Goal: Transaction & Acquisition: Purchase product/service

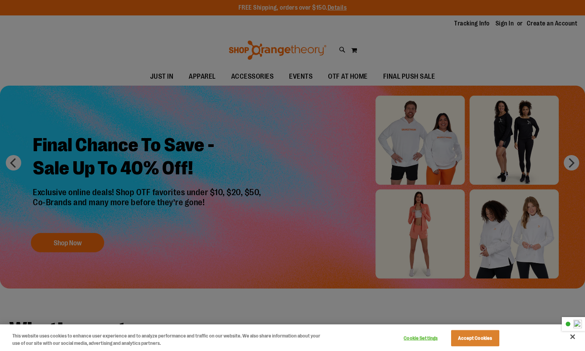
type input "**********"
click at [468, 341] on button "Accept Cookies" at bounding box center [475, 338] width 48 height 16
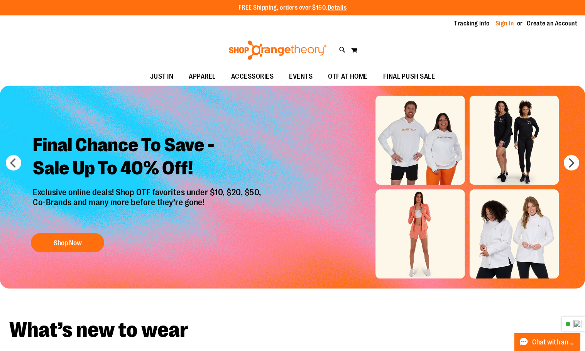
click at [507, 24] on link "Sign In" at bounding box center [505, 23] width 19 height 8
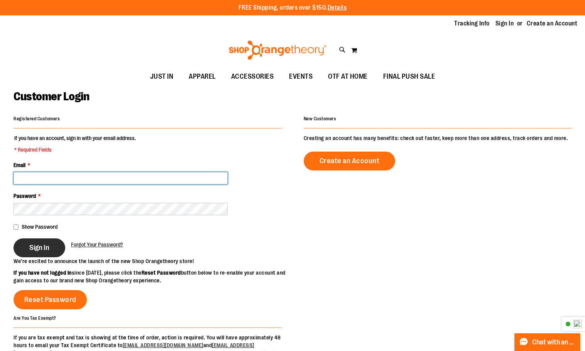
type input "**********"
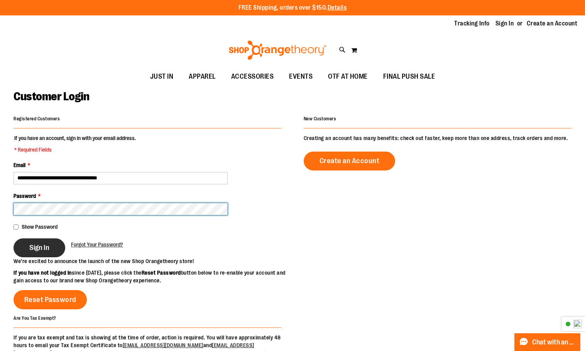
type input "**********"
click at [45, 250] on span "Sign In" at bounding box center [39, 248] width 20 height 8
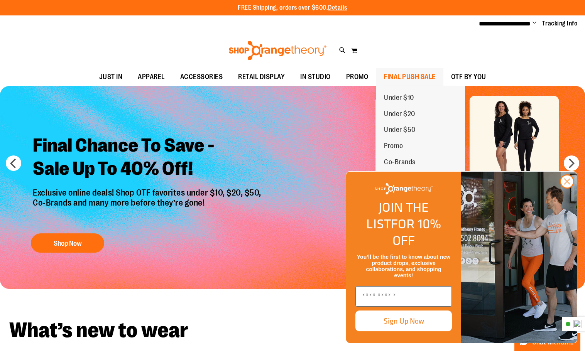
type input "**********"
click at [417, 76] on span "FINAL PUSH SALE" at bounding box center [410, 76] width 52 height 17
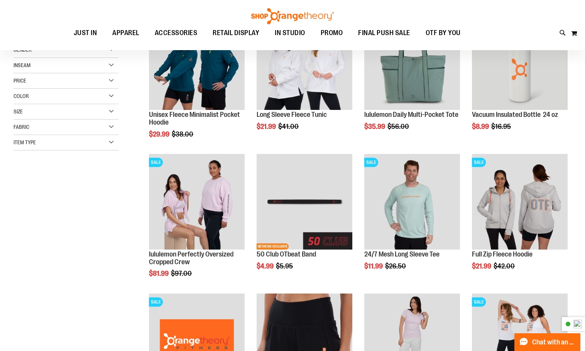
scroll to position [154, 0]
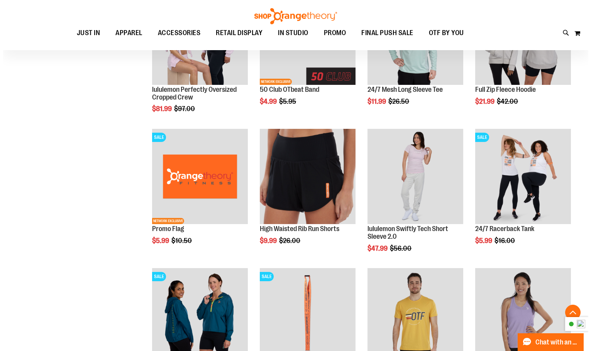
scroll to position [347, 0]
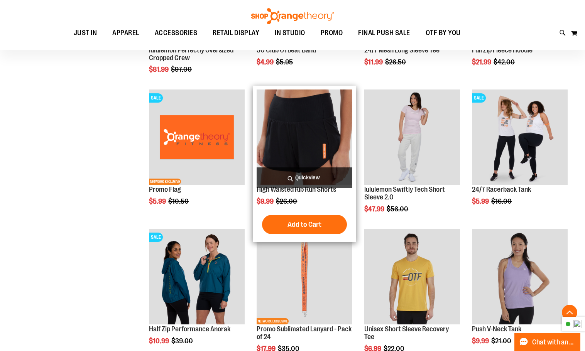
type input "**********"
click at [311, 181] on span "Quickview" at bounding box center [305, 178] width 96 height 20
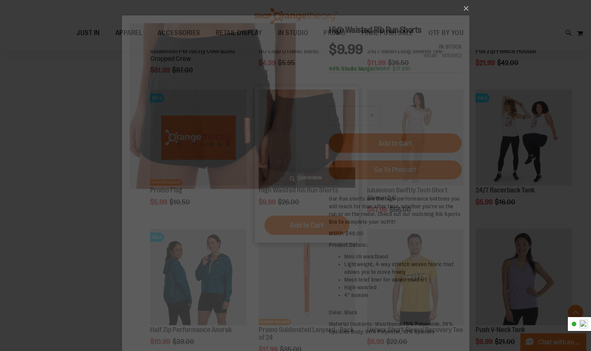
scroll to position [0, 0]
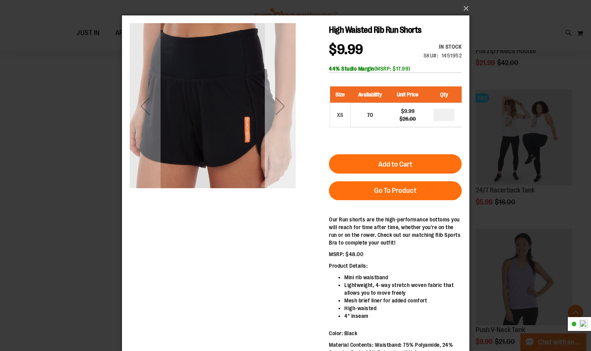
click at [280, 111] on div "Next" at bounding box center [279, 106] width 31 height 31
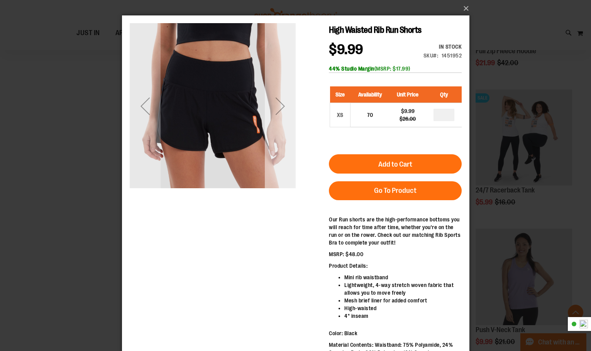
click at [280, 111] on div "Next" at bounding box center [279, 106] width 31 height 31
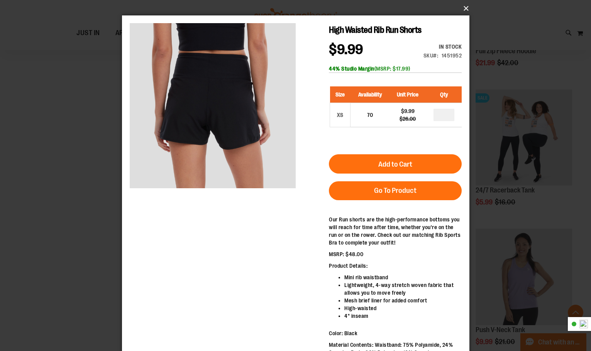
click at [468, 7] on button "×" at bounding box center [297, 8] width 347 height 17
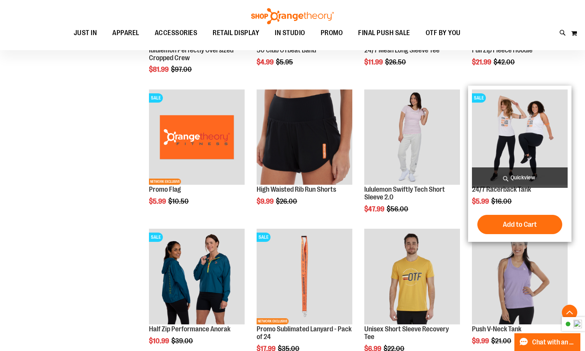
click at [513, 173] on span "Quickview" at bounding box center [520, 178] width 96 height 20
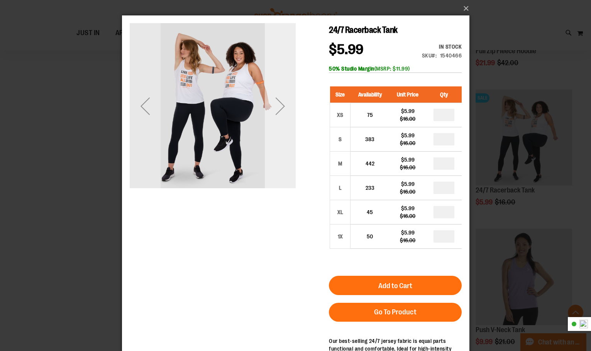
click at [275, 119] on div "Next" at bounding box center [279, 106] width 31 height 31
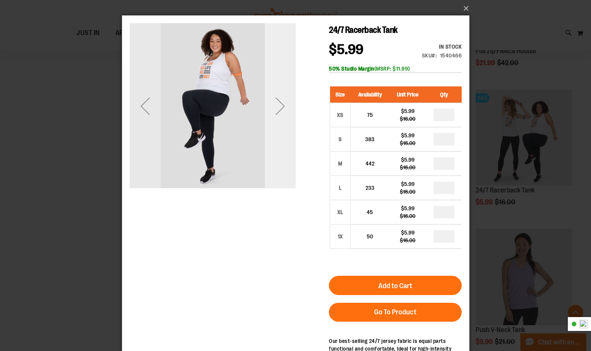
click at [276, 119] on div "Next" at bounding box center [279, 106] width 31 height 31
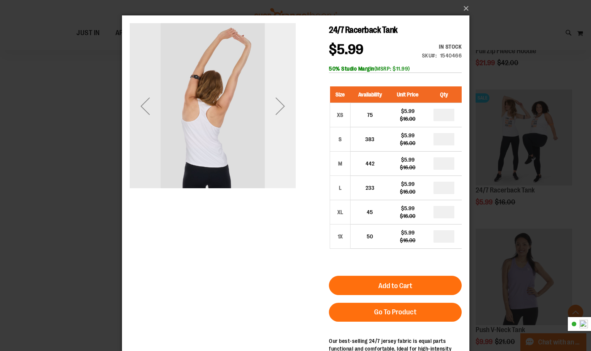
click at [278, 112] on div "Next" at bounding box center [279, 106] width 31 height 31
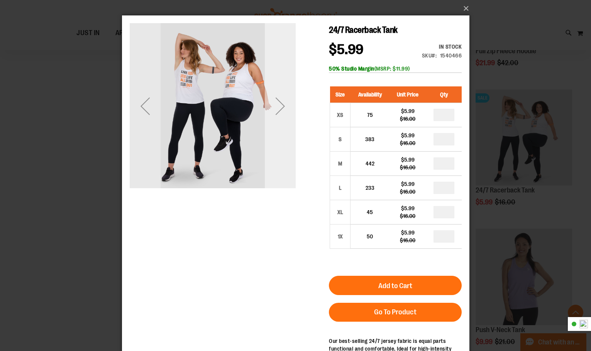
click at [278, 112] on div "Next" at bounding box center [279, 106] width 31 height 31
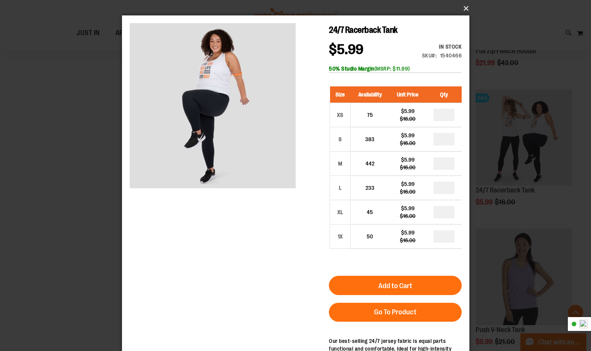
click at [466, 10] on button "×" at bounding box center [297, 8] width 347 height 17
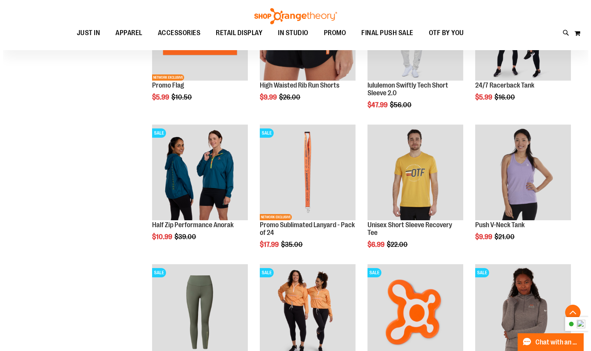
scroll to position [463, 0]
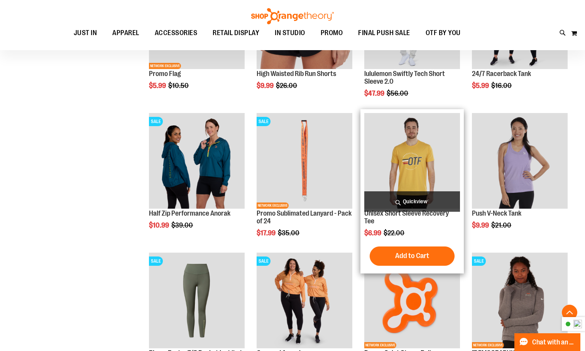
click at [404, 197] on span "Quickview" at bounding box center [412, 201] width 96 height 20
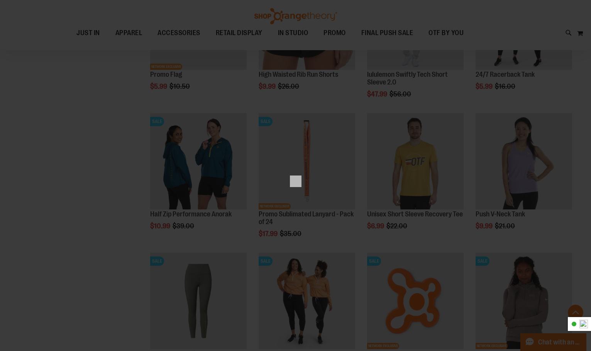
scroll to position [0, 0]
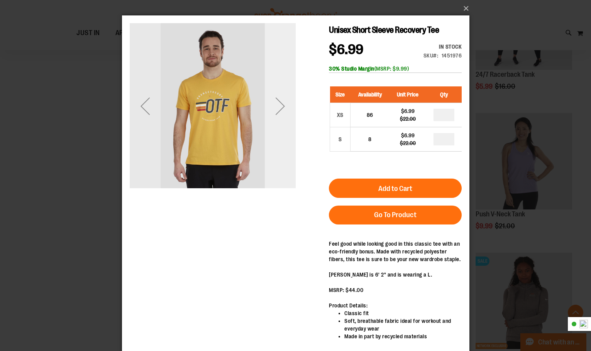
click at [287, 114] on div "Next" at bounding box center [279, 106] width 31 height 31
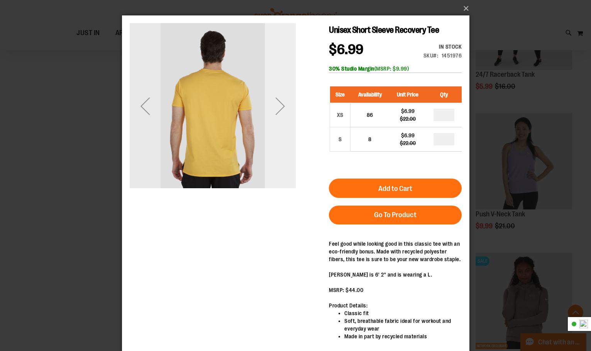
click at [287, 114] on div "Next" at bounding box center [279, 106] width 31 height 31
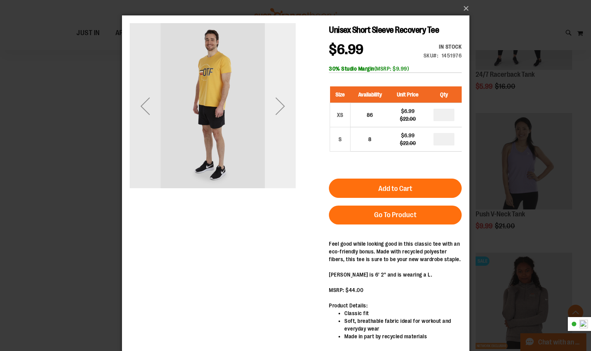
click at [280, 110] on div "Next" at bounding box center [279, 106] width 31 height 31
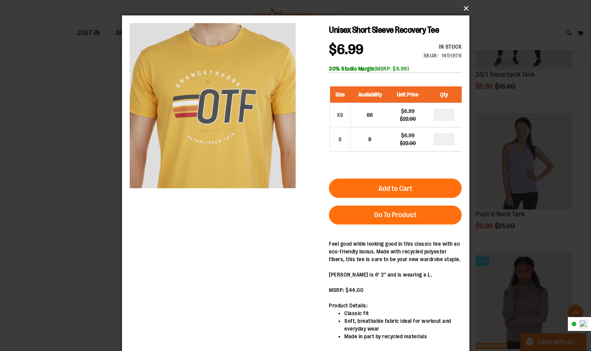
click at [465, 7] on button "×" at bounding box center [297, 8] width 347 height 17
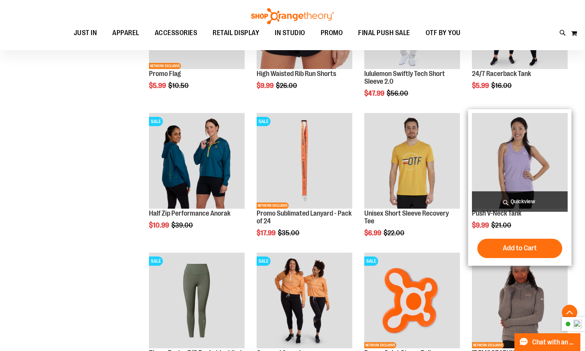
click at [513, 198] on span "Quickview" at bounding box center [520, 201] width 96 height 20
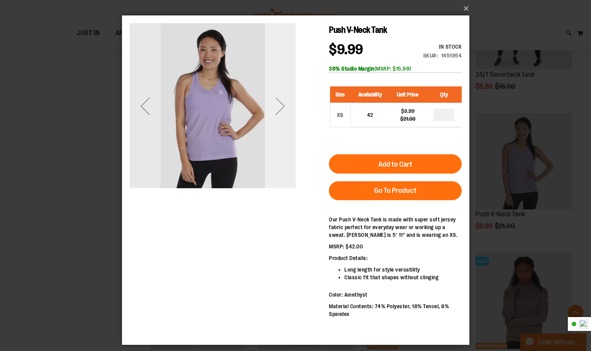
click at [276, 106] on div "Next" at bounding box center [279, 106] width 31 height 31
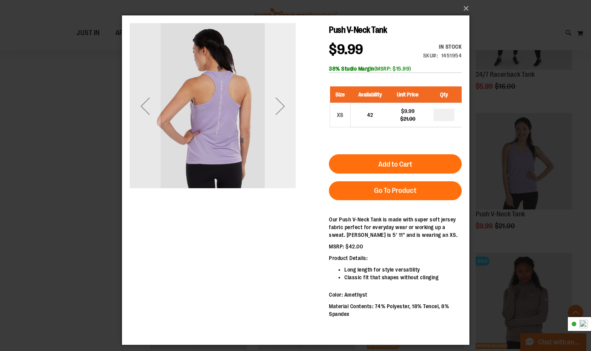
click at [278, 110] on div "Next" at bounding box center [279, 106] width 31 height 31
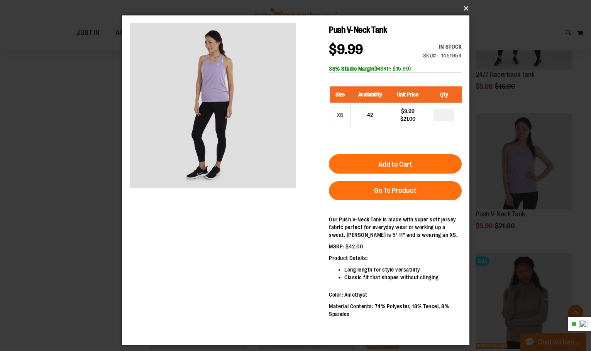
click at [465, 9] on button "×" at bounding box center [297, 8] width 347 height 17
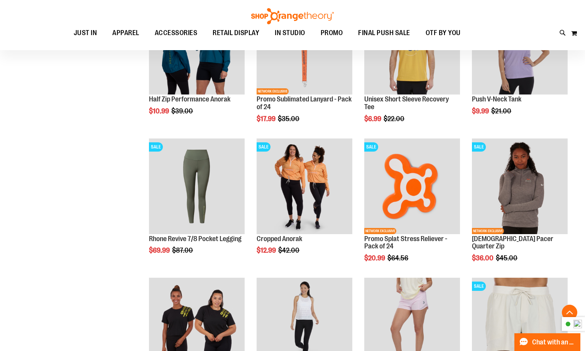
scroll to position [617, 0]
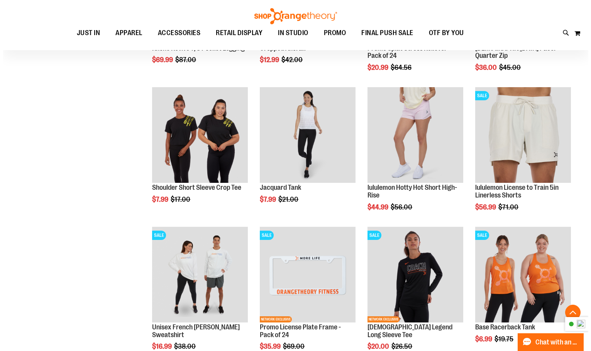
scroll to position [772, 0]
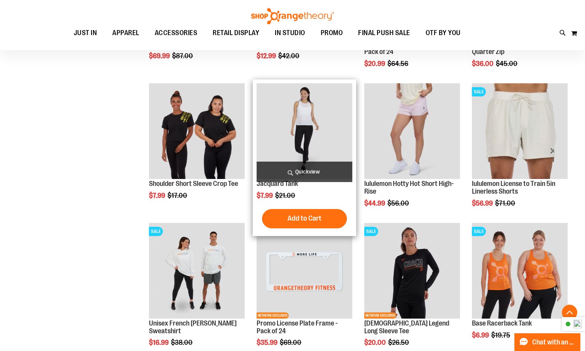
click at [303, 169] on span "Quickview" at bounding box center [305, 172] width 96 height 20
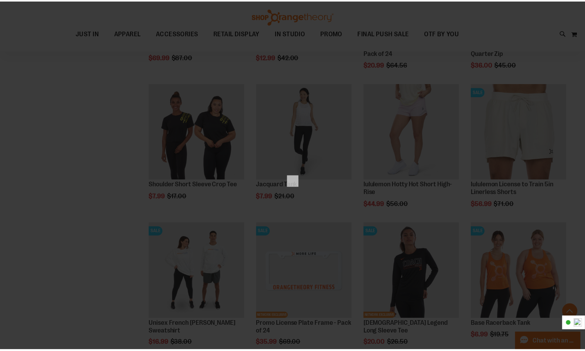
scroll to position [0, 0]
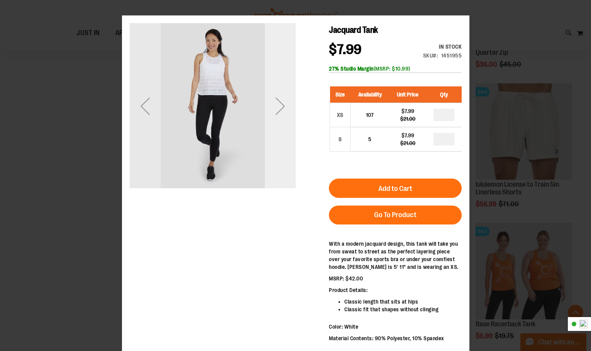
click at [290, 124] on div "Next" at bounding box center [279, 106] width 31 height 166
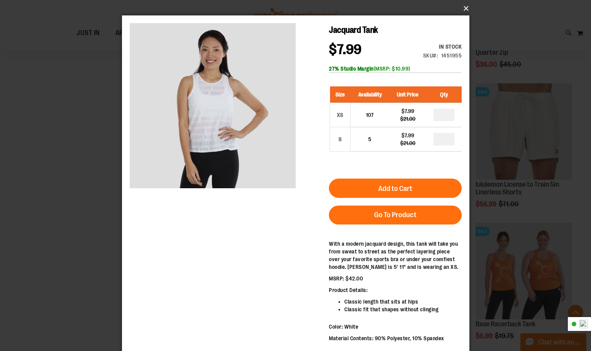
click at [465, 7] on button "×" at bounding box center [297, 8] width 347 height 17
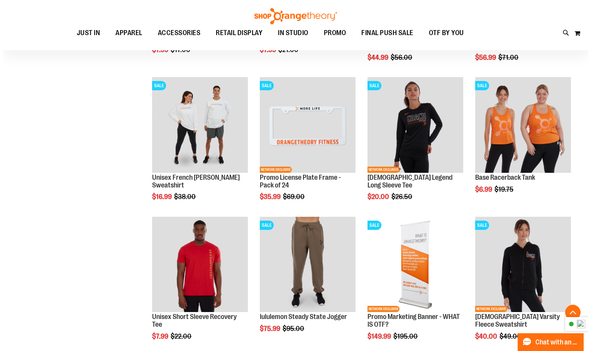
scroll to position [926, 0]
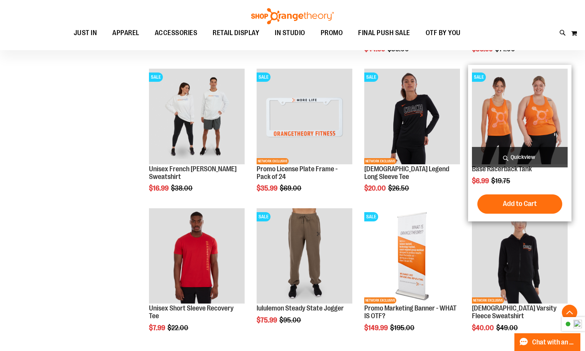
click at [507, 158] on span "Quickview" at bounding box center [520, 157] width 96 height 20
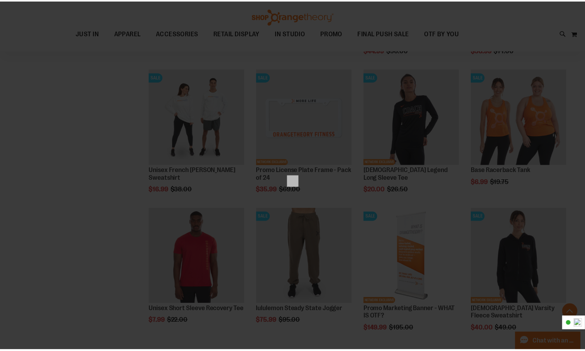
scroll to position [0, 0]
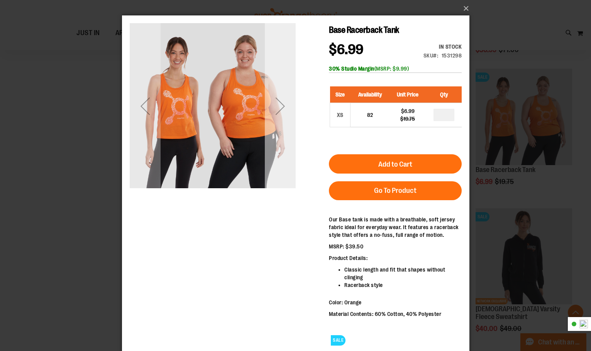
click at [280, 115] on div "Next" at bounding box center [279, 106] width 31 height 31
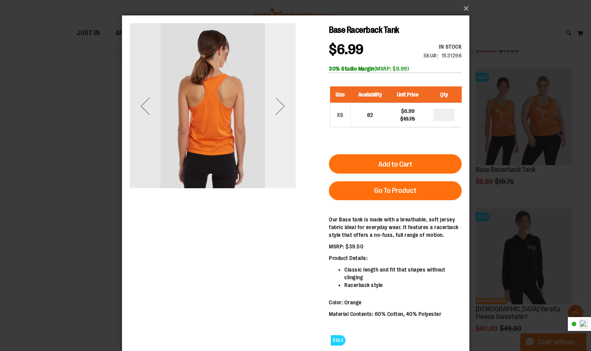
click at [280, 115] on div "Next" at bounding box center [279, 106] width 31 height 31
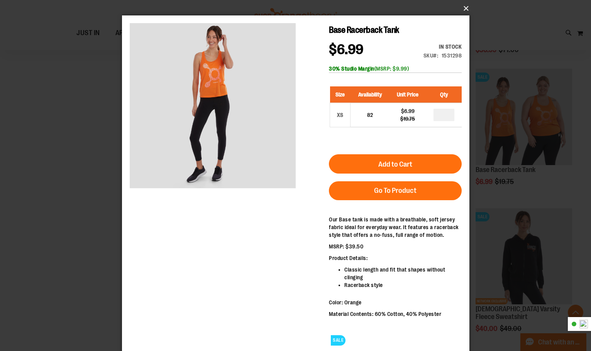
click at [467, 7] on button "×" at bounding box center [297, 8] width 347 height 17
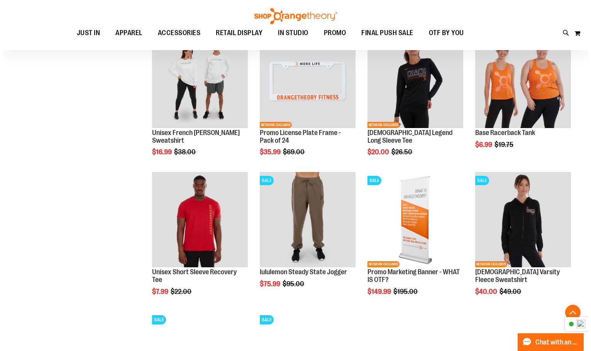
scroll to position [1003, 0]
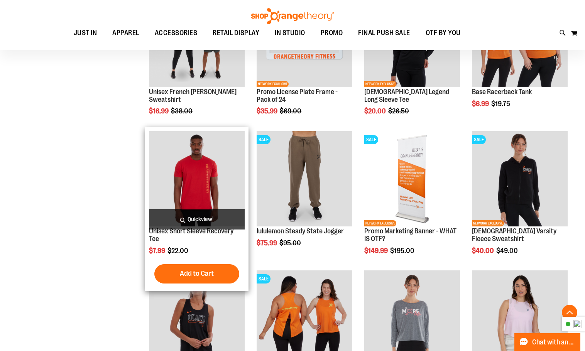
click at [195, 221] on span "Quickview" at bounding box center [197, 219] width 96 height 20
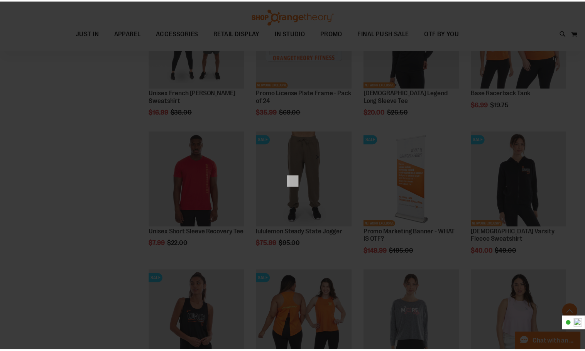
scroll to position [0, 0]
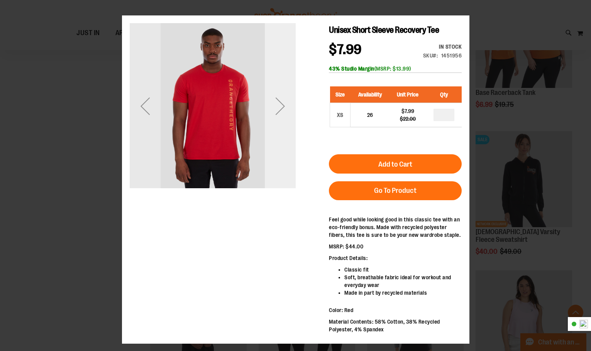
click at [286, 120] on div "Next" at bounding box center [279, 106] width 31 height 31
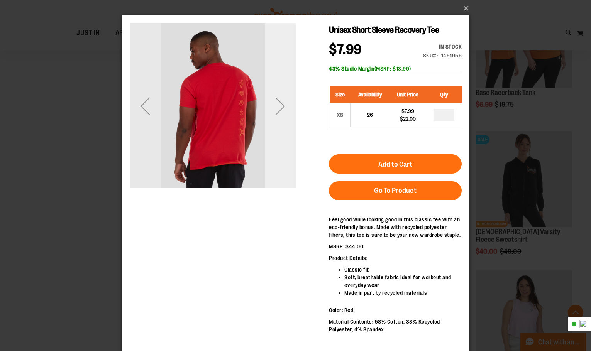
click at [280, 123] on div "Next" at bounding box center [279, 106] width 31 height 166
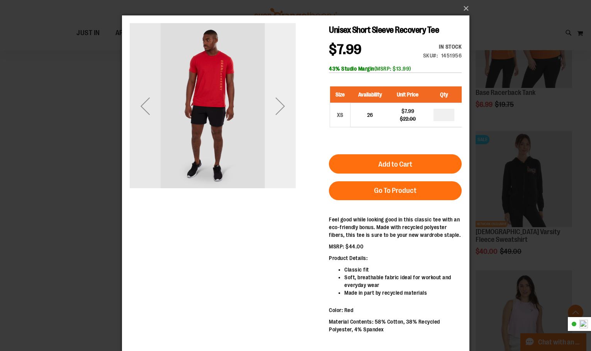
click at [278, 122] on div "Next" at bounding box center [279, 106] width 31 height 166
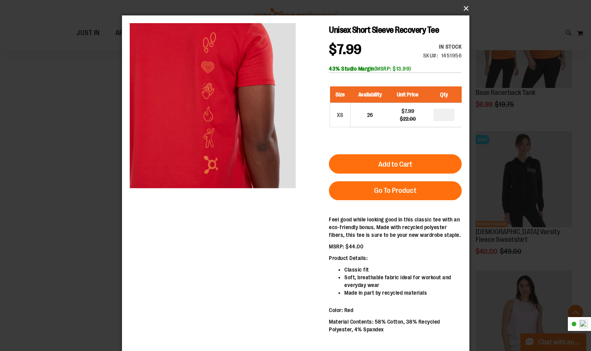
click at [466, 8] on button "×" at bounding box center [297, 8] width 347 height 17
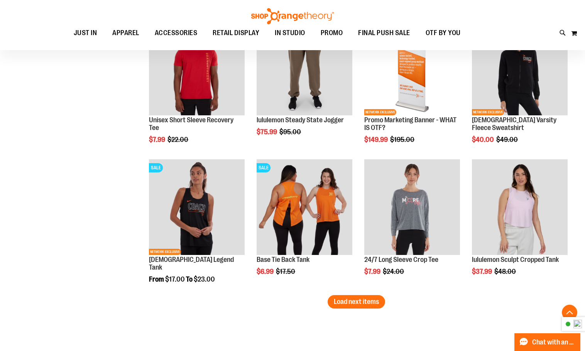
scroll to position [1196, 0]
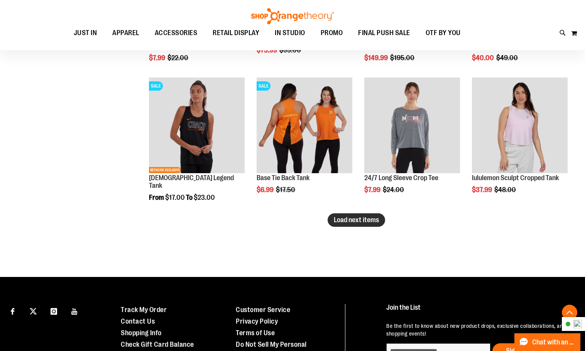
click at [345, 214] on button "Load next items" at bounding box center [357, 220] width 58 height 14
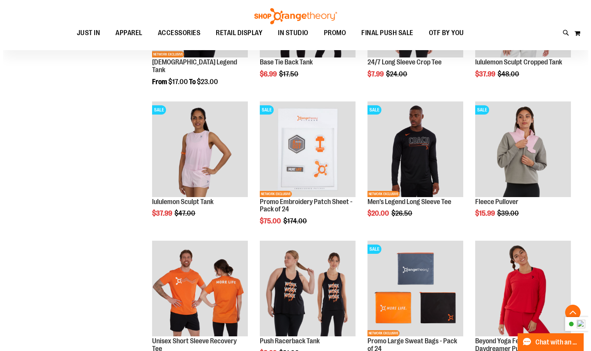
scroll to position [1389, 0]
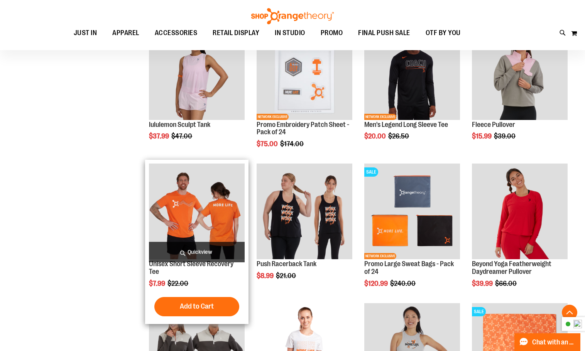
click at [214, 251] on span "Quickview" at bounding box center [197, 252] width 96 height 20
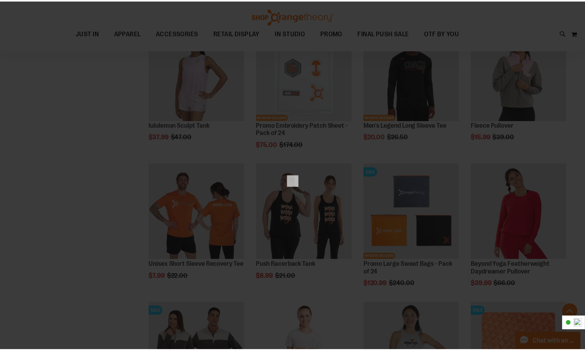
scroll to position [0, 0]
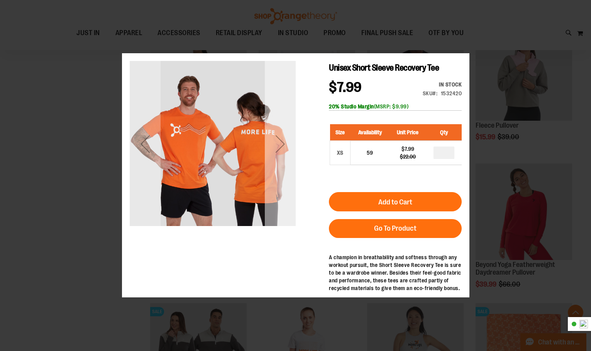
click at [275, 163] on div "Next" at bounding box center [279, 144] width 31 height 166
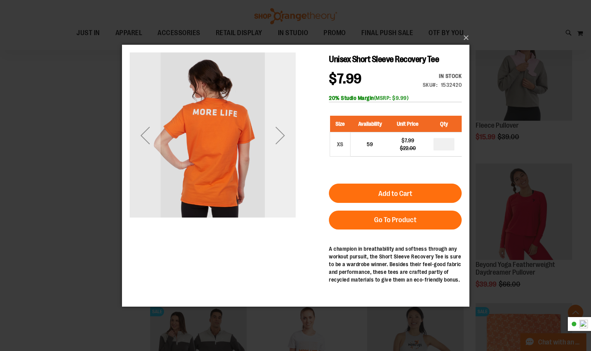
click at [275, 156] on div "Next" at bounding box center [279, 135] width 31 height 166
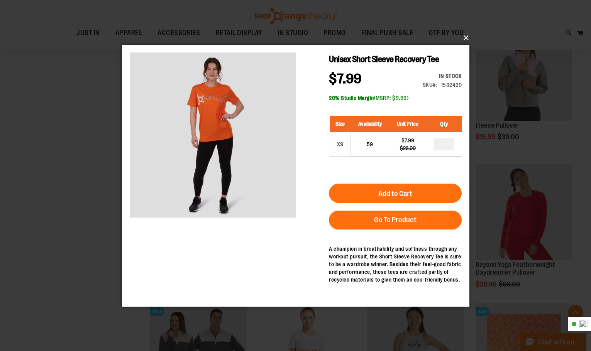
click at [466, 37] on button "×" at bounding box center [297, 37] width 347 height 17
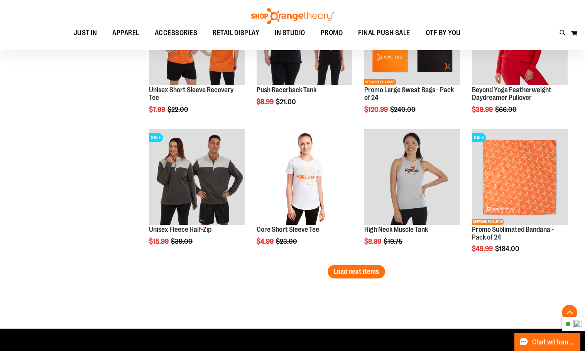
scroll to position [1582, 0]
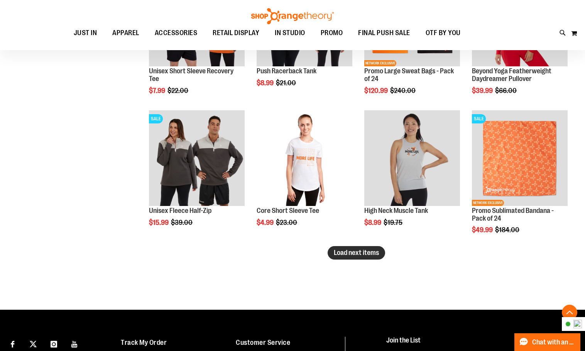
click at [357, 257] on button "Load next items" at bounding box center [357, 253] width 58 height 14
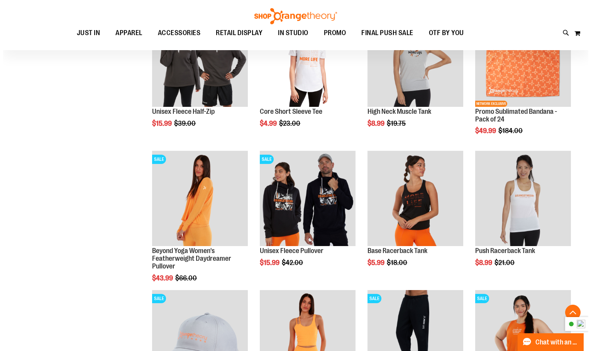
scroll to position [1698, 0]
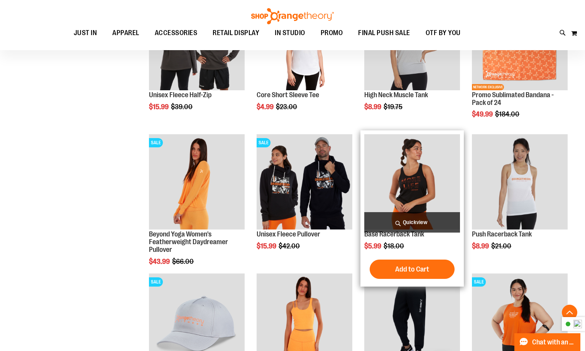
click at [416, 213] on span "Quickview" at bounding box center [412, 222] width 96 height 20
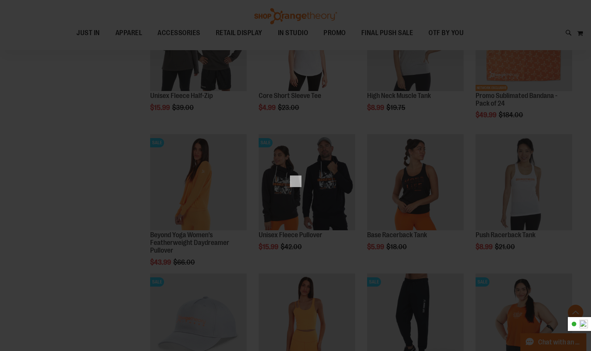
scroll to position [0, 0]
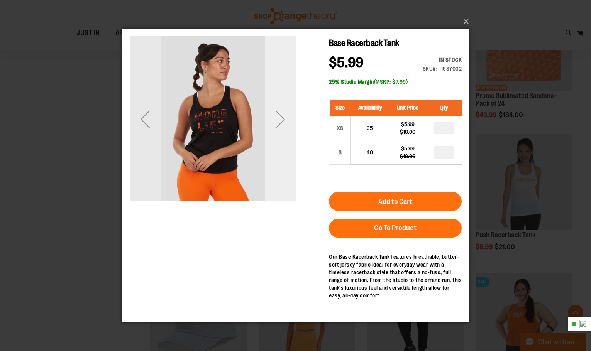
click at [277, 126] on div "Next" at bounding box center [279, 119] width 31 height 31
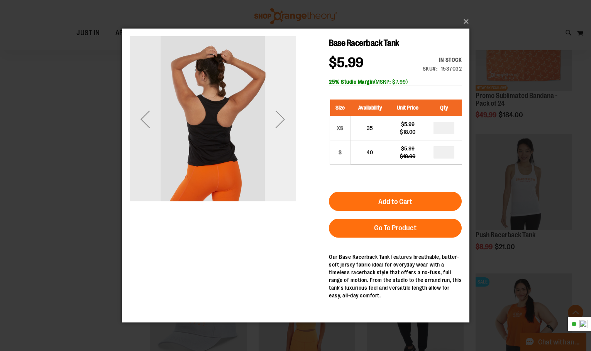
click at [277, 126] on div "Next" at bounding box center [279, 119] width 31 height 31
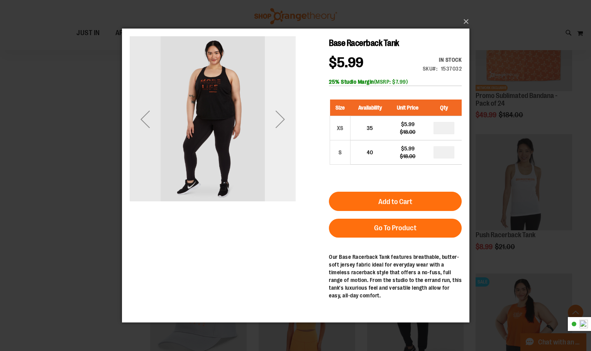
click at [276, 127] on div "Next" at bounding box center [279, 119] width 31 height 31
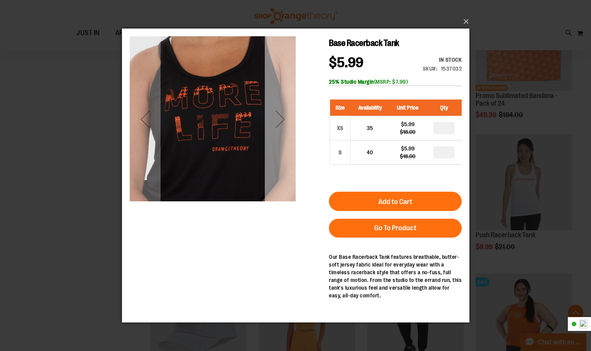
click at [277, 129] on div "Next" at bounding box center [279, 119] width 31 height 31
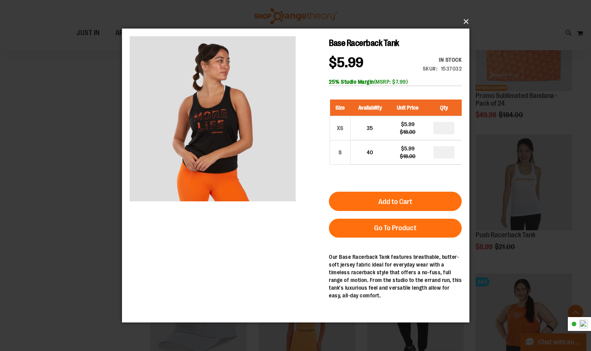
click at [468, 23] on button "×" at bounding box center [297, 21] width 347 height 17
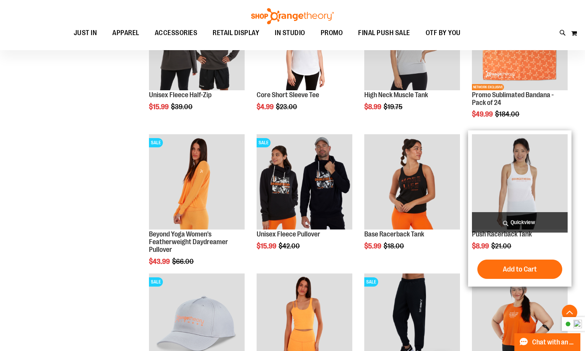
click at [514, 221] on span "Quickview" at bounding box center [520, 222] width 96 height 20
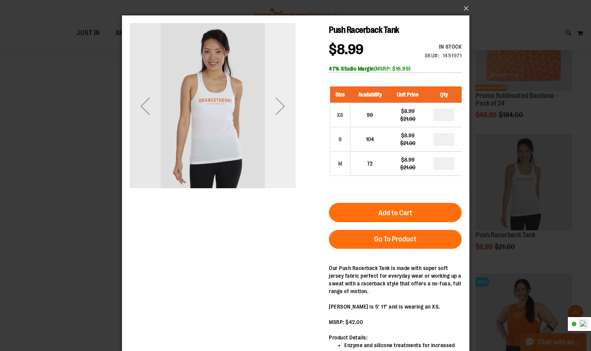
click at [278, 112] on div "Next" at bounding box center [279, 106] width 31 height 31
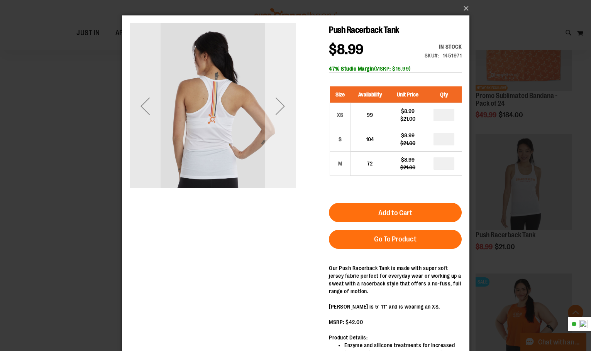
click at [282, 115] on div "Next" at bounding box center [279, 106] width 31 height 31
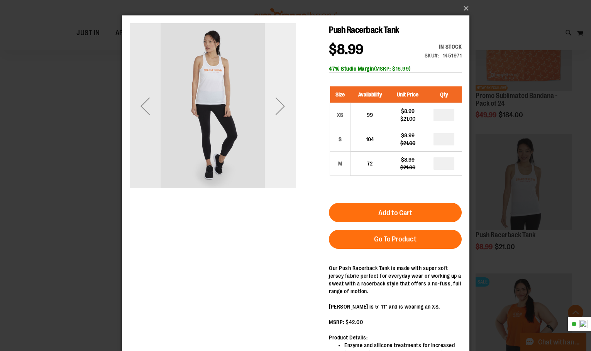
click at [282, 115] on div "Next" at bounding box center [279, 106] width 31 height 31
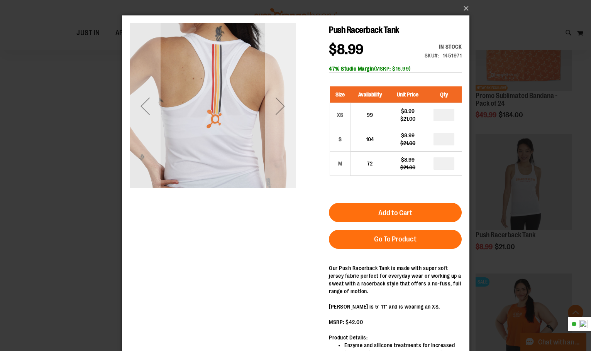
click at [282, 115] on div "Next" at bounding box center [279, 106] width 31 height 31
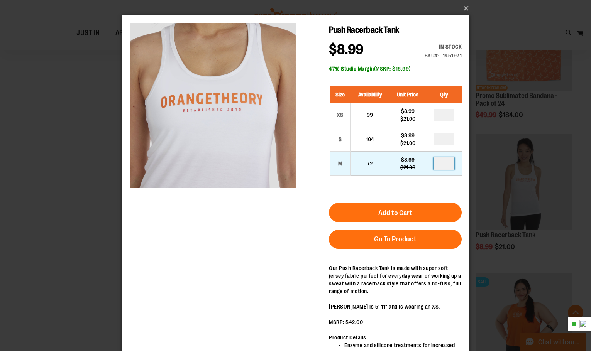
click at [442, 164] on input "number" at bounding box center [443, 164] width 21 height 12
type input "*"
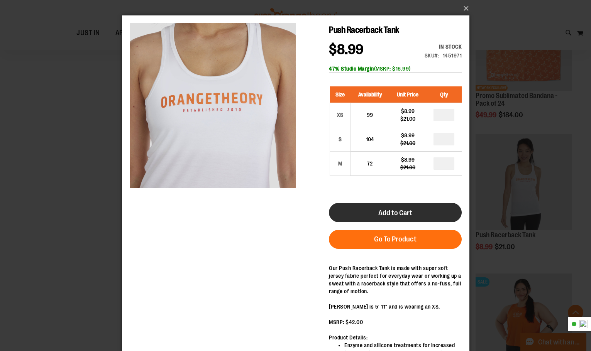
click at [431, 208] on button "Add to Cart" at bounding box center [395, 212] width 133 height 19
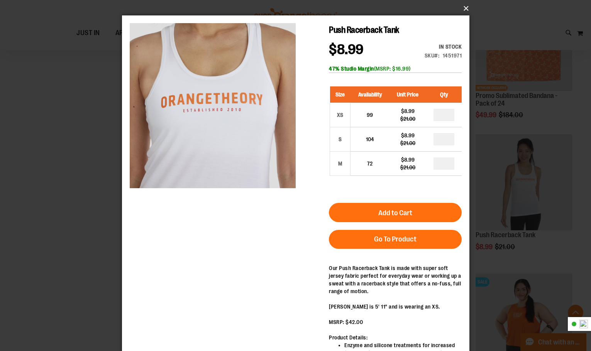
click at [465, 8] on button "×" at bounding box center [297, 8] width 347 height 17
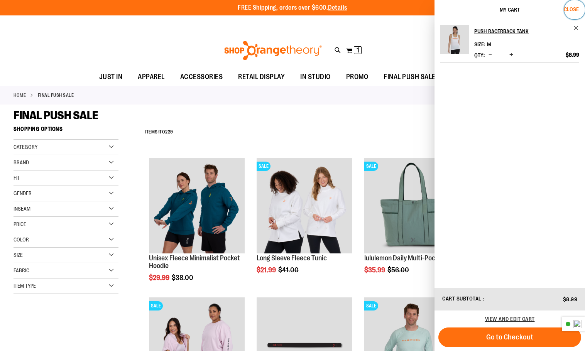
click at [574, 9] on span "Close" at bounding box center [571, 9] width 15 height 6
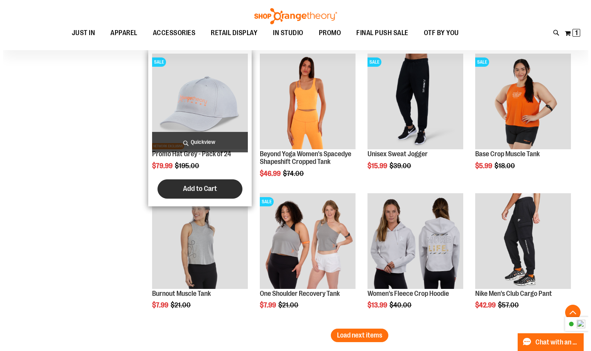
scroll to position [1905, 0]
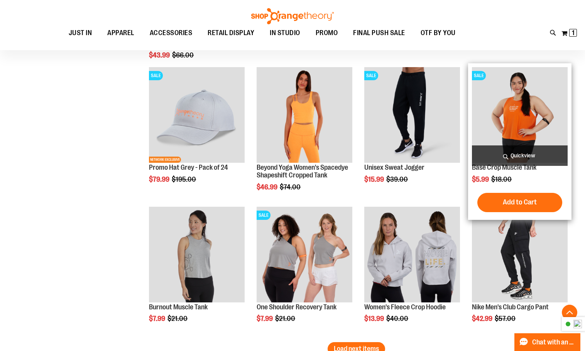
click at [525, 161] on span "Quickview" at bounding box center [520, 156] width 96 height 20
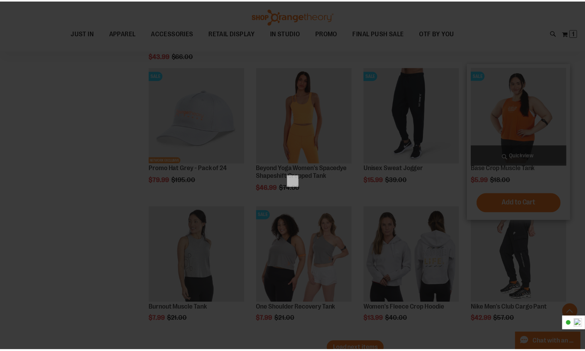
scroll to position [0, 0]
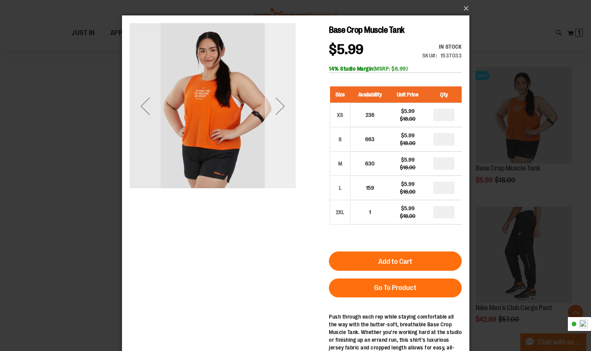
click at [274, 124] on div "Next" at bounding box center [279, 106] width 31 height 166
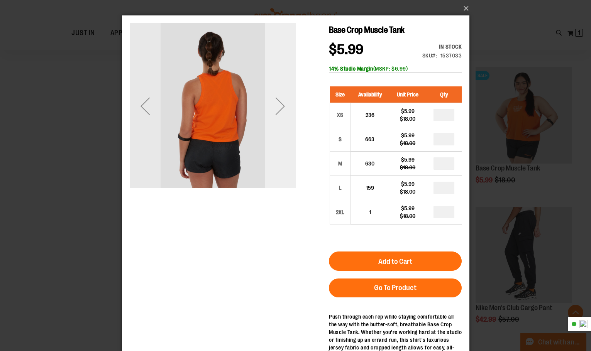
click at [273, 122] on div "Next" at bounding box center [279, 106] width 31 height 166
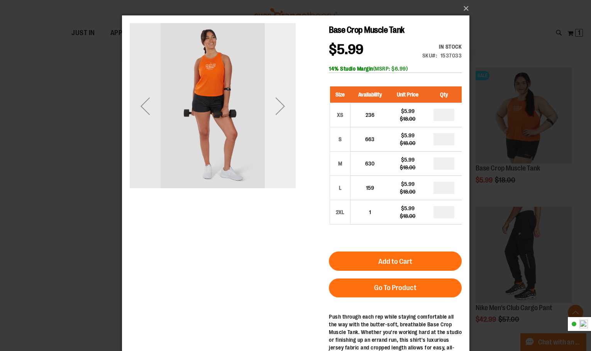
click at [273, 122] on div "Next" at bounding box center [279, 106] width 31 height 166
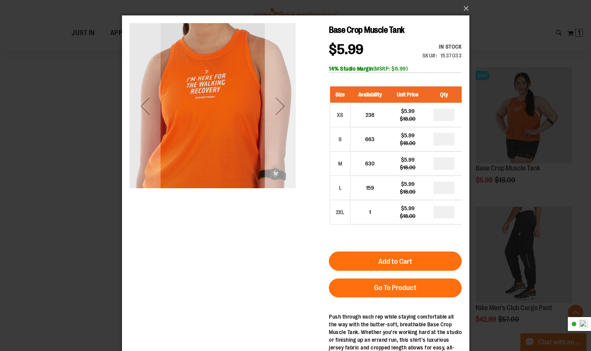
click at [279, 119] on div "Next" at bounding box center [279, 106] width 31 height 31
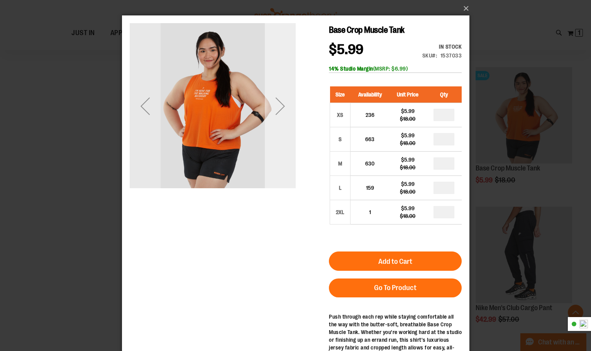
click at [279, 119] on div "Next" at bounding box center [279, 106] width 31 height 31
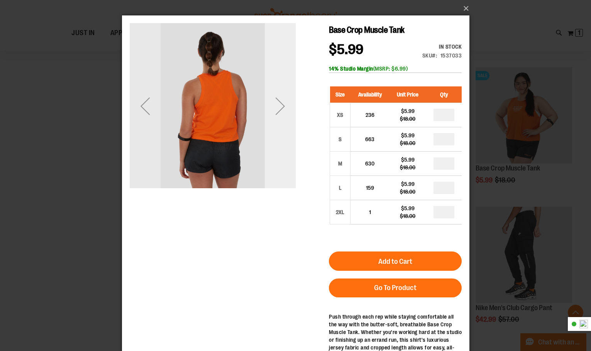
click at [279, 119] on div "Next" at bounding box center [279, 106] width 31 height 31
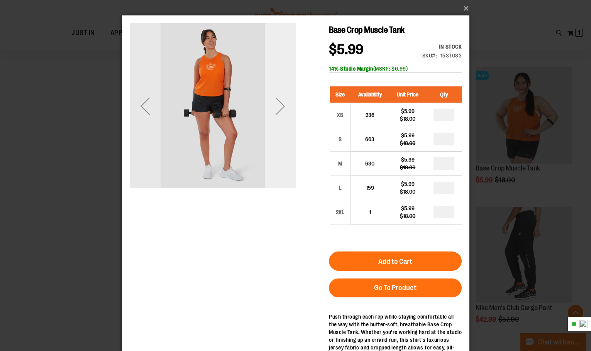
click at [279, 119] on div "Next" at bounding box center [279, 106] width 31 height 31
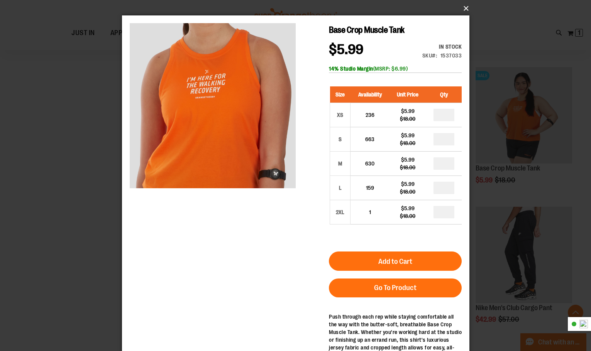
click at [462, 9] on button "×" at bounding box center [297, 8] width 347 height 17
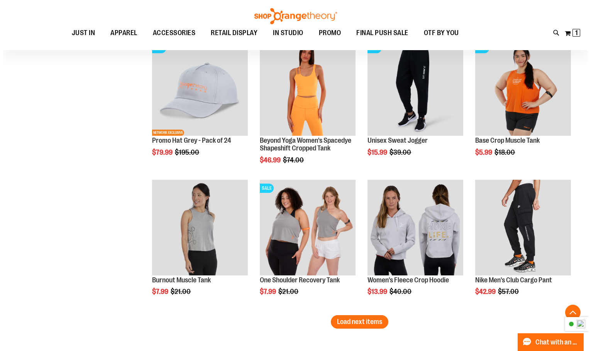
scroll to position [1943, 0]
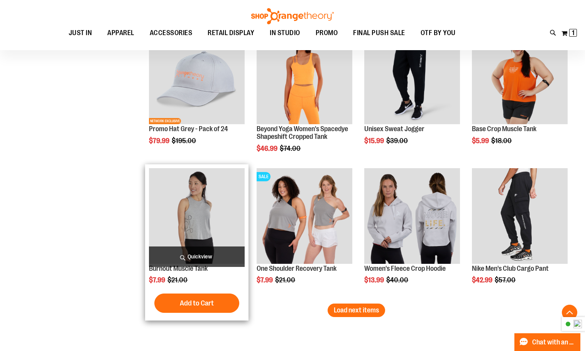
click at [202, 254] on span "Quickview" at bounding box center [197, 257] width 96 height 20
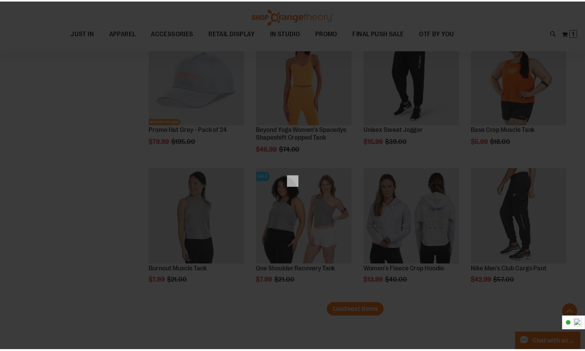
scroll to position [0, 0]
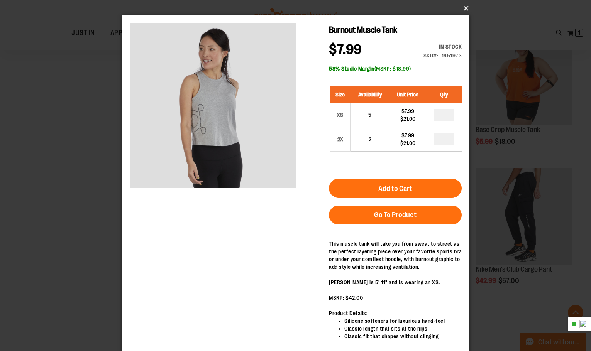
click at [466, 8] on button "×" at bounding box center [297, 8] width 347 height 17
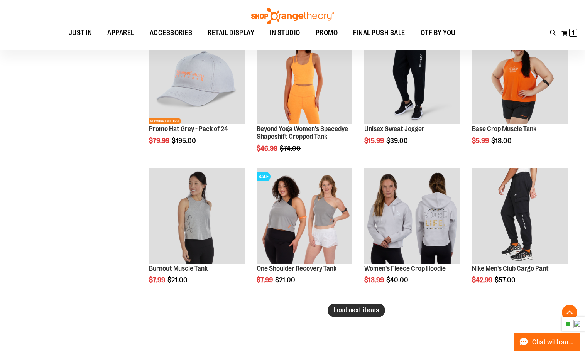
click at [350, 310] on span "Load next items" at bounding box center [356, 311] width 45 height 8
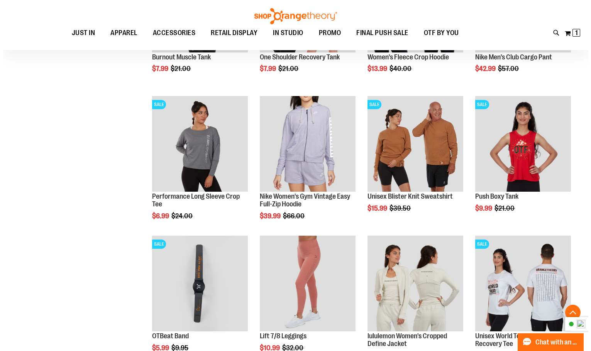
scroll to position [2175, 0]
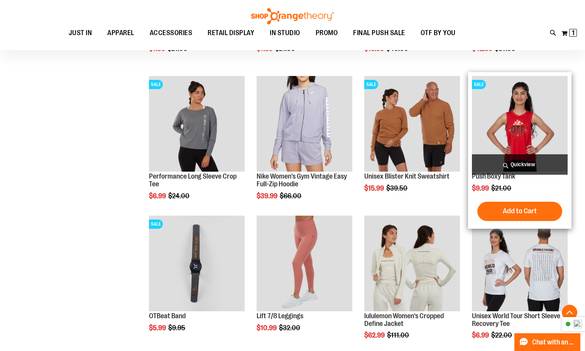
click at [525, 161] on span "Quickview" at bounding box center [520, 164] width 96 height 20
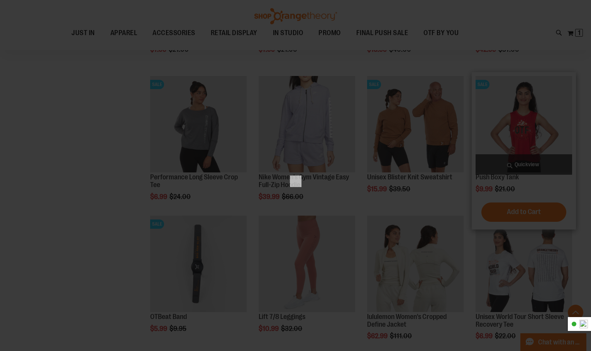
scroll to position [0, 0]
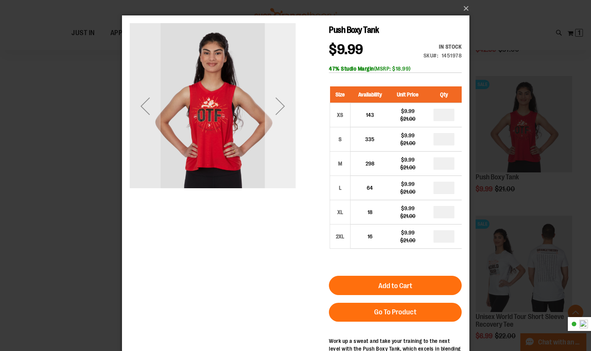
click at [275, 128] on div "Next" at bounding box center [279, 106] width 31 height 166
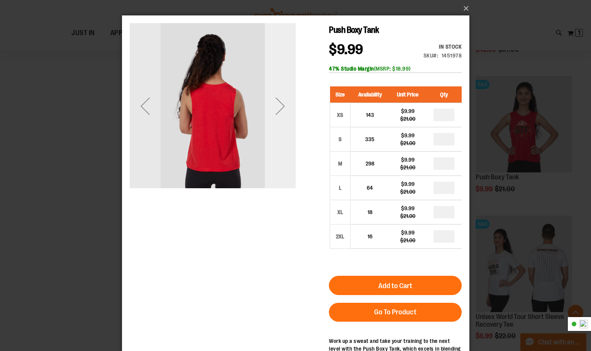
click at [275, 128] on div "Next" at bounding box center [279, 106] width 31 height 166
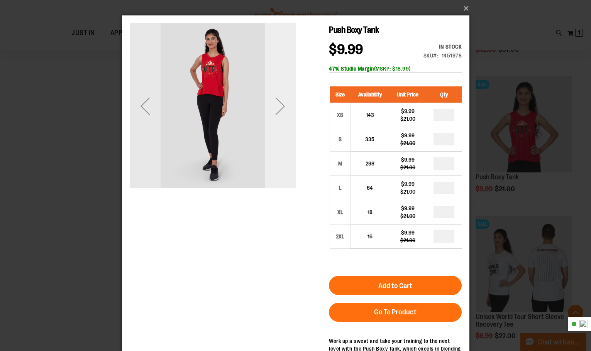
click at [275, 128] on div "Next" at bounding box center [279, 106] width 31 height 166
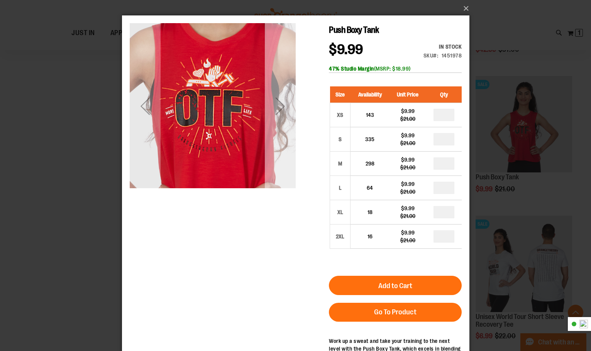
click at [275, 128] on div "Next" at bounding box center [279, 106] width 31 height 166
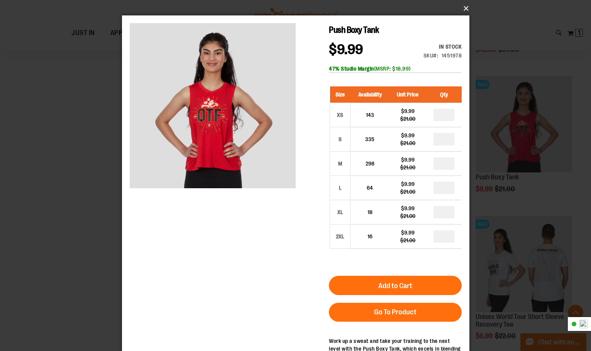
click at [465, 8] on button "×" at bounding box center [297, 8] width 347 height 17
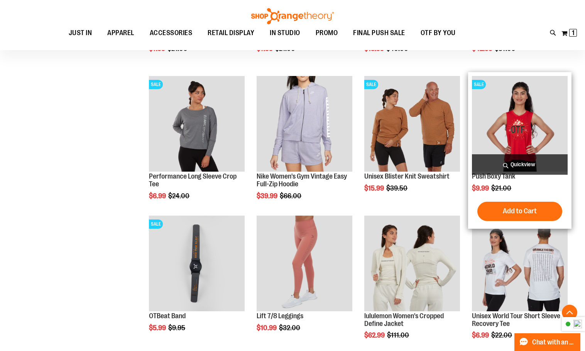
click at [505, 165] on span "Quickview" at bounding box center [520, 164] width 96 height 20
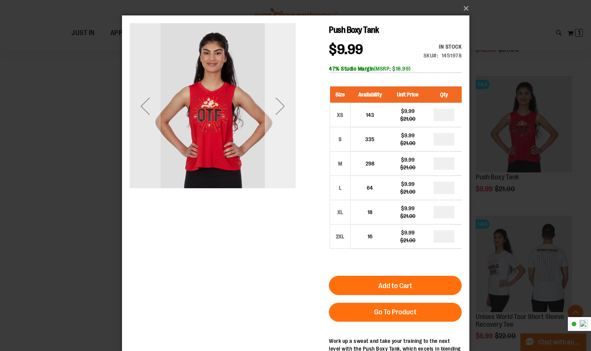
click at [276, 129] on div "Next" at bounding box center [279, 106] width 31 height 166
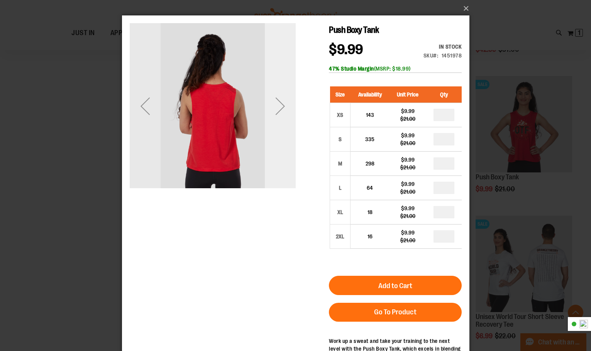
click at [276, 129] on div "Next" at bounding box center [279, 106] width 31 height 166
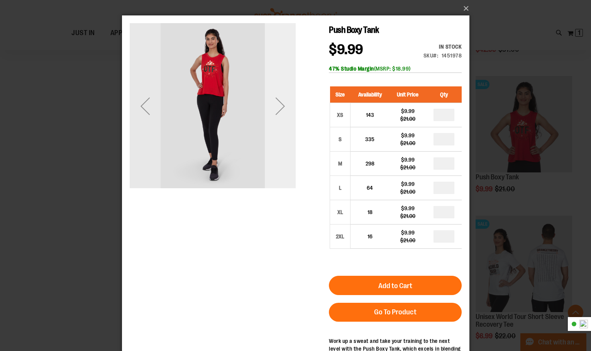
click at [276, 129] on div "Next" at bounding box center [279, 106] width 31 height 166
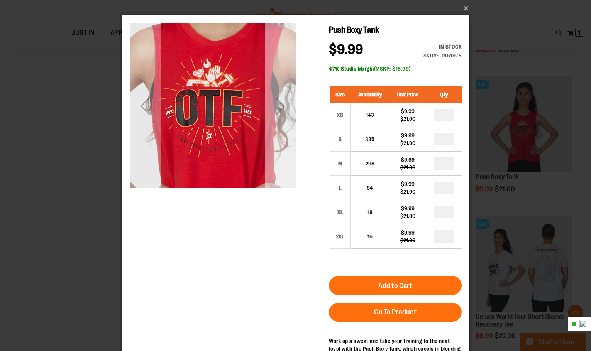
click at [286, 130] on div "Next" at bounding box center [279, 106] width 31 height 166
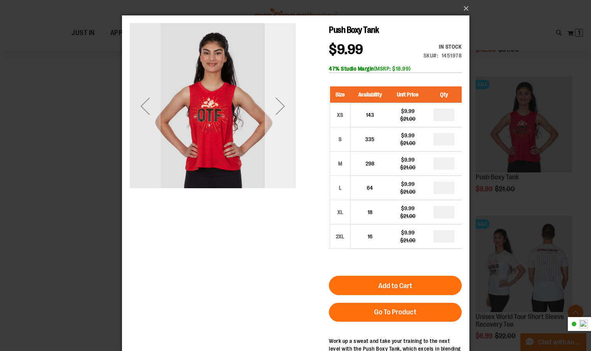
click at [286, 130] on div "Next" at bounding box center [279, 106] width 31 height 166
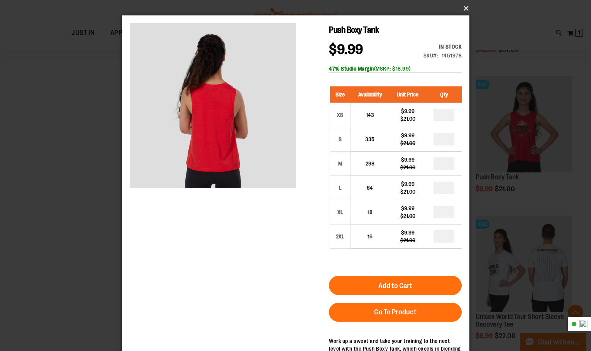
click at [465, 9] on button "×" at bounding box center [297, 8] width 347 height 17
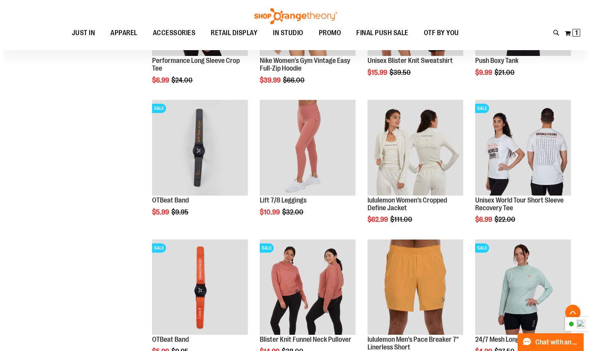
scroll to position [2329, 0]
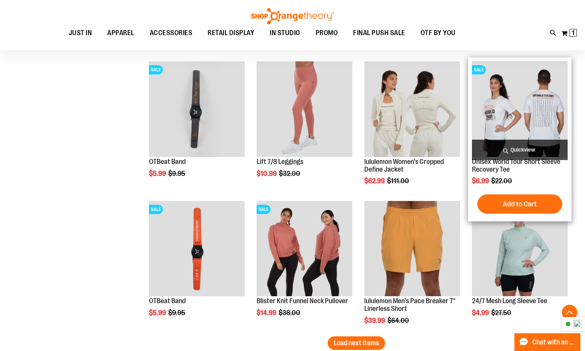
click at [536, 147] on span "Quickview" at bounding box center [520, 150] width 96 height 20
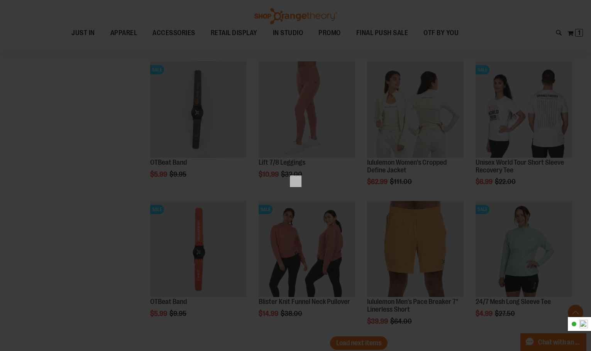
scroll to position [0, 0]
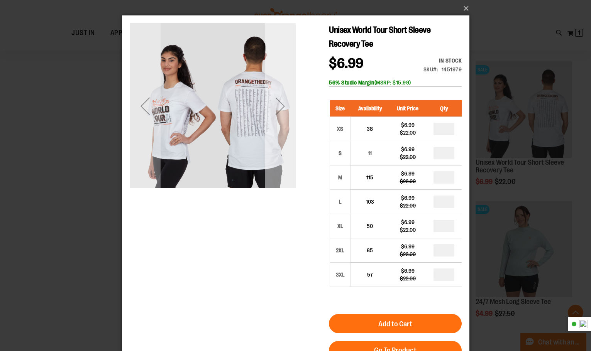
click at [285, 130] on div "Next" at bounding box center [279, 106] width 31 height 166
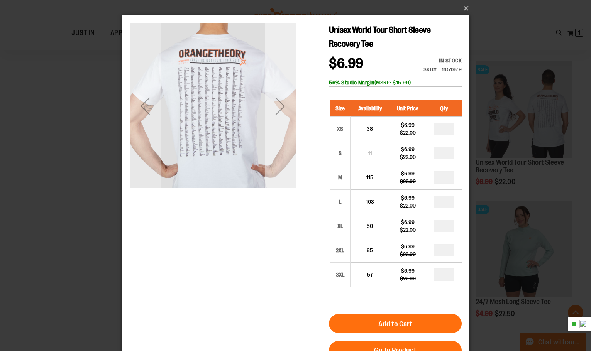
click at [284, 116] on div "Next" at bounding box center [279, 106] width 31 height 31
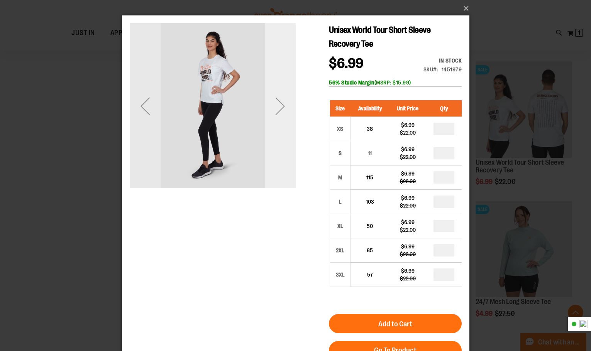
click at [284, 116] on div "Next" at bounding box center [279, 106] width 31 height 31
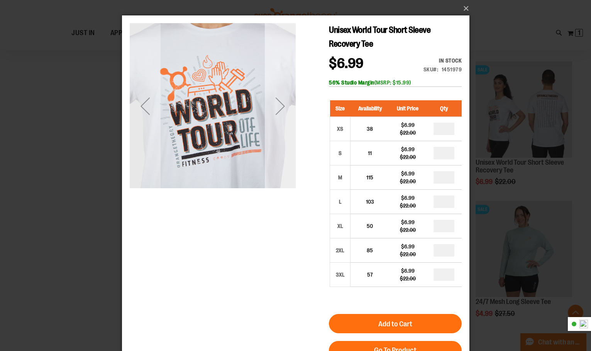
click at [276, 117] on div "Next" at bounding box center [279, 106] width 31 height 31
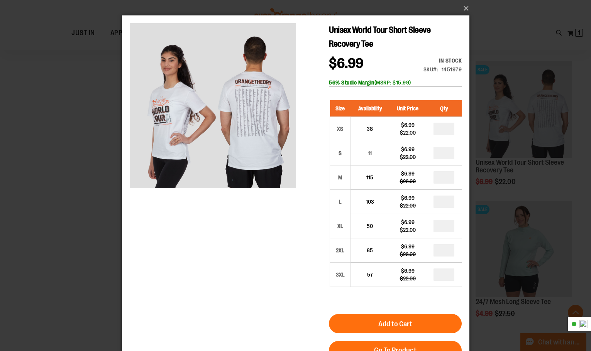
click at [469, 2] on div "×" at bounding box center [295, 175] width 591 height 351
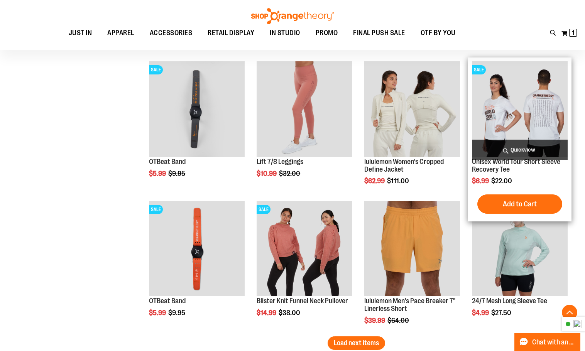
click at [510, 151] on span "Quickview" at bounding box center [520, 150] width 96 height 20
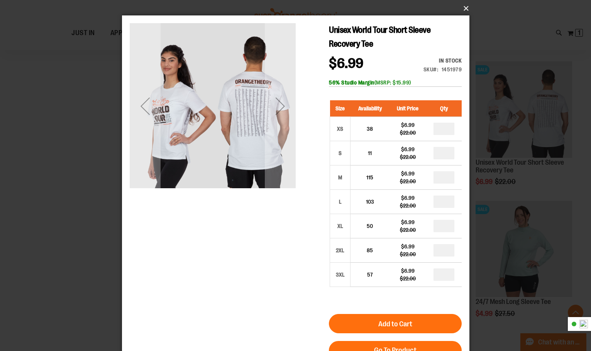
click at [466, 5] on button "×" at bounding box center [297, 8] width 347 height 17
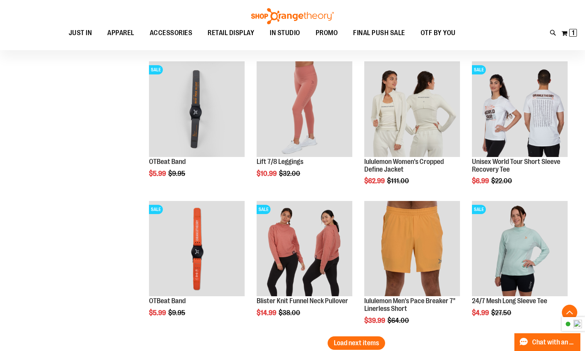
scroll to position [2368, 0]
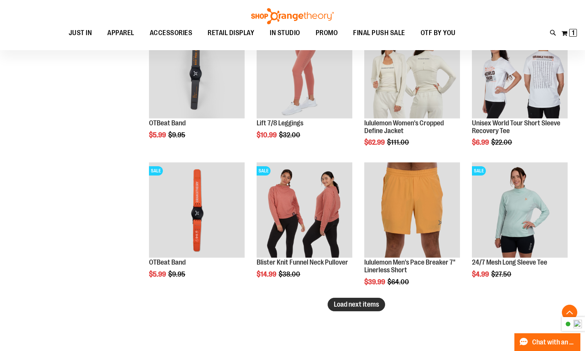
click at [352, 306] on span "Load next items" at bounding box center [356, 305] width 45 height 8
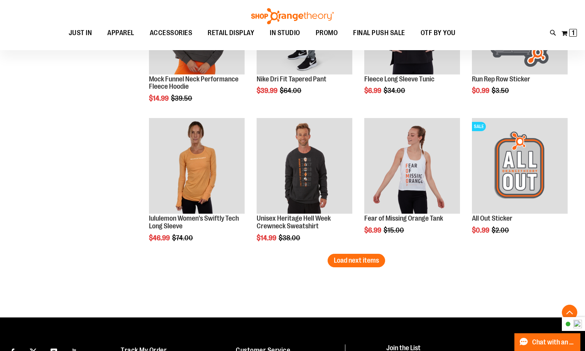
scroll to position [2870, 0]
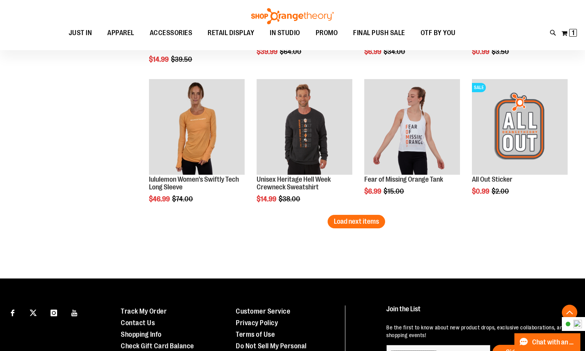
click at [364, 224] on span "Load next items" at bounding box center [356, 222] width 45 height 8
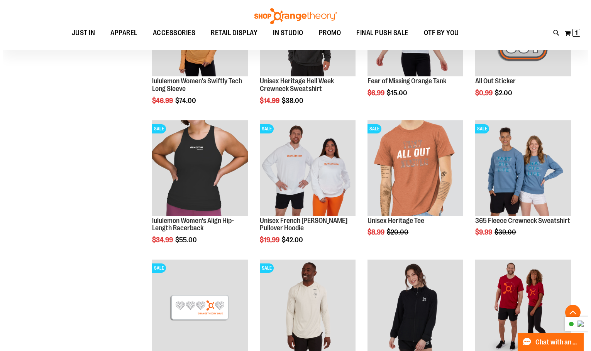
scroll to position [2986, 0]
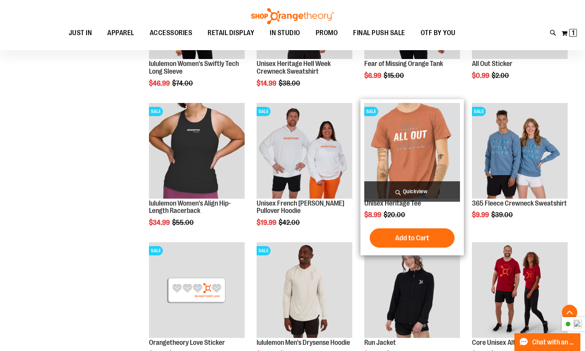
click at [415, 195] on span "Quickview" at bounding box center [412, 191] width 96 height 20
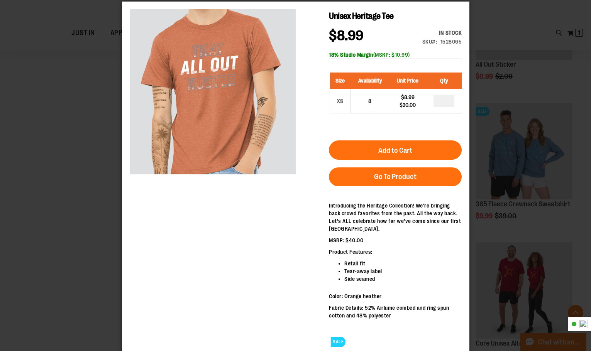
scroll to position [0, 0]
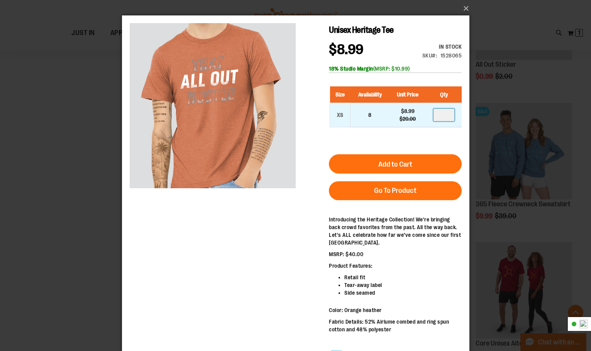
click at [450, 114] on input "number" at bounding box center [443, 115] width 21 height 12
type input "*"
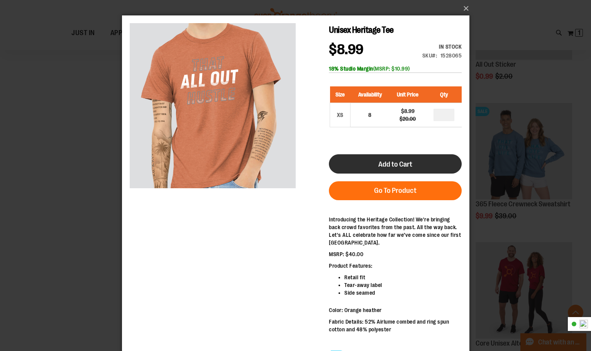
click at [413, 164] on button "Add to Cart" at bounding box center [395, 163] width 133 height 19
click at [396, 166] on span "Add to Cart" at bounding box center [395, 164] width 34 height 8
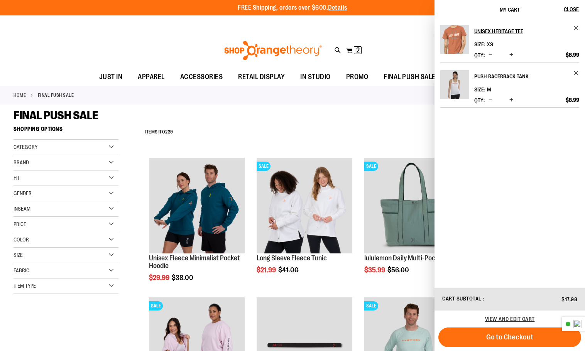
click at [158, 37] on div "Toggle Nav Search Popular Suggestions Advanced Search" at bounding box center [292, 51] width 585 height 36
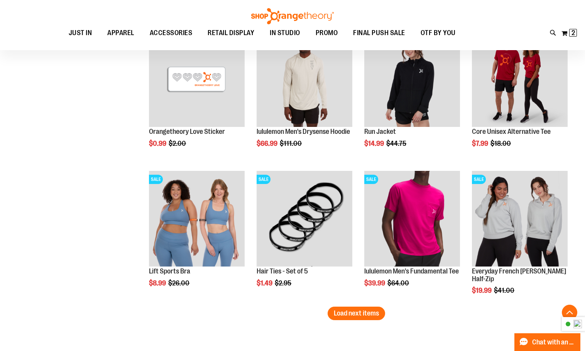
scroll to position [3200, 0]
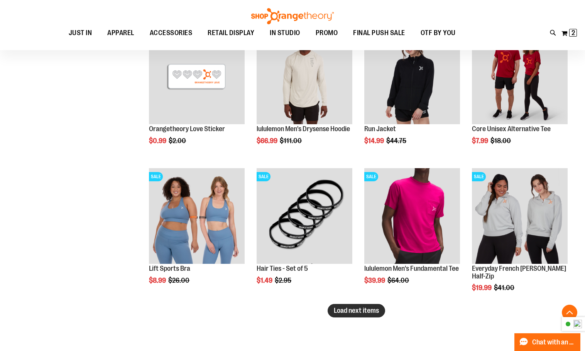
click at [365, 313] on span "Load next items" at bounding box center [356, 311] width 45 height 8
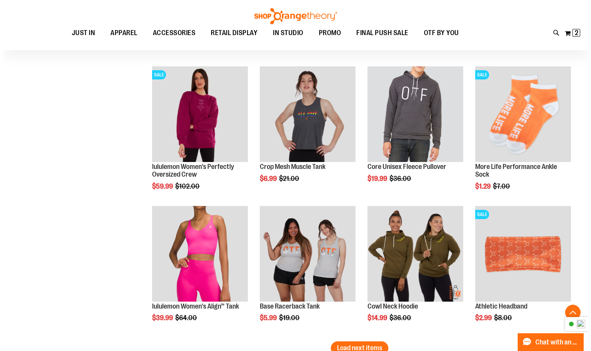
scroll to position [3624, 0]
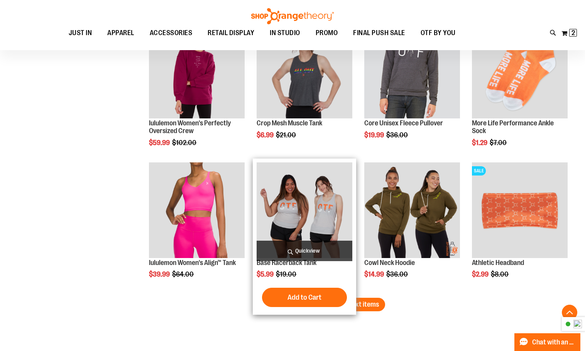
click at [286, 252] on span "Quickview" at bounding box center [305, 251] width 96 height 20
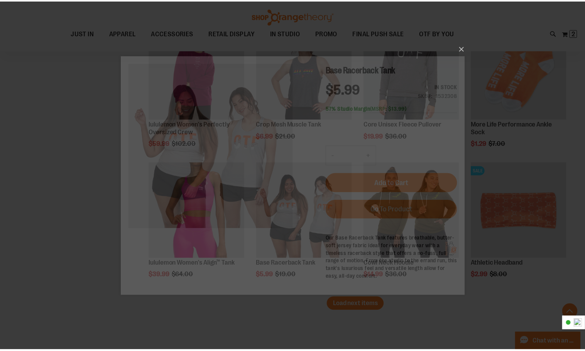
scroll to position [0, 0]
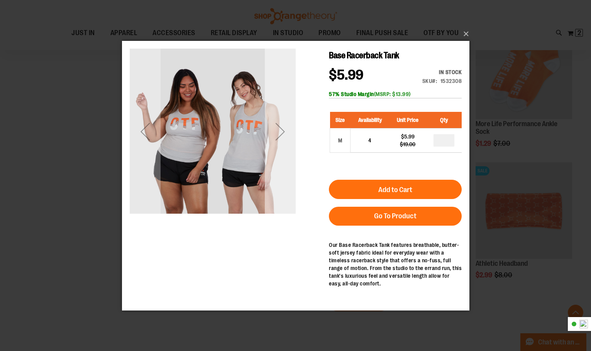
click at [281, 149] on div "Next" at bounding box center [279, 131] width 31 height 166
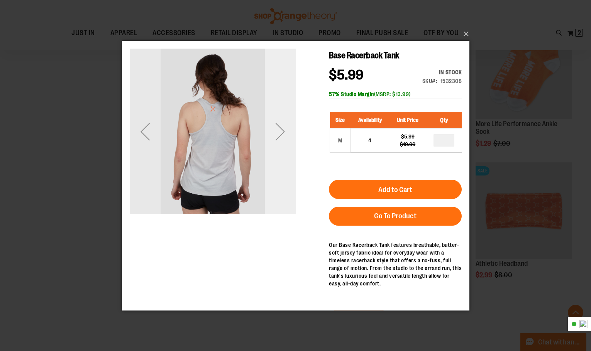
click at [281, 149] on div "Next" at bounding box center [279, 131] width 31 height 166
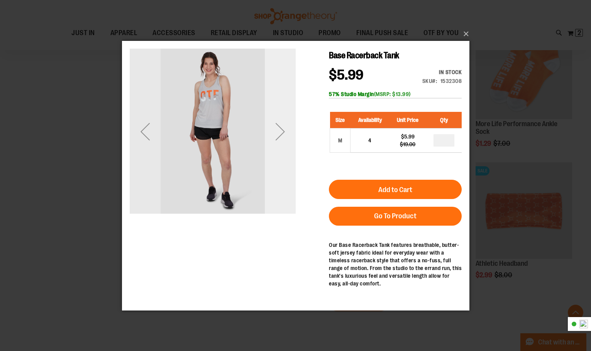
click at [281, 149] on div "Next" at bounding box center [279, 131] width 31 height 166
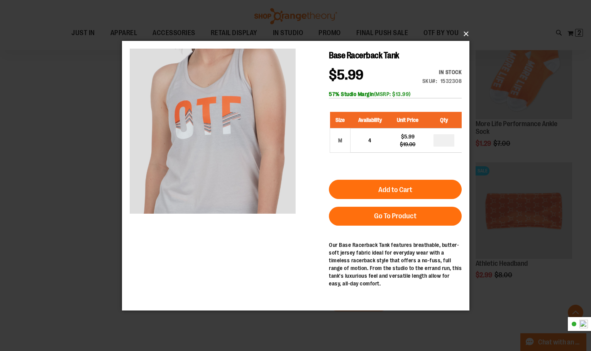
click at [467, 32] on button "×" at bounding box center [297, 33] width 347 height 17
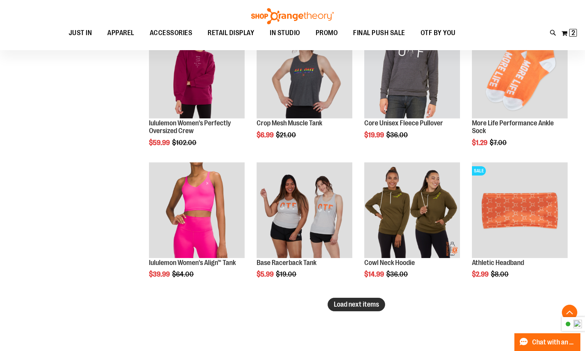
click at [345, 308] on span "Load next items" at bounding box center [356, 305] width 45 height 8
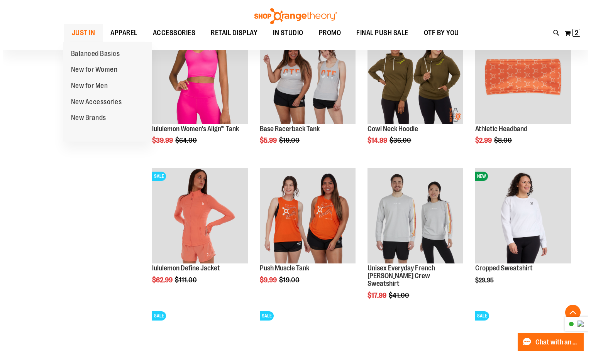
scroll to position [3779, 0]
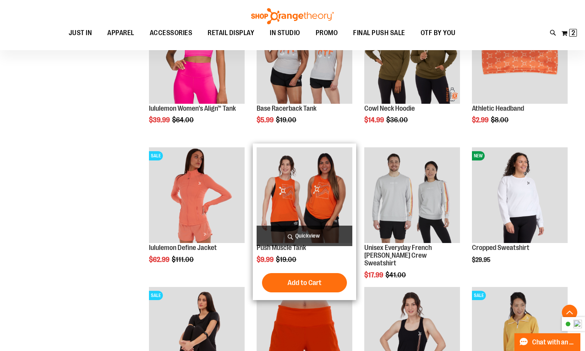
click at [301, 235] on span "Quickview" at bounding box center [305, 236] width 96 height 20
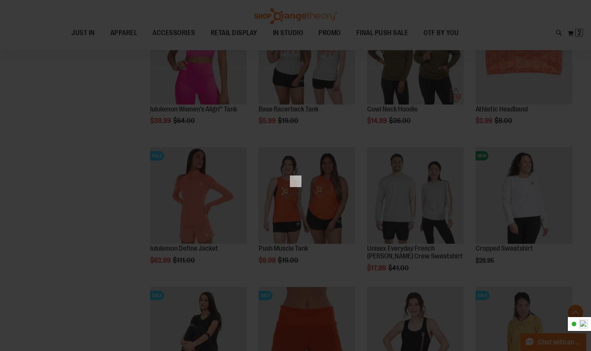
scroll to position [0, 0]
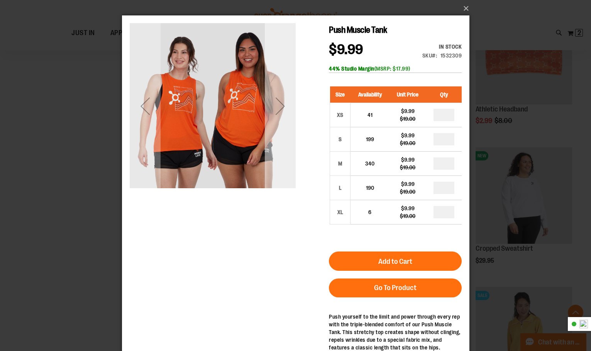
click at [285, 117] on div "Next" at bounding box center [279, 106] width 31 height 31
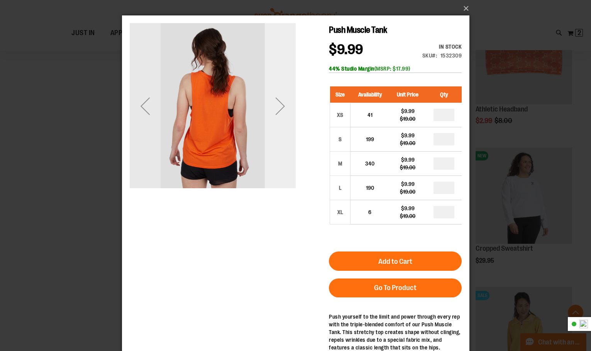
click at [281, 116] on div "Next" at bounding box center [279, 106] width 31 height 31
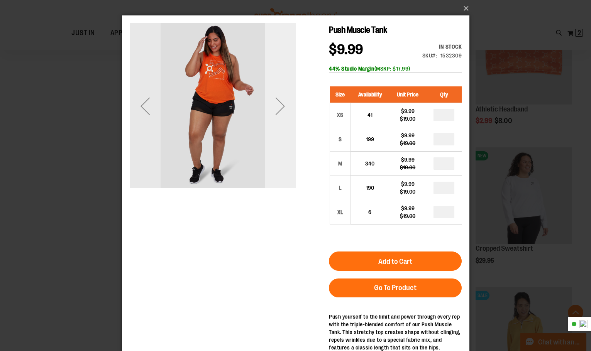
click at [281, 116] on div "Next" at bounding box center [279, 106] width 31 height 31
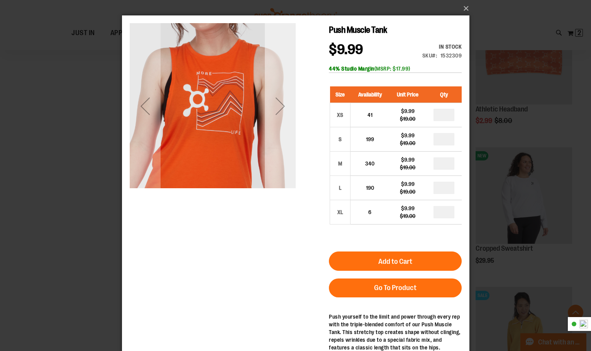
click at [281, 116] on div "Next" at bounding box center [279, 106] width 31 height 31
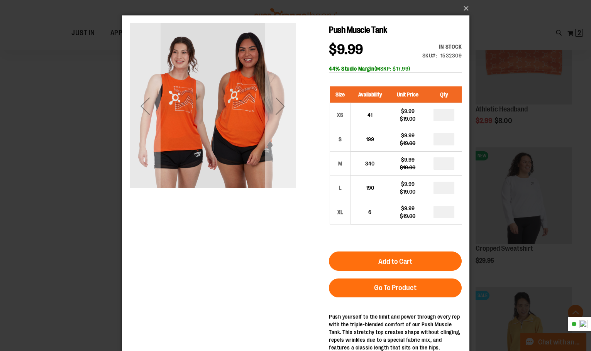
click at [281, 116] on div "Next" at bounding box center [279, 106] width 31 height 31
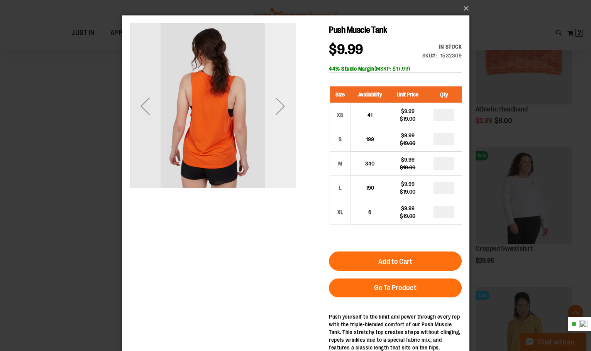
click at [281, 116] on div "Next" at bounding box center [279, 106] width 31 height 31
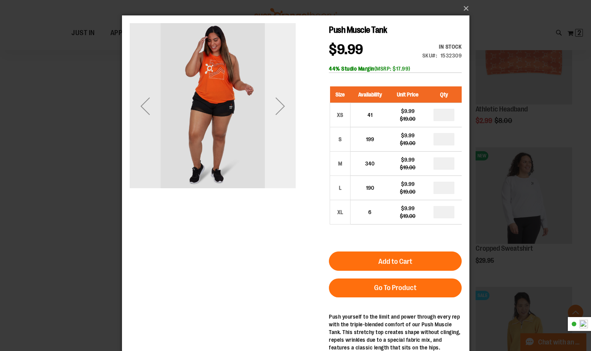
click at [281, 116] on div "Next" at bounding box center [279, 106] width 31 height 31
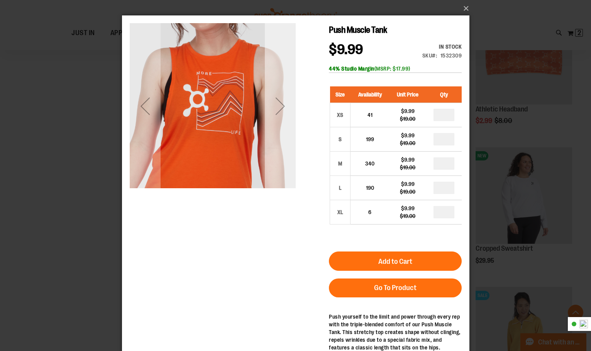
click at [280, 118] on div "Next" at bounding box center [279, 106] width 31 height 31
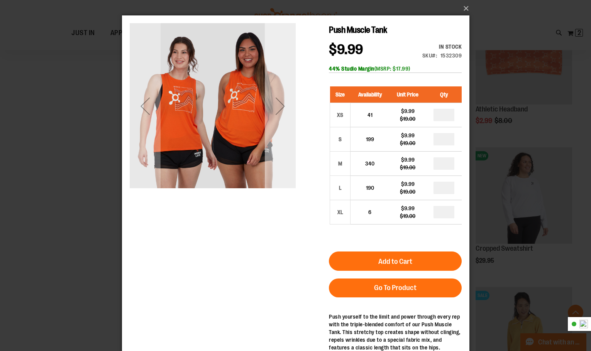
click at [281, 116] on div "Next" at bounding box center [279, 106] width 31 height 31
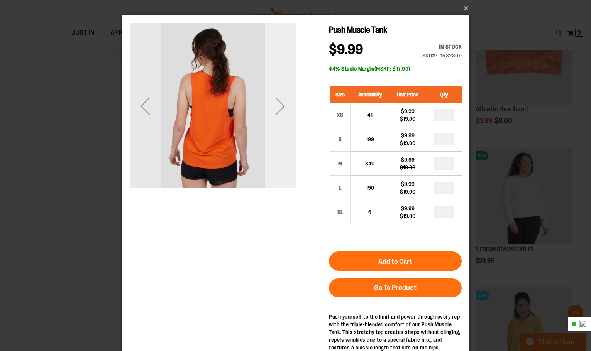
click at [281, 116] on div "Next" at bounding box center [279, 106] width 31 height 31
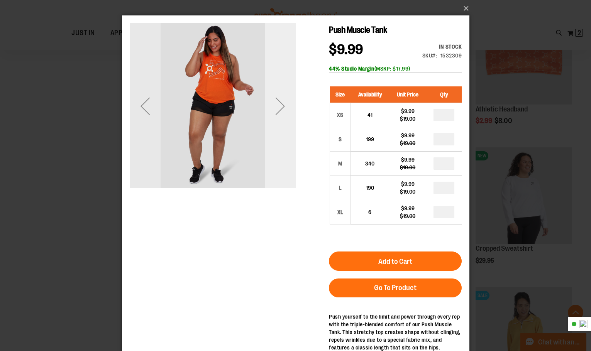
click at [281, 116] on div "Next" at bounding box center [279, 106] width 31 height 31
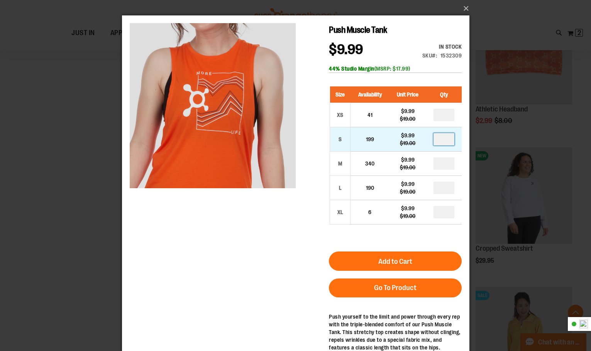
click at [445, 137] on input "number" at bounding box center [443, 139] width 21 height 12
type input "*"
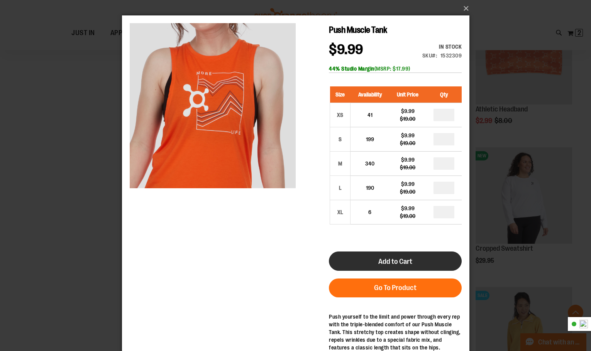
click at [396, 260] on span "Add to Cart" at bounding box center [395, 261] width 34 height 8
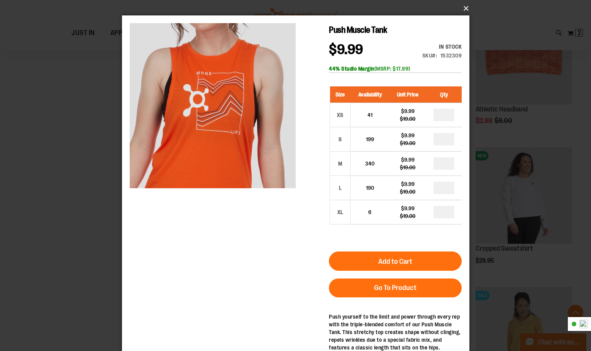
click at [465, 10] on button "×" at bounding box center [297, 8] width 347 height 17
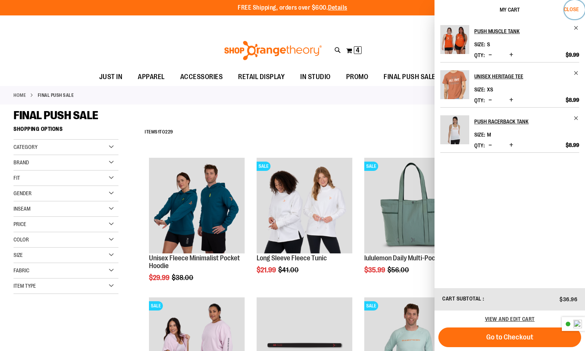
click at [571, 8] on span "Close" at bounding box center [571, 9] width 15 height 6
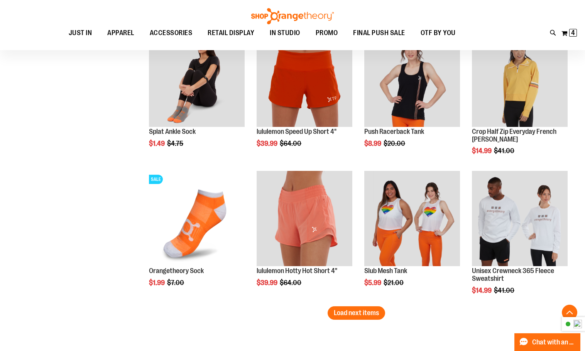
scroll to position [4076, 0]
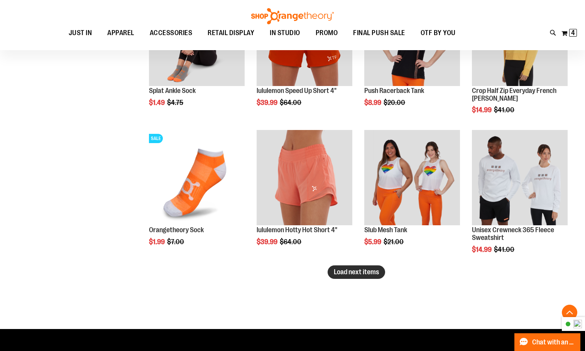
click at [361, 274] on span "Load next items" at bounding box center [356, 272] width 45 height 8
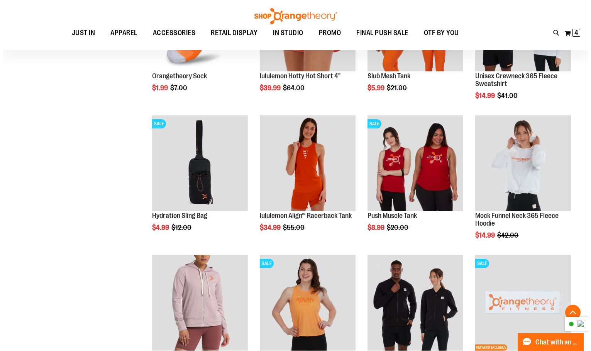
scroll to position [4230, 0]
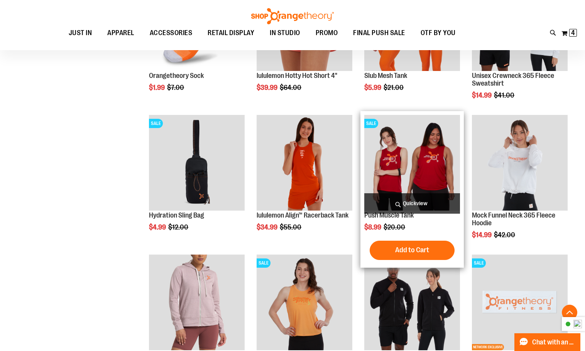
click at [398, 205] on span "Quickview" at bounding box center [412, 203] width 96 height 20
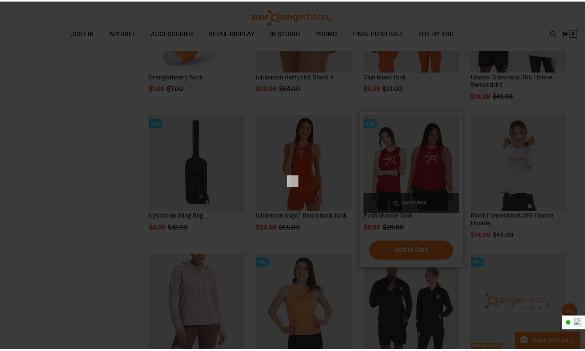
scroll to position [0, 0]
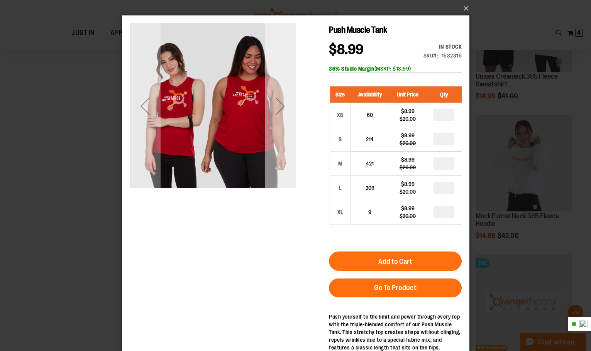
click at [280, 107] on div "Next" at bounding box center [279, 106] width 31 height 31
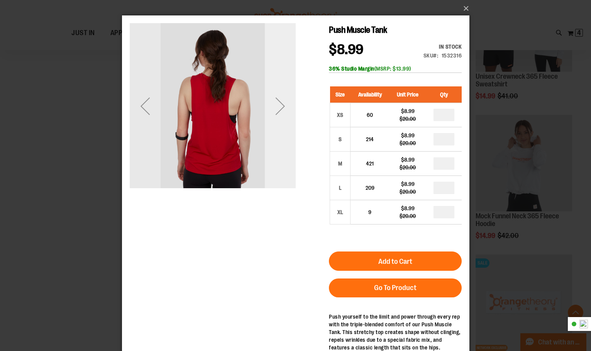
click at [282, 109] on div "Next" at bounding box center [279, 106] width 31 height 31
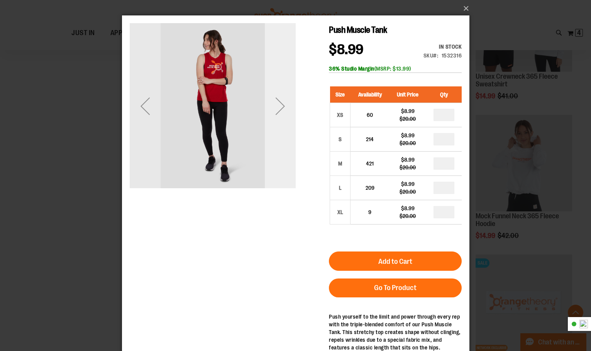
click at [282, 109] on div "Next" at bounding box center [279, 106] width 31 height 31
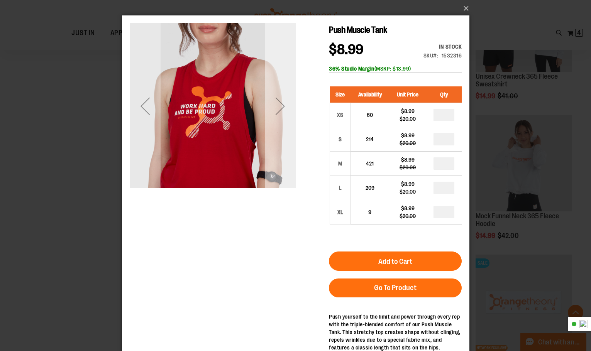
click at [283, 113] on div "Next" at bounding box center [279, 106] width 31 height 31
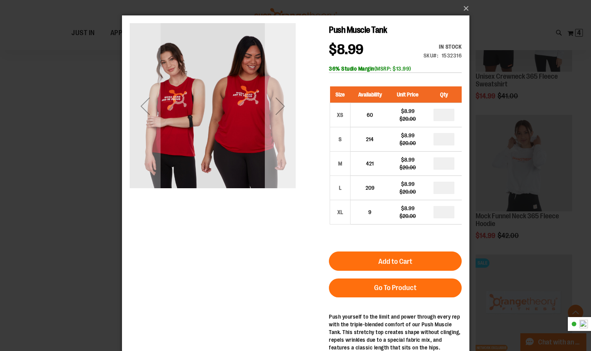
click at [283, 113] on div "Next" at bounding box center [279, 106] width 31 height 31
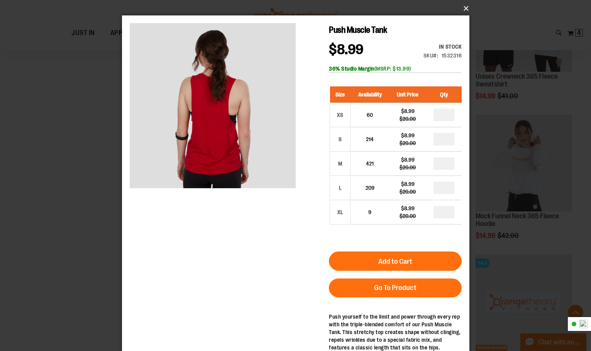
click at [464, 8] on button "×" at bounding box center [297, 8] width 347 height 17
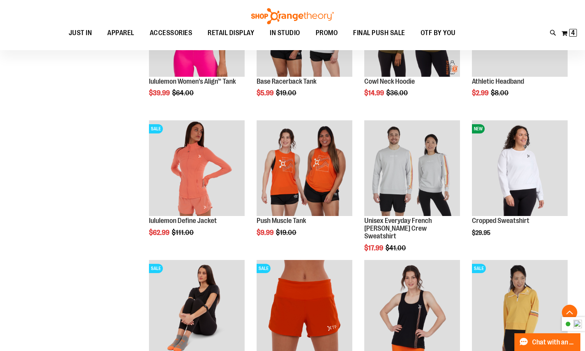
scroll to position [3805, 0]
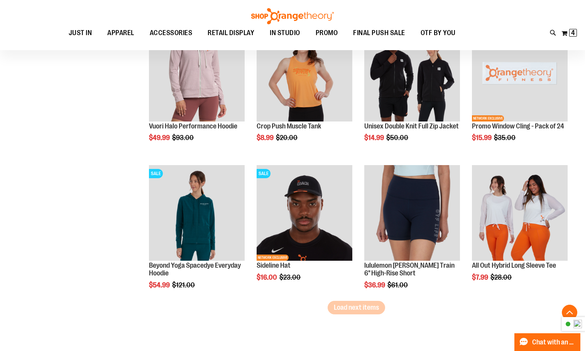
scroll to position [4500, 0]
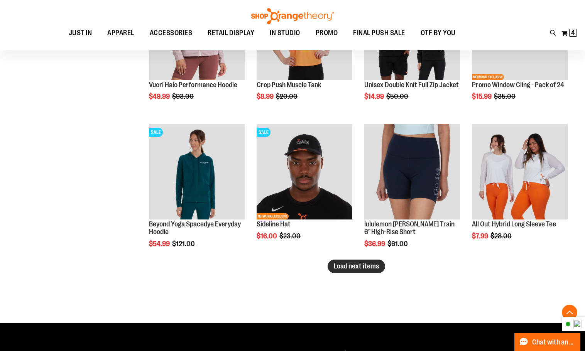
click at [370, 267] on span "Load next items" at bounding box center [356, 267] width 45 height 8
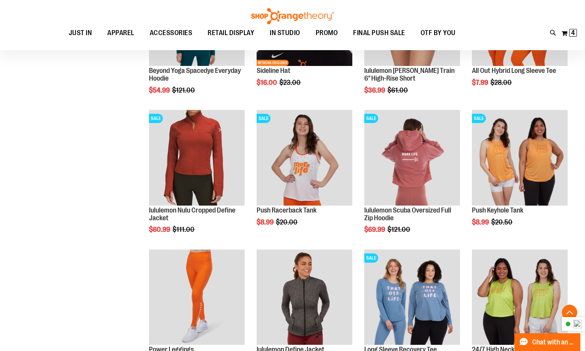
scroll to position [4655, 0]
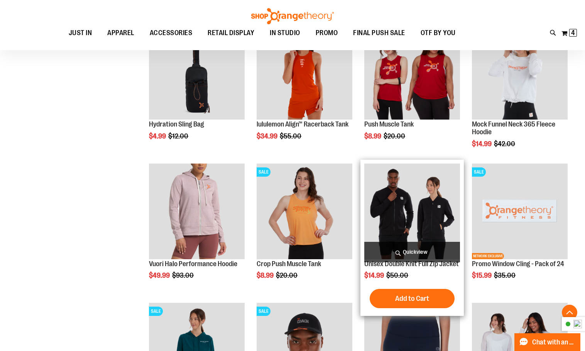
scroll to position [4307, 0]
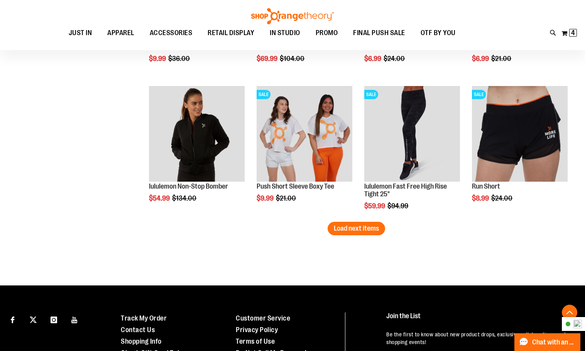
scroll to position [4963, 0]
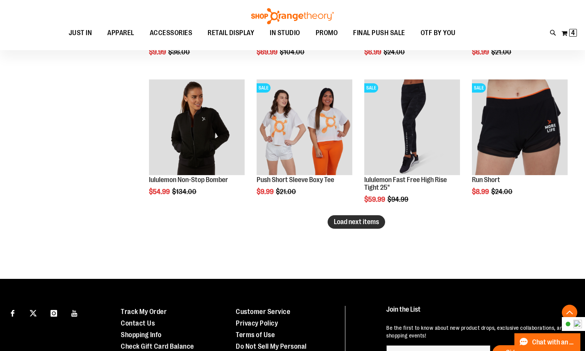
click at [342, 224] on span "Load next items" at bounding box center [356, 222] width 45 height 8
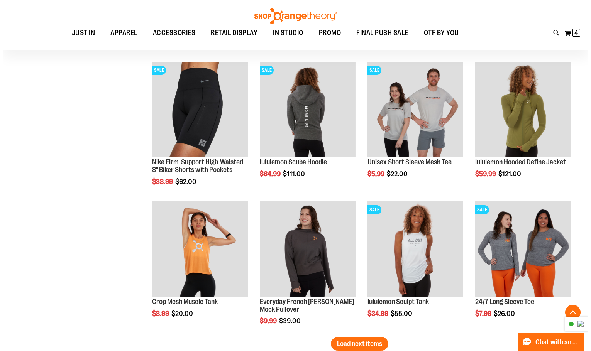
scroll to position [5272, 0]
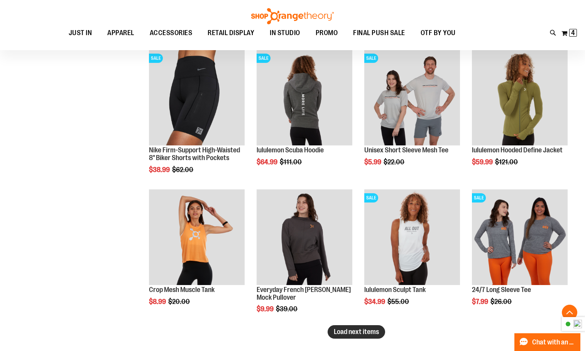
click at [374, 336] on button "Load next items" at bounding box center [357, 332] width 58 height 14
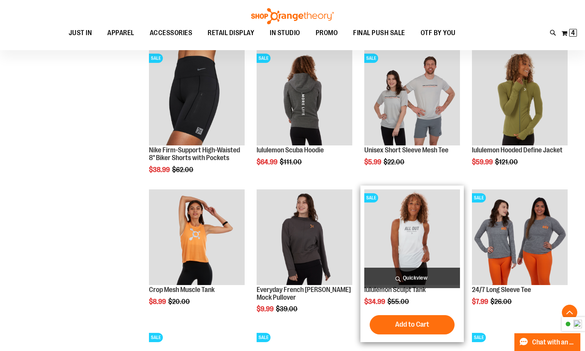
click at [390, 276] on span "Quickview" at bounding box center [412, 278] width 96 height 20
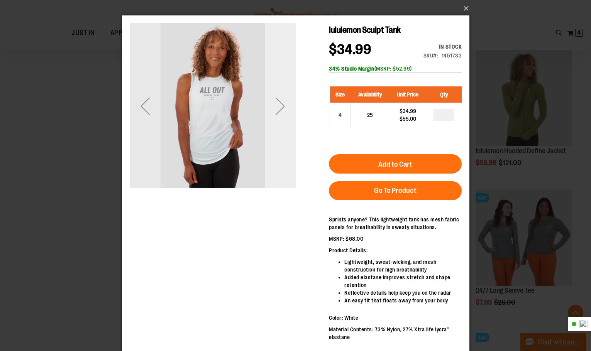
click at [283, 113] on div "Next" at bounding box center [279, 106] width 31 height 31
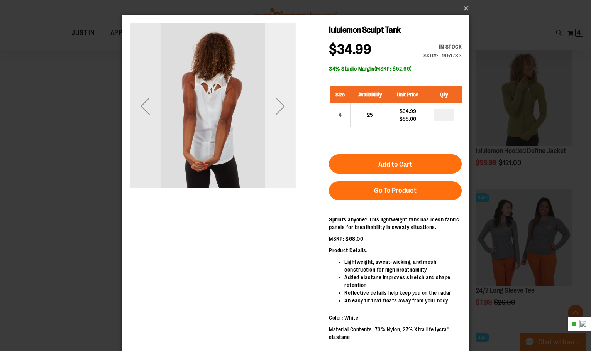
click at [286, 111] on div "Next" at bounding box center [279, 106] width 31 height 31
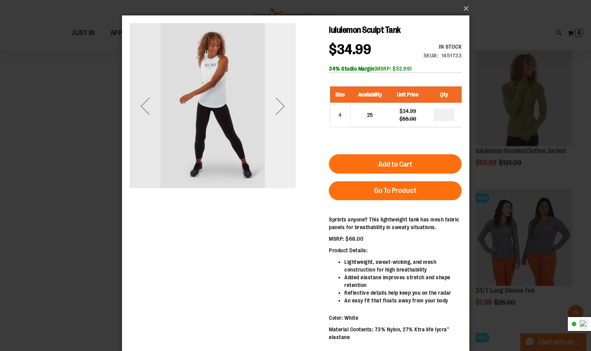
click at [286, 110] on div "Next" at bounding box center [279, 106] width 31 height 31
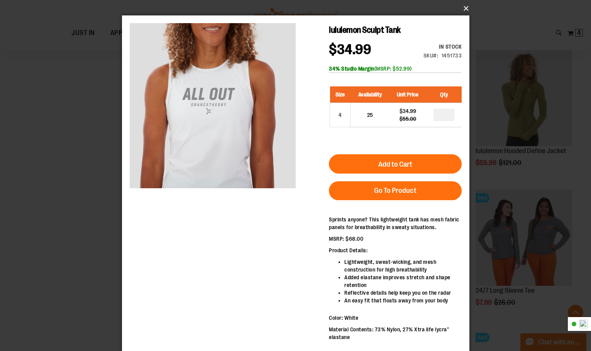
click at [468, 9] on button "×" at bounding box center [297, 8] width 347 height 17
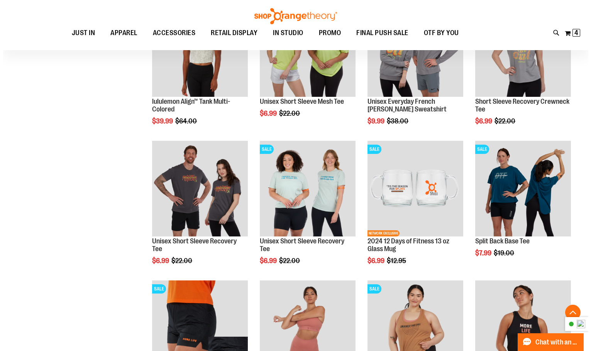
scroll to position [5620, 0]
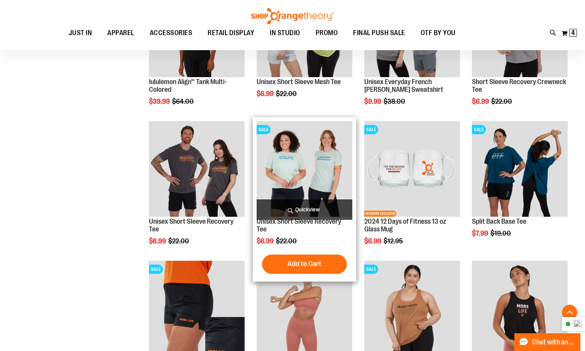
click at [294, 213] on span "Quickview" at bounding box center [305, 210] width 96 height 20
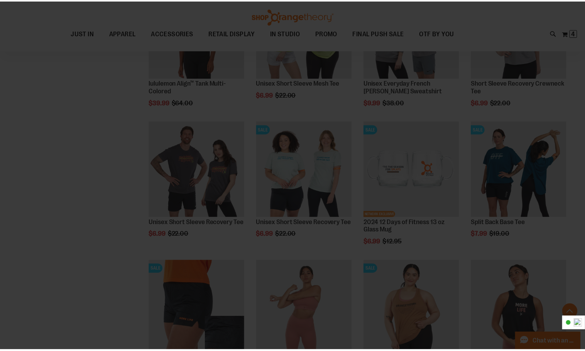
scroll to position [0, 0]
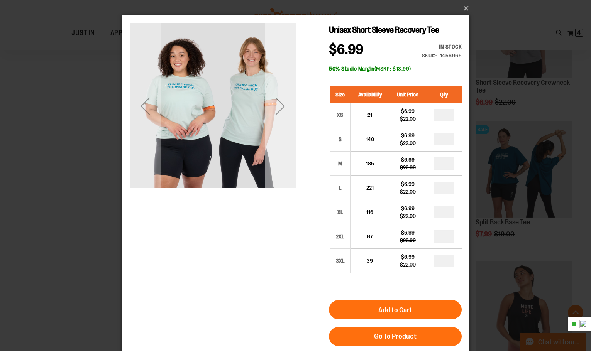
click at [284, 122] on div "Next" at bounding box center [279, 106] width 31 height 166
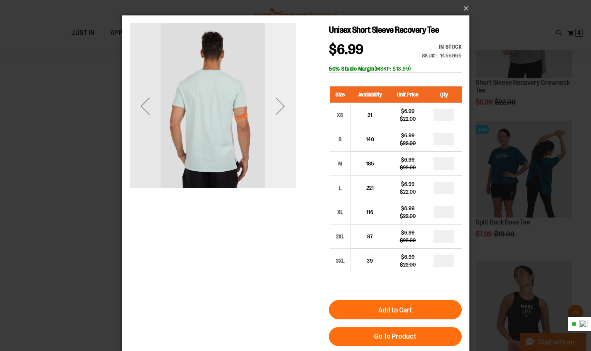
click at [284, 122] on div "Next" at bounding box center [279, 106] width 31 height 166
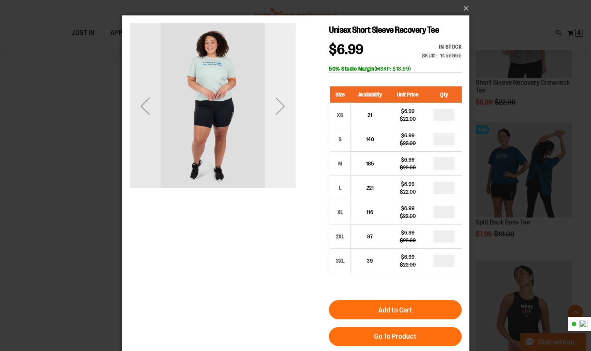
click at [284, 122] on div "Next" at bounding box center [279, 106] width 31 height 166
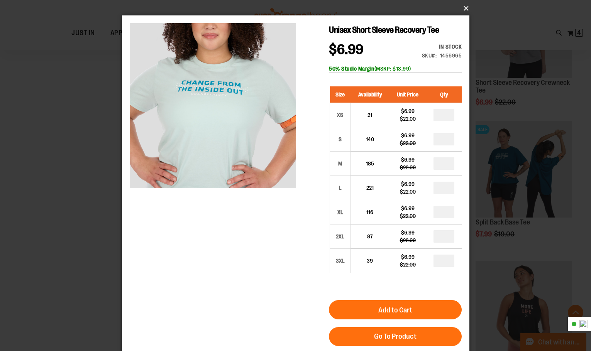
click at [466, 8] on button "×" at bounding box center [297, 8] width 347 height 17
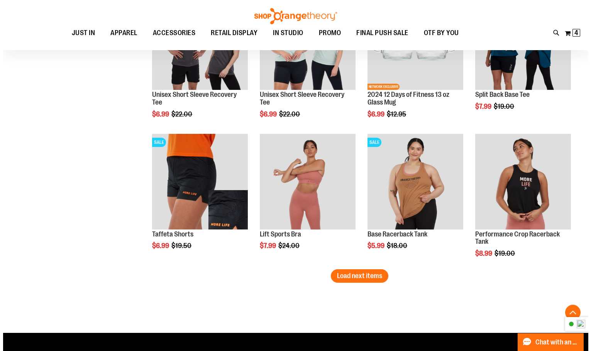
scroll to position [5774, 0]
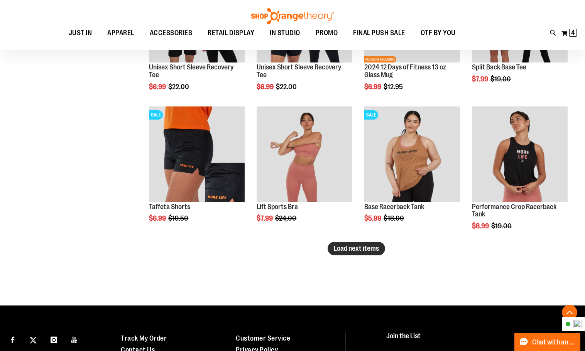
click at [352, 248] on span "Load next items" at bounding box center [356, 249] width 45 height 8
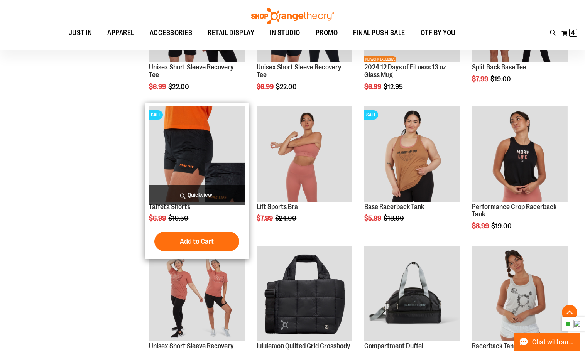
click at [194, 194] on span "Quickview" at bounding box center [197, 195] width 96 height 20
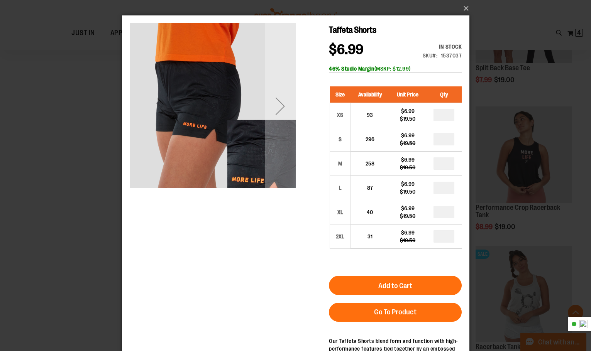
click at [289, 126] on div "Next" at bounding box center [279, 106] width 31 height 166
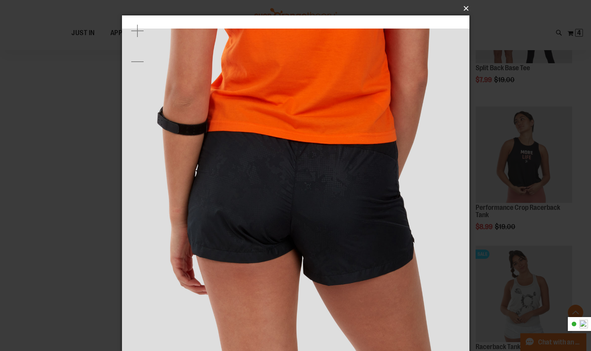
click at [468, 7] on button "×" at bounding box center [297, 8] width 347 height 17
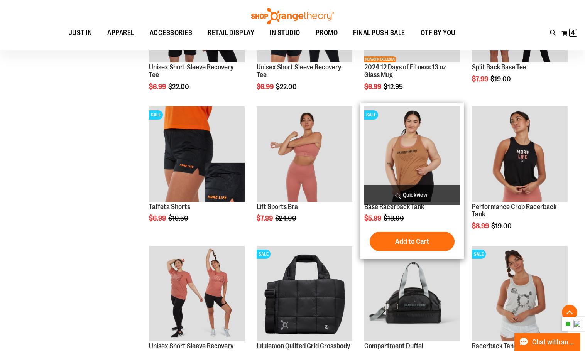
click at [411, 193] on span "Quickview" at bounding box center [412, 195] width 96 height 20
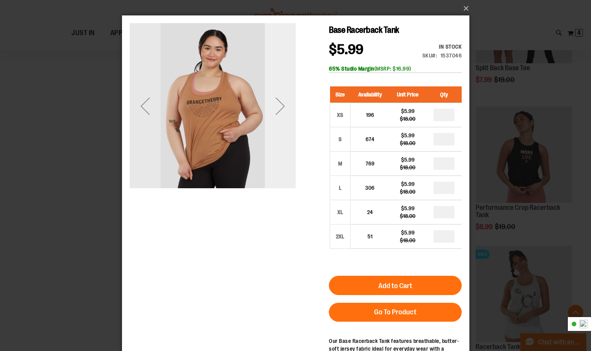
click at [282, 132] on div "Next" at bounding box center [279, 106] width 31 height 166
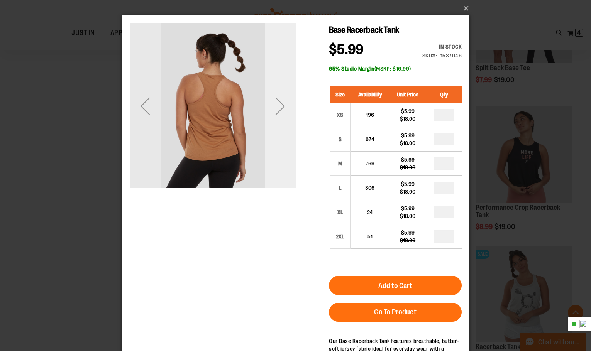
click at [282, 132] on div "Next" at bounding box center [279, 106] width 31 height 166
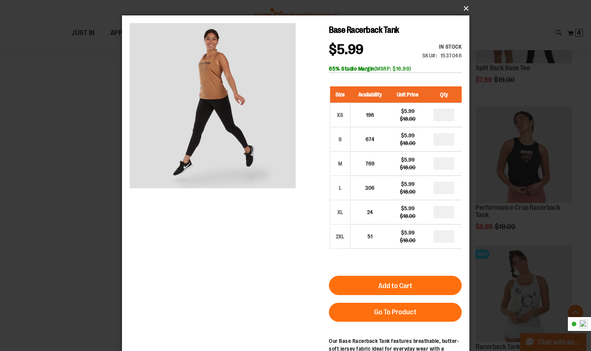
click at [466, 7] on button "×" at bounding box center [297, 8] width 347 height 17
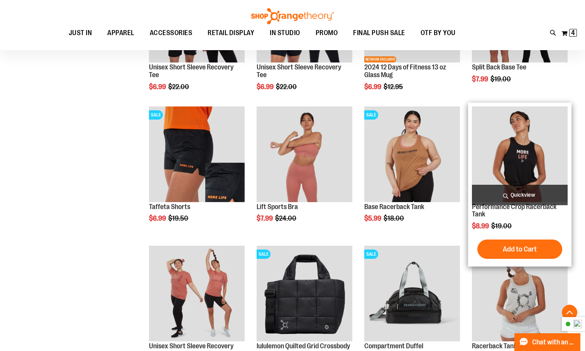
click at [523, 197] on span "Quickview" at bounding box center [520, 195] width 96 height 20
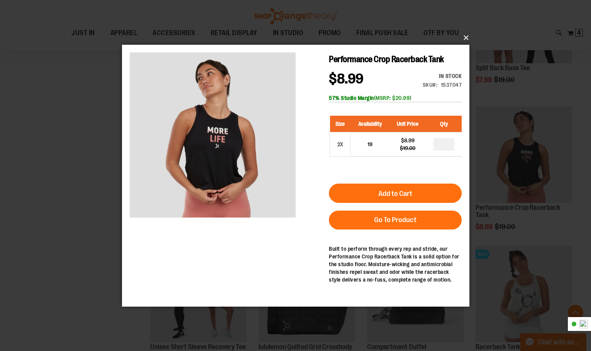
click at [462, 38] on button "×" at bounding box center [297, 37] width 347 height 17
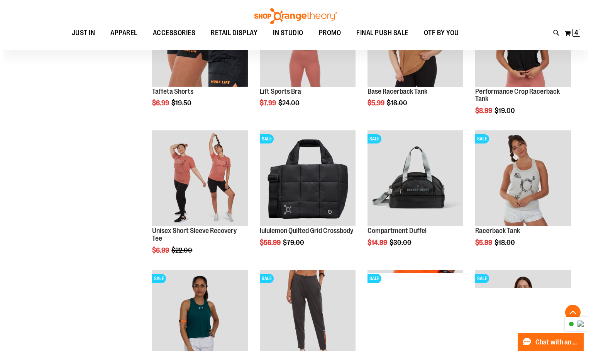
scroll to position [5890, 0]
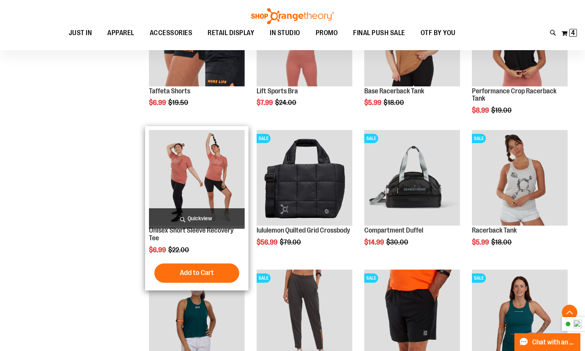
click at [176, 217] on span "Quickview" at bounding box center [197, 218] width 96 height 20
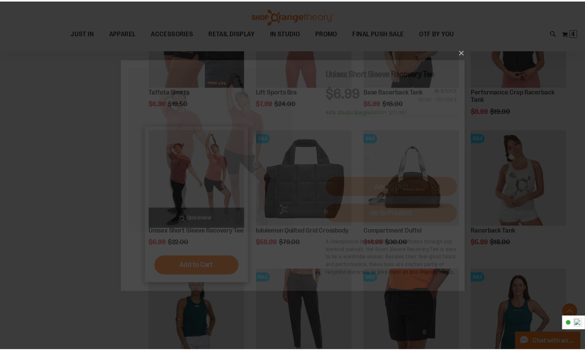
scroll to position [0, 0]
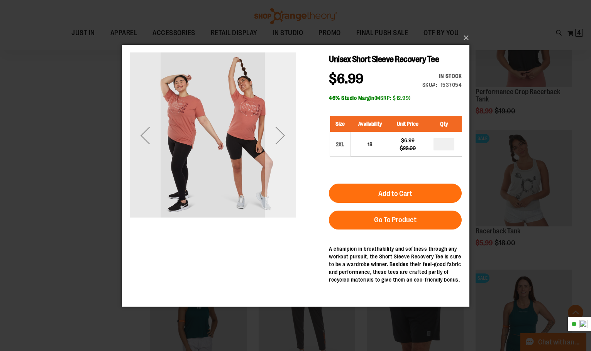
click at [283, 154] on div "Next" at bounding box center [279, 135] width 31 height 166
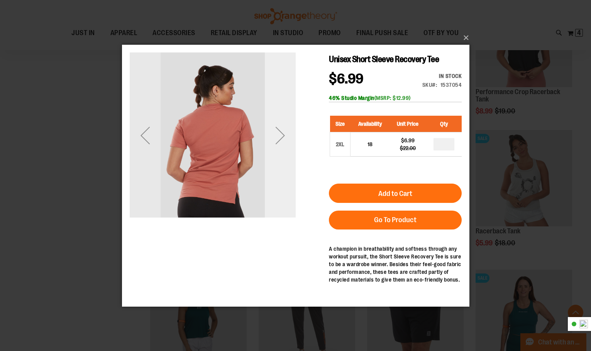
click at [278, 141] on div "Next" at bounding box center [279, 135] width 31 height 31
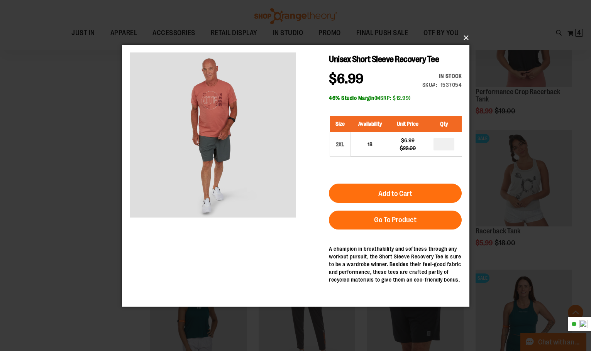
click at [464, 36] on button "×" at bounding box center [297, 37] width 347 height 17
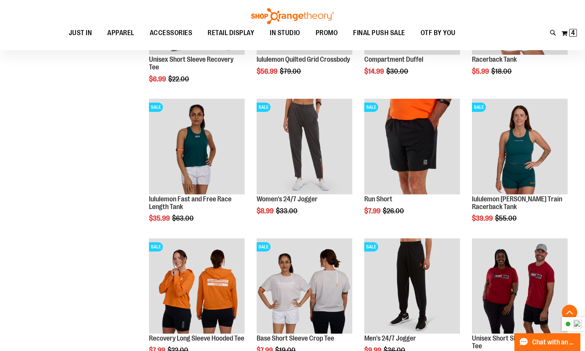
scroll to position [6160, 0]
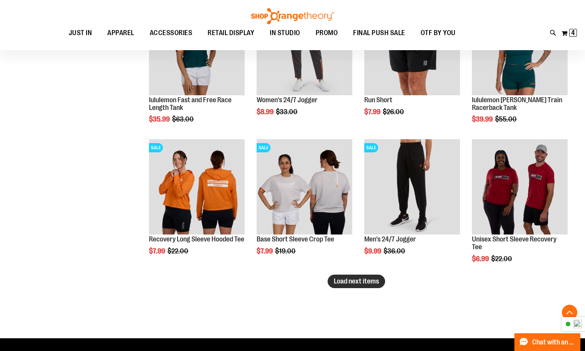
click at [382, 283] on button "Load next items" at bounding box center [357, 282] width 58 height 14
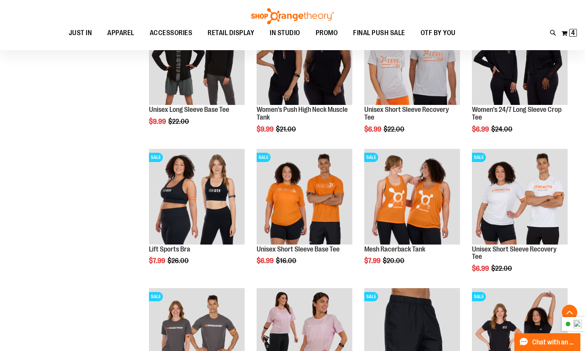
scroll to position [6430, 0]
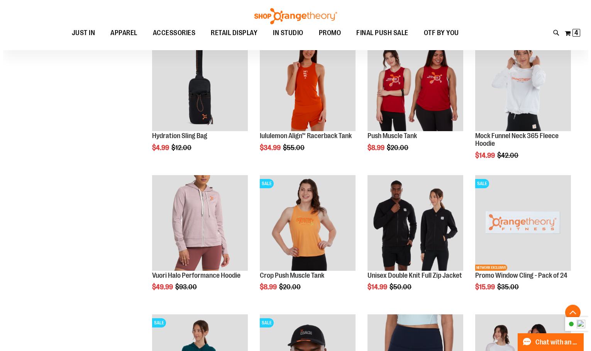
scroll to position [4191, 0]
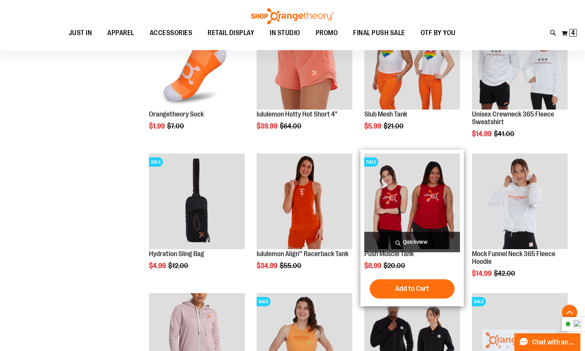
click at [423, 246] on span "Quickview" at bounding box center [412, 242] width 96 height 20
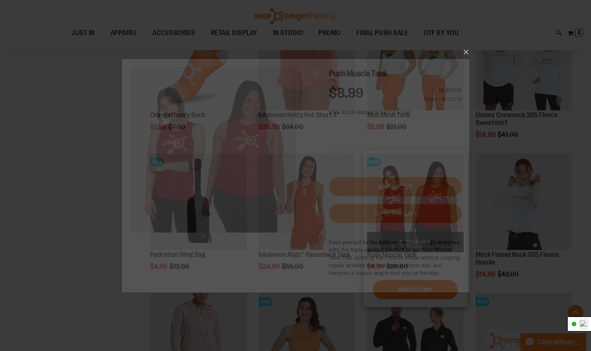
scroll to position [0, 0]
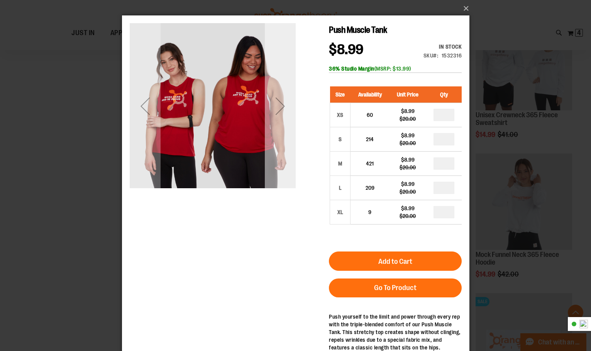
click at [276, 108] on div "Next" at bounding box center [279, 106] width 31 height 31
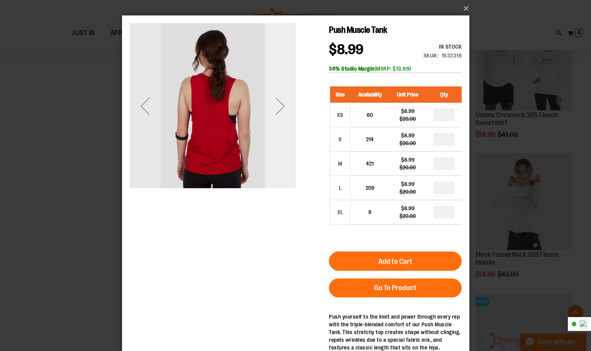
click at [276, 108] on div "Next" at bounding box center [279, 106] width 31 height 31
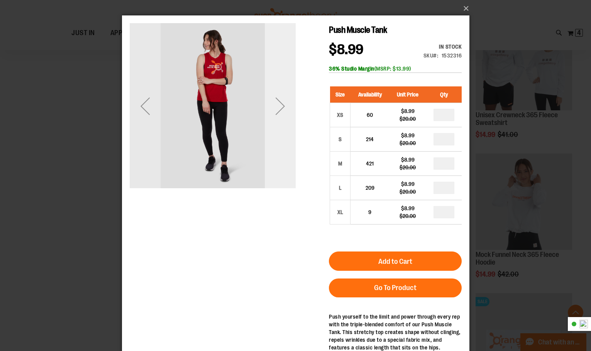
click at [277, 108] on div "Next" at bounding box center [279, 106] width 31 height 31
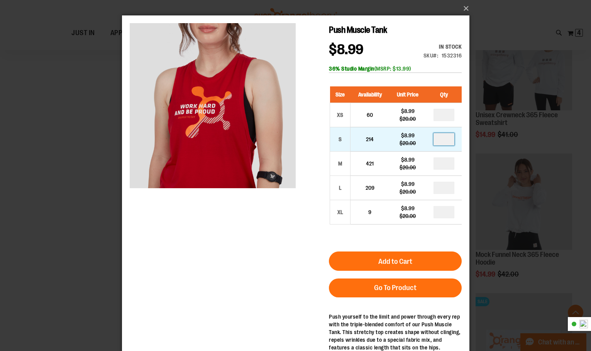
click at [452, 141] on input "number" at bounding box center [443, 139] width 21 height 12
type input "*"
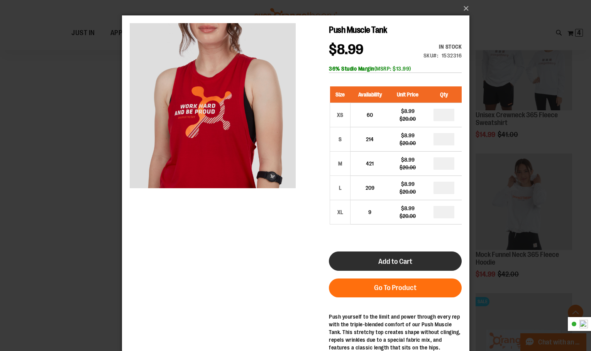
click at [432, 263] on button "Add to Cart" at bounding box center [395, 261] width 133 height 19
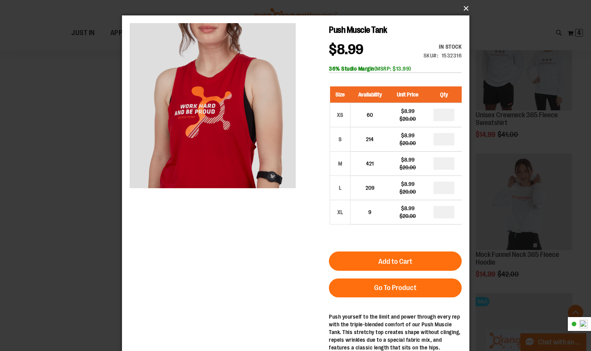
click at [466, 8] on button "×" at bounding box center [297, 8] width 347 height 17
click at [464, 7] on button "×" at bounding box center [297, 8] width 347 height 17
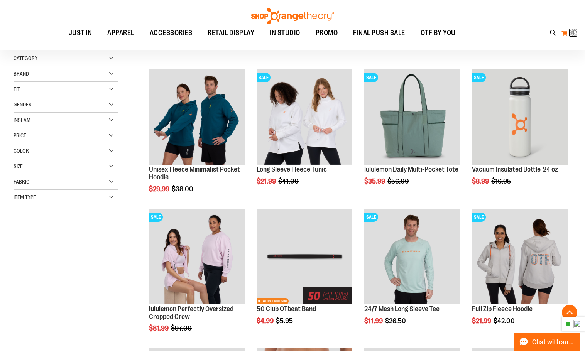
scroll to position [4, 0]
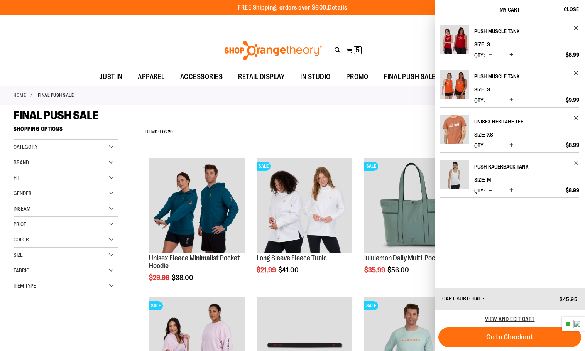
click at [463, 81] on img "Product" at bounding box center [454, 84] width 29 height 29
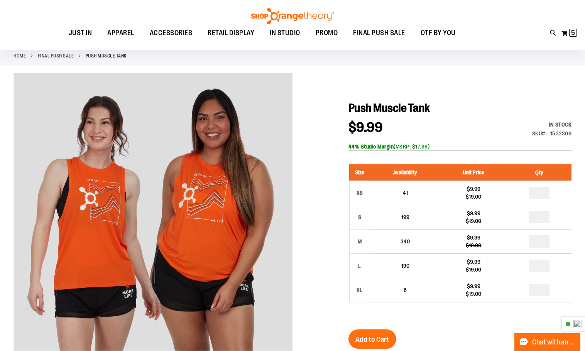
scroll to position [77, 0]
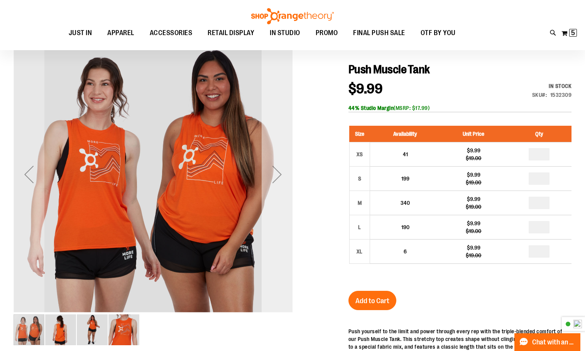
type input "**********"
click at [285, 179] on div "Next" at bounding box center [277, 174] width 31 height 31
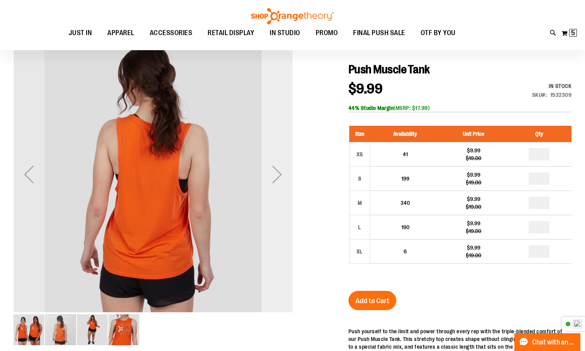
click at [285, 179] on div "Next" at bounding box center [277, 174] width 31 height 31
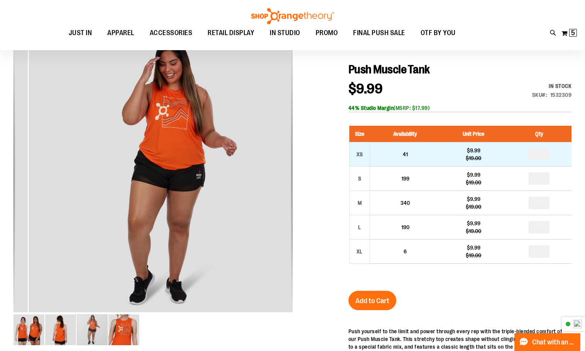
drag, startPoint x: 289, startPoint y: 180, endPoint x: 413, endPoint y: 153, distance: 126.8
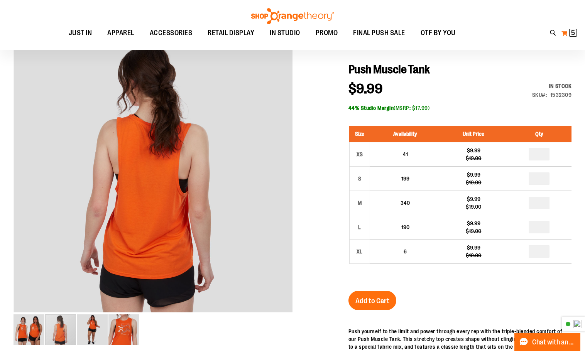
click at [573, 32] on span "5" at bounding box center [573, 33] width 4 height 8
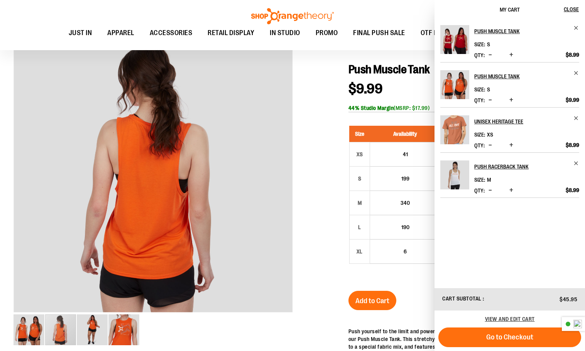
click at [490, 143] on span "Decrease product quantity" at bounding box center [490, 145] width 3 height 8
click at [507, 166] on h2 "Push Racerback Tank" at bounding box center [521, 167] width 95 height 12
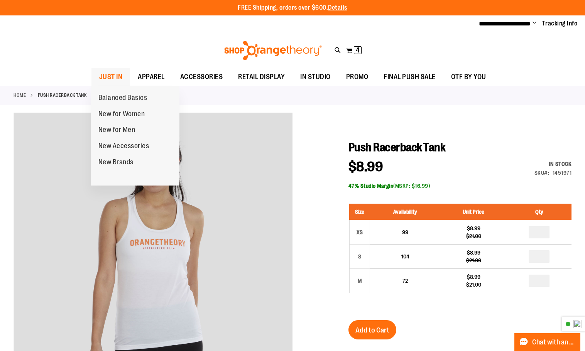
type input "**********"
click at [113, 75] on span "JUST IN" at bounding box center [111, 76] width 24 height 17
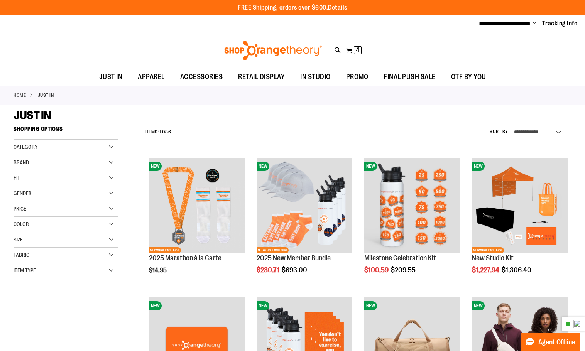
type input "**********"
click at [57, 38] on div "Toggle Nav Search Popular Suggestions Advanced Search" at bounding box center [292, 51] width 585 height 36
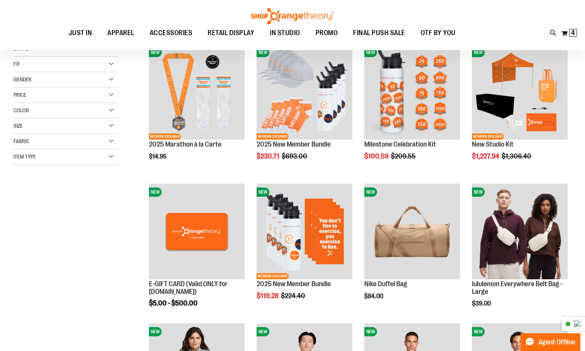
scroll to position [115, 0]
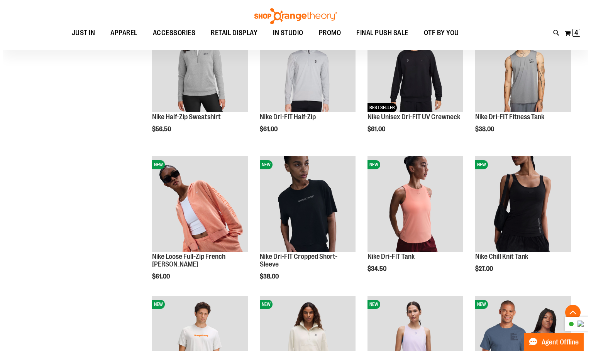
scroll to position [424, 0]
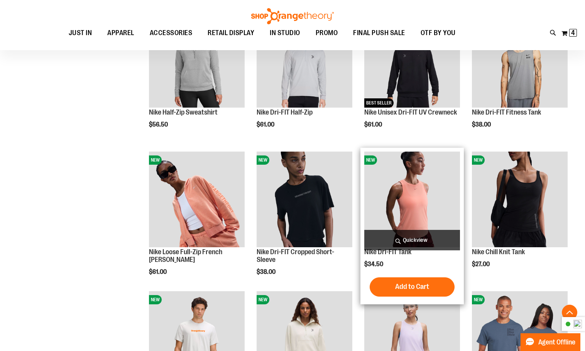
click at [423, 239] on span "Quickview" at bounding box center [412, 240] width 96 height 20
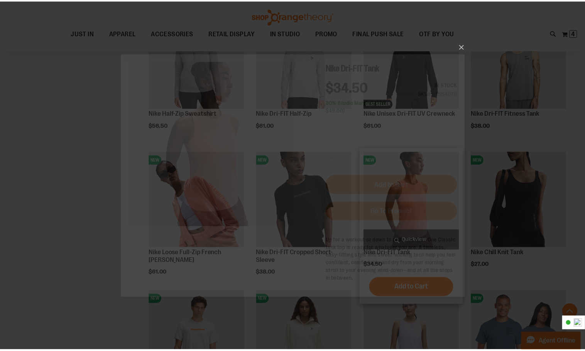
scroll to position [0, 0]
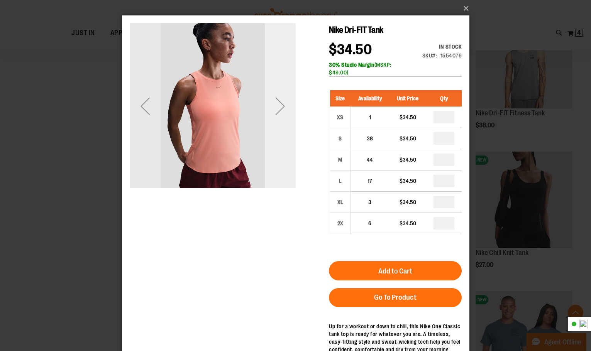
click at [280, 107] on div "Next" at bounding box center [279, 106] width 31 height 31
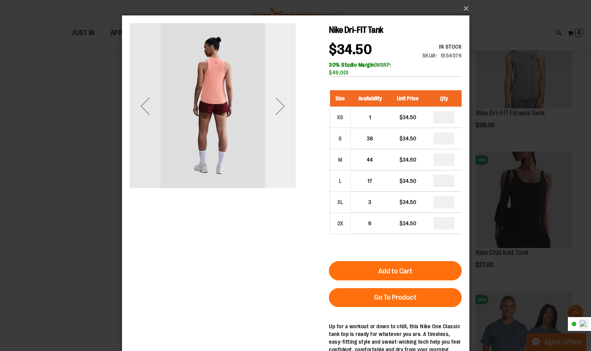
click at [280, 107] on div "Next" at bounding box center [279, 106] width 31 height 31
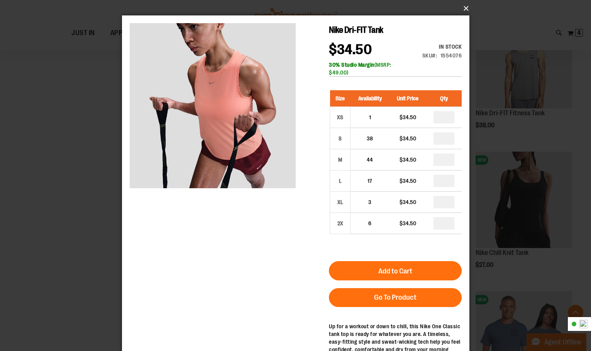
click at [463, 7] on button "×" at bounding box center [297, 8] width 347 height 17
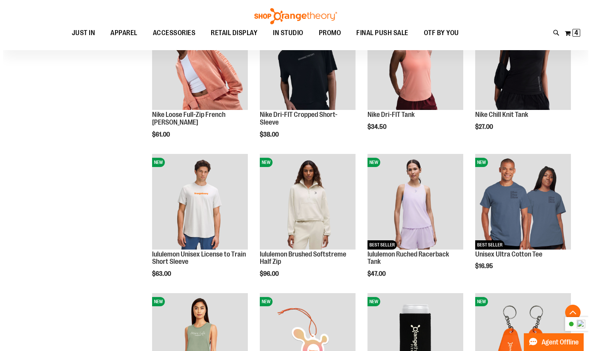
scroll to position [579, 0]
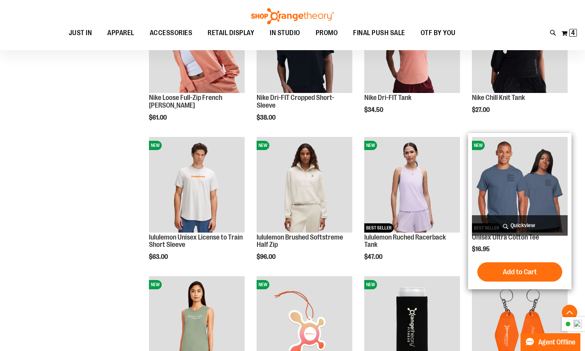
click at [519, 224] on span "Quickview" at bounding box center [520, 225] width 96 height 20
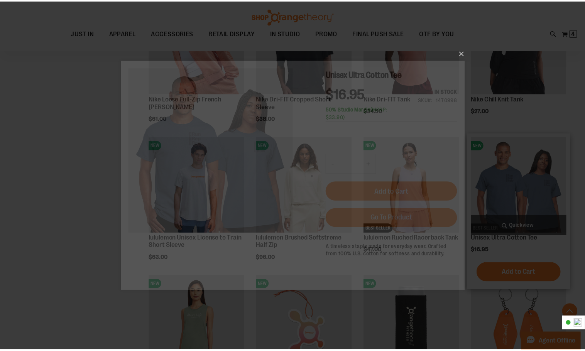
scroll to position [0, 0]
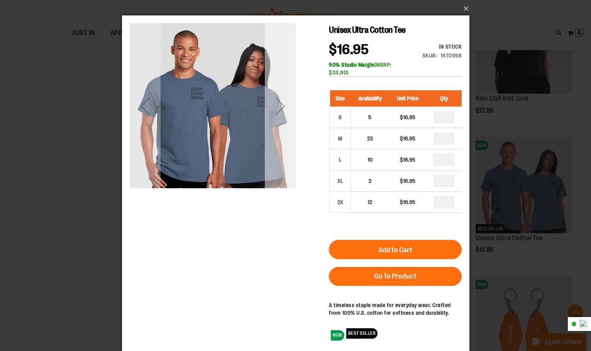
click at [278, 113] on div "Next" at bounding box center [279, 106] width 31 height 31
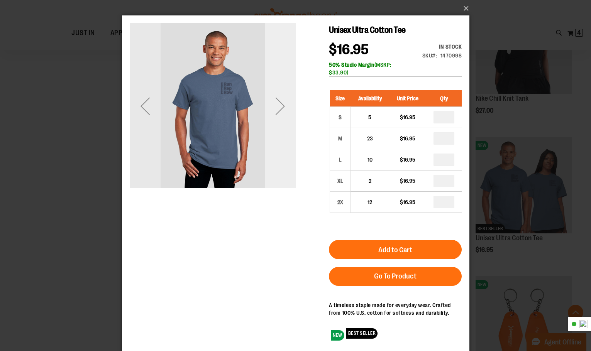
click at [278, 113] on div "Next" at bounding box center [279, 106] width 31 height 31
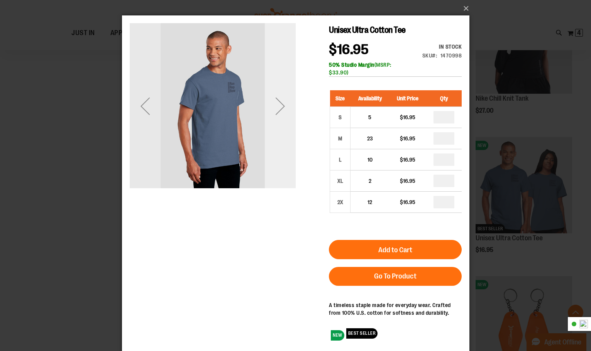
click at [278, 113] on div "Next" at bounding box center [279, 106] width 31 height 31
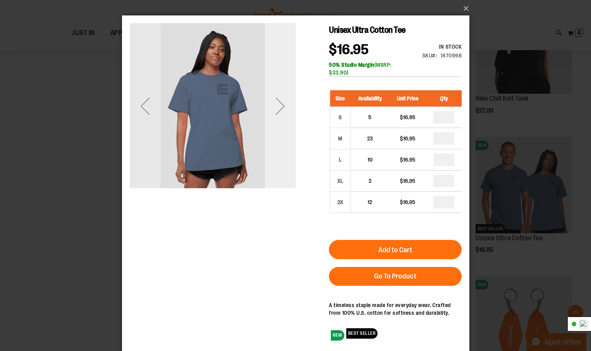
click at [278, 113] on div "Next" at bounding box center [279, 106] width 31 height 31
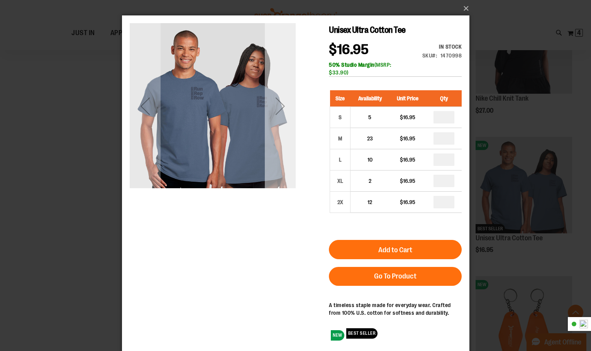
click at [278, 113] on div "Next" at bounding box center [279, 106] width 31 height 31
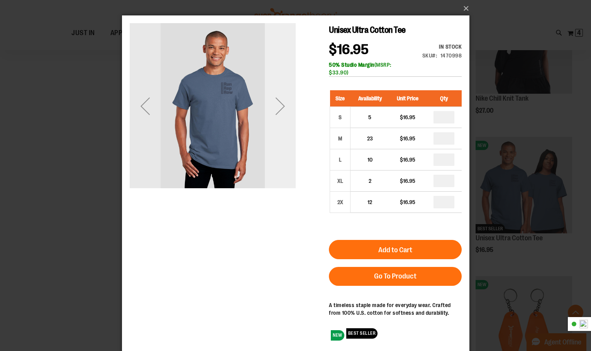
click at [278, 113] on div "Next" at bounding box center [279, 106] width 31 height 31
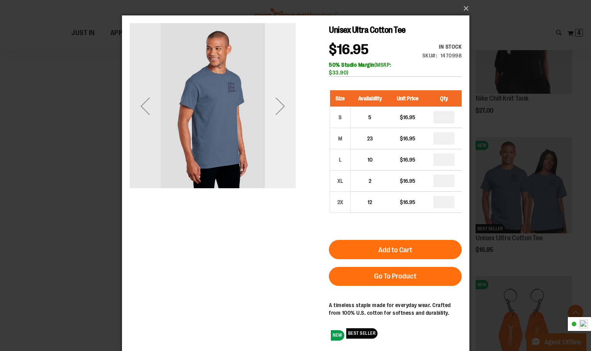
click at [278, 113] on div "Next" at bounding box center [279, 106] width 31 height 31
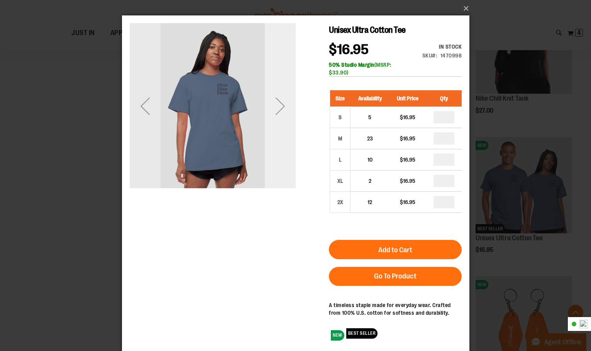
click at [278, 113] on div "Next" at bounding box center [279, 106] width 31 height 31
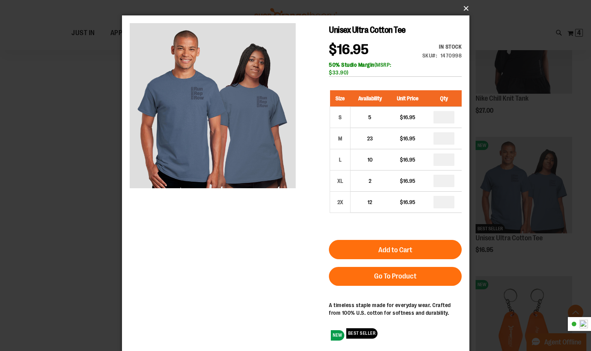
click at [467, 9] on button "×" at bounding box center [297, 8] width 347 height 17
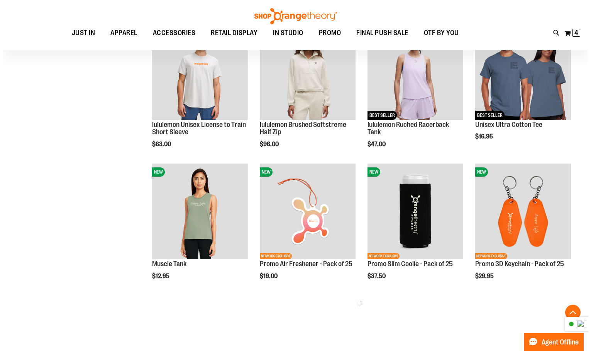
scroll to position [695, 0]
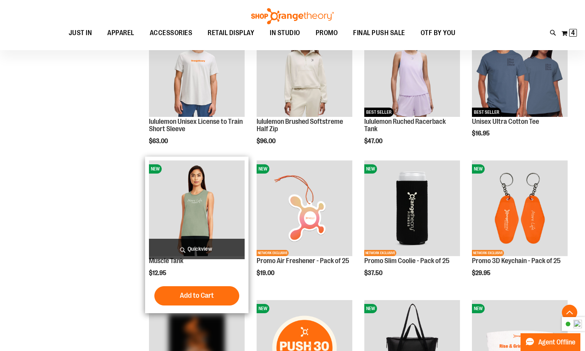
click at [211, 252] on span "Quickview" at bounding box center [197, 249] width 96 height 20
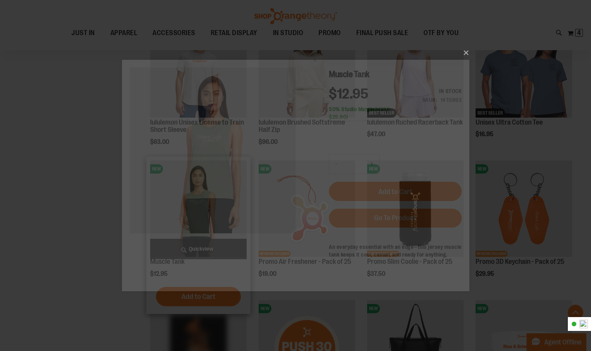
scroll to position [0, 0]
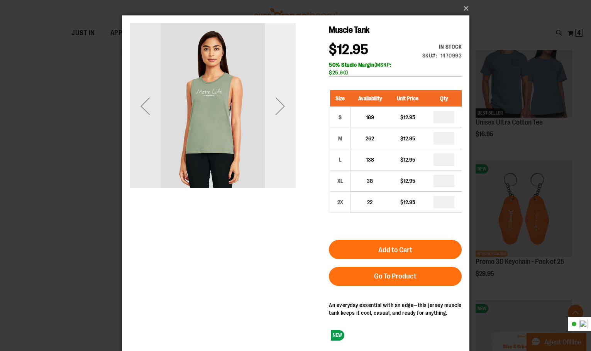
click at [278, 117] on div "Next" at bounding box center [279, 106] width 31 height 31
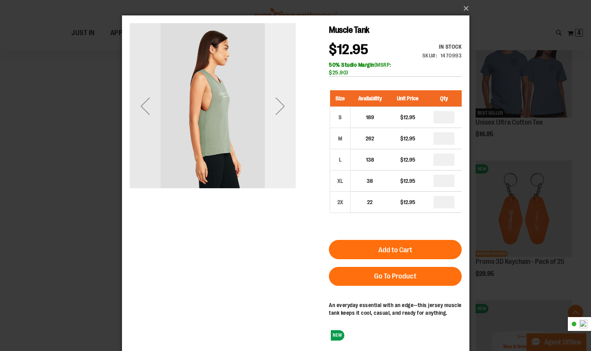
click at [278, 117] on div "Next" at bounding box center [279, 106] width 31 height 31
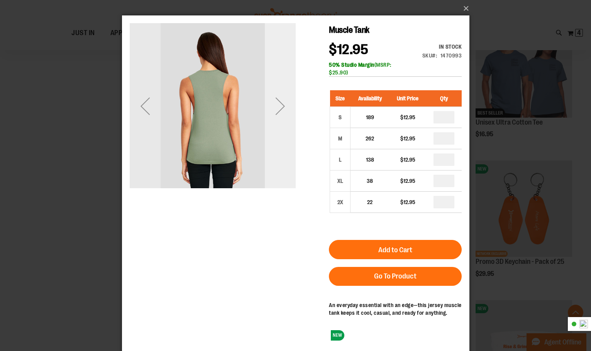
click at [278, 117] on div "Next" at bounding box center [279, 106] width 31 height 31
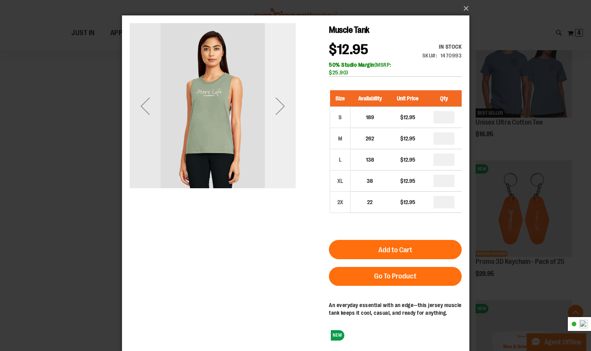
click at [278, 117] on div "Next" at bounding box center [279, 106] width 31 height 31
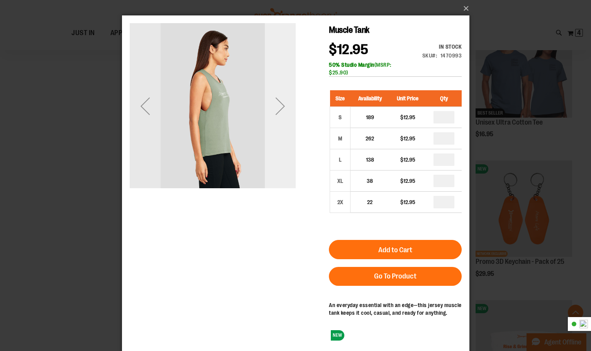
click at [276, 106] on div "Next" at bounding box center [279, 106] width 31 height 31
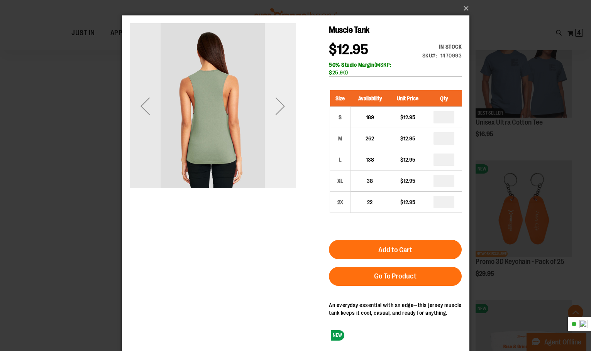
click at [276, 105] on div "Next" at bounding box center [279, 106] width 31 height 31
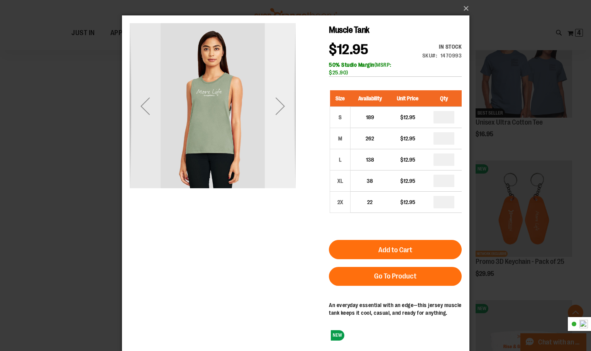
click at [278, 112] on div "Next" at bounding box center [279, 106] width 31 height 31
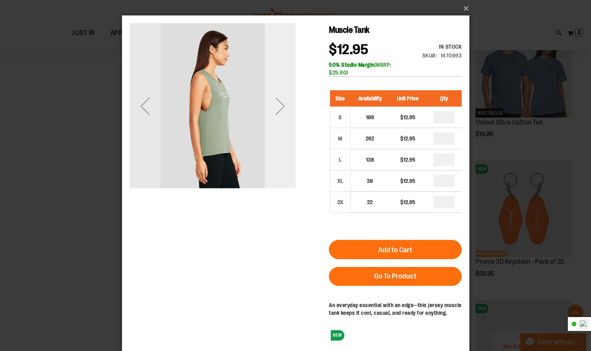
click at [281, 114] on div "Next" at bounding box center [279, 106] width 31 height 31
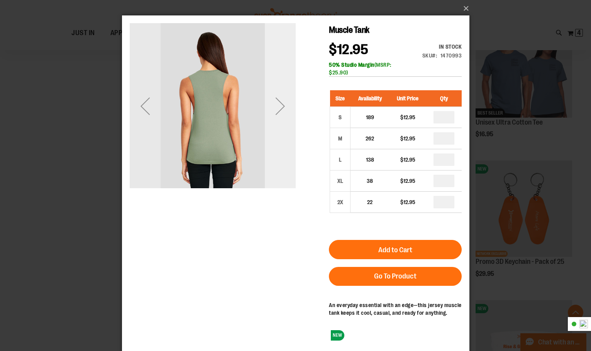
click at [281, 107] on div "Next" at bounding box center [279, 106] width 31 height 31
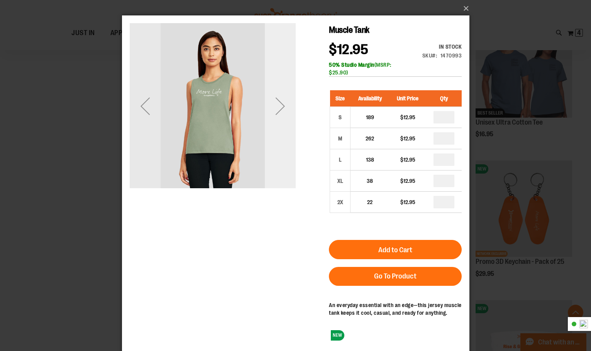
click at [281, 107] on div "Next" at bounding box center [279, 106] width 31 height 31
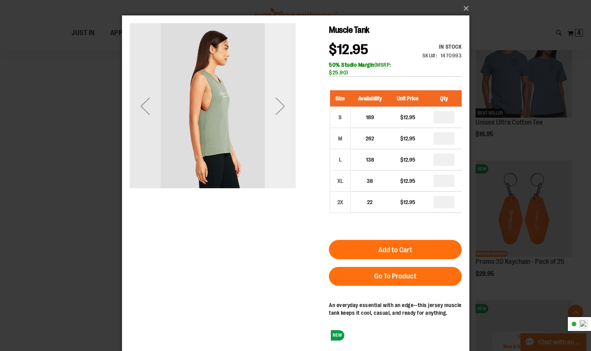
click at [282, 110] on div "Next" at bounding box center [279, 106] width 31 height 31
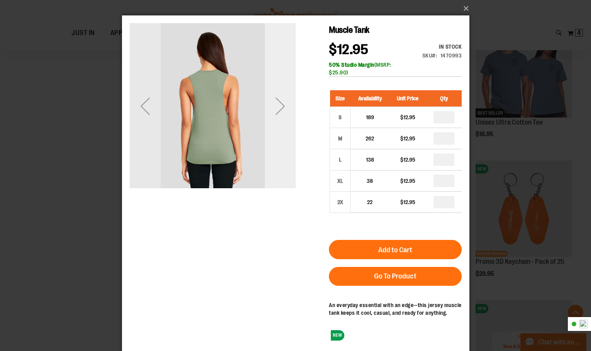
click at [282, 110] on div "Next" at bounding box center [279, 106] width 31 height 31
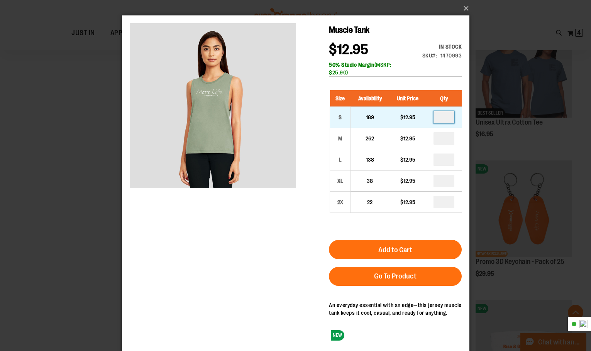
click at [452, 118] on input "number" at bounding box center [443, 117] width 21 height 12
type input "*"
drag, startPoint x: 439, startPoint y: 116, endPoint x: 459, endPoint y: 113, distance: 20.6
click at [459, 113] on td "*" at bounding box center [444, 117] width 36 height 21
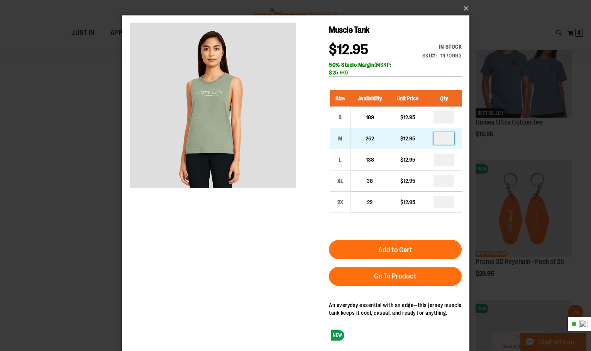
type input "*"
click at [448, 137] on input "number" at bounding box center [443, 138] width 21 height 12
type input "*"
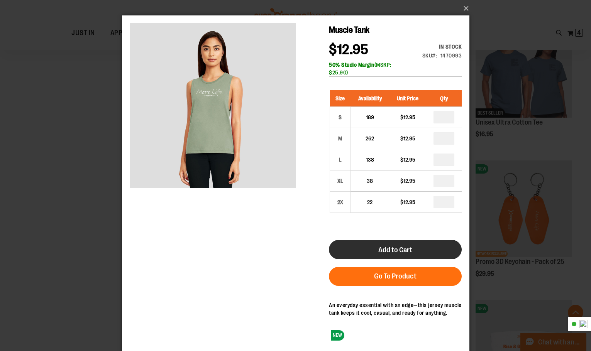
click at [398, 249] on span "Add to Cart" at bounding box center [395, 250] width 34 height 8
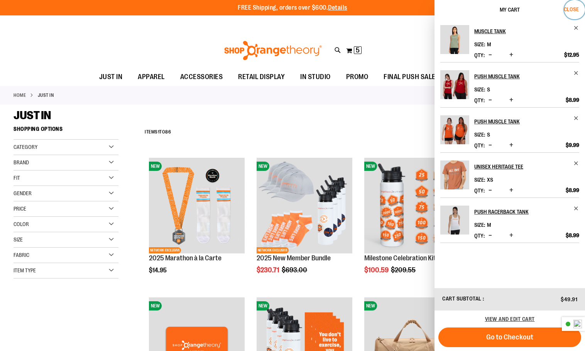
click at [573, 9] on span "Close" at bounding box center [571, 9] width 15 height 6
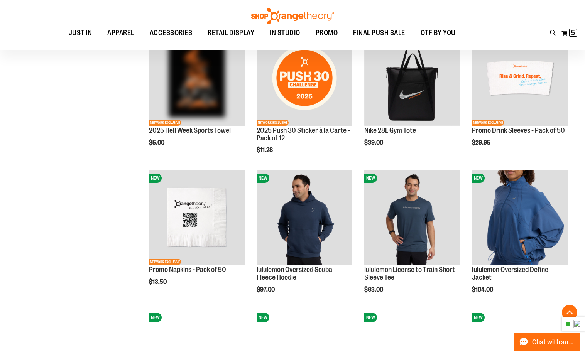
scroll to position [1043, 0]
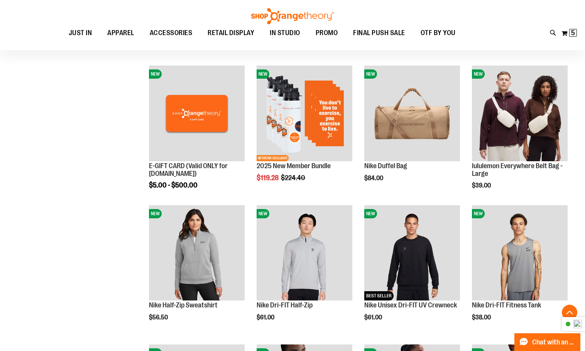
scroll to position [501, 0]
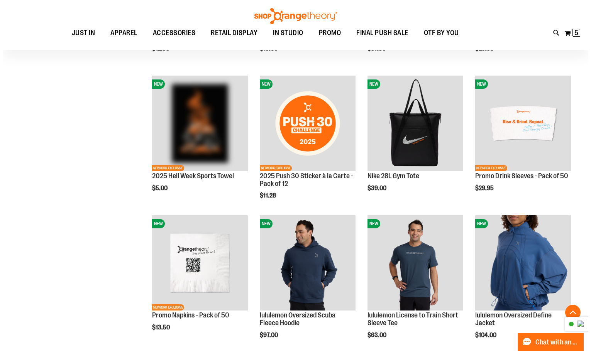
scroll to position [926, 0]
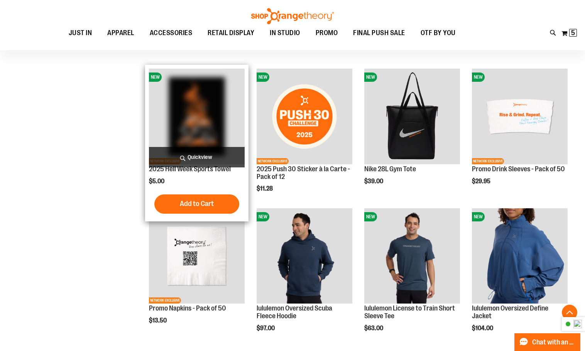
click at [193, 155] on span "Quickview" at bounding box center [197, 157] width 96 height 20
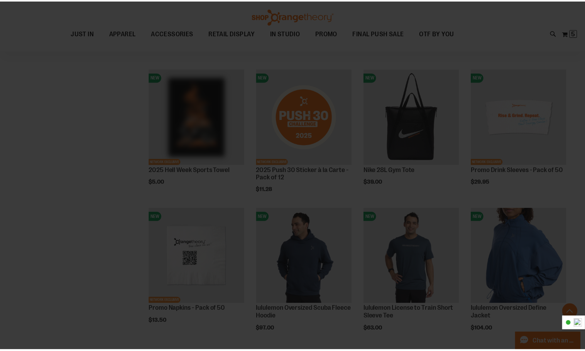
scroll to position [0, 0]
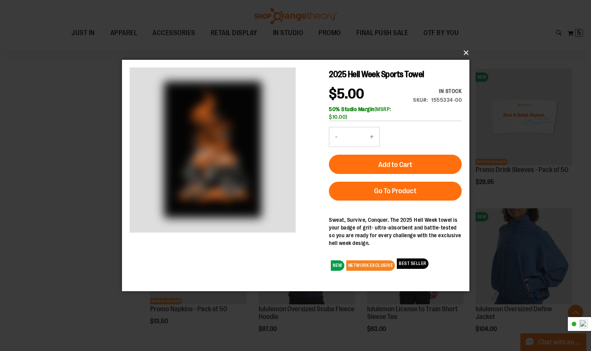
click at [464, 52] on button "×" at bounding box center [297, 52] width 347 height 17
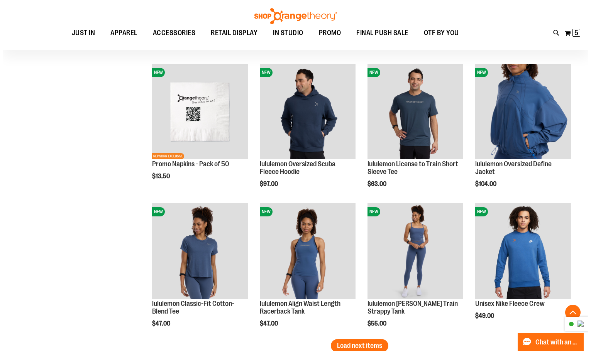
scroll to position [1081, 0]
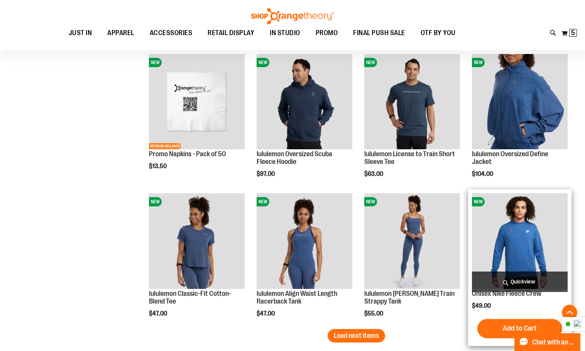
click at [512, 278] on span "Quickview" at bounding box center [520, 282] width 96 height 20
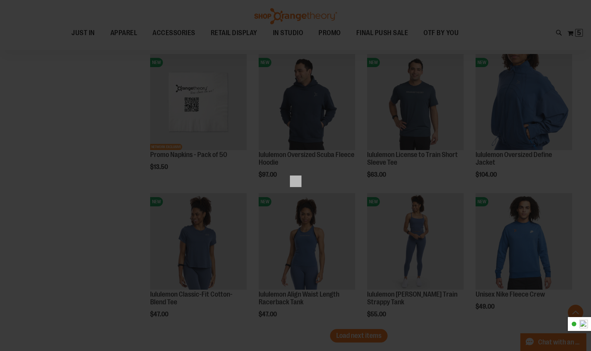
scroll to position [0, 0]
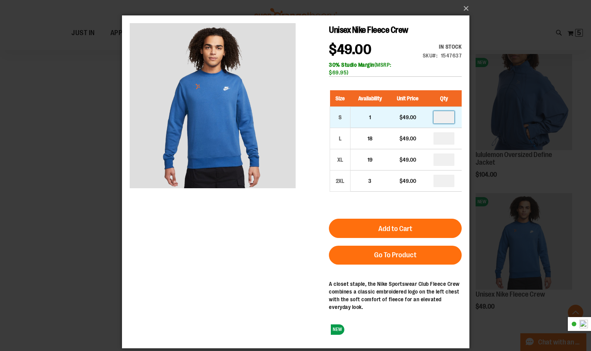
click at [452, 120] on input "number" at bounding box center [443, 117] width 21 height 12
type input "*"
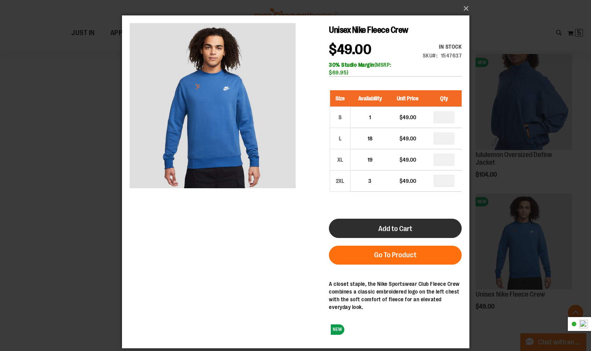
click at [394, 228] on span "Add to Cart" at bounding box center [395, 229] width 34 height 8
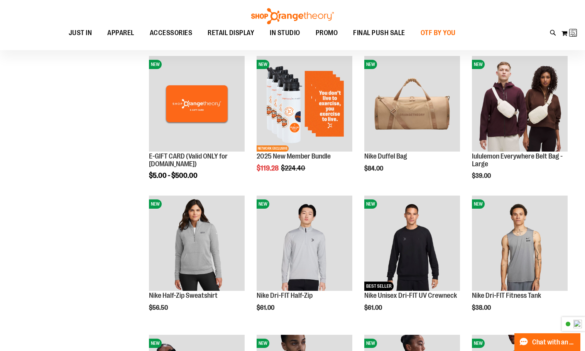
scroll to position [3, 0]
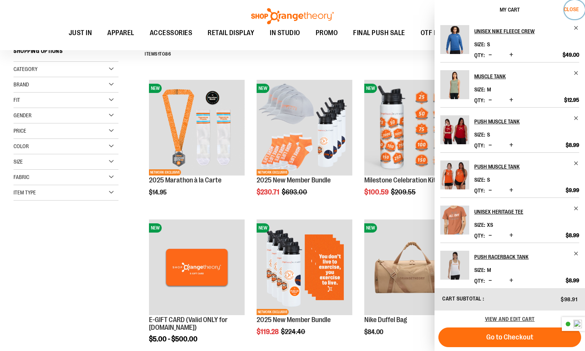
click at [578, 9] on span "Close" at bounding box center [571, 9] width 15 height 6
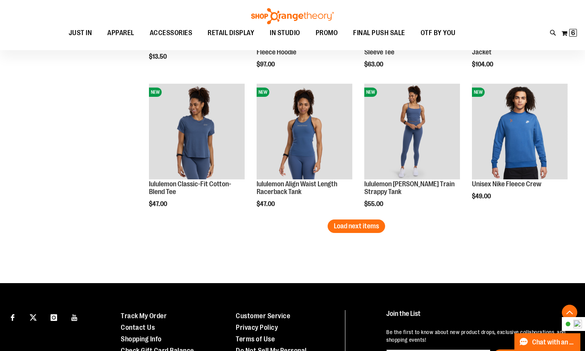
scroll to position [1197, 0]
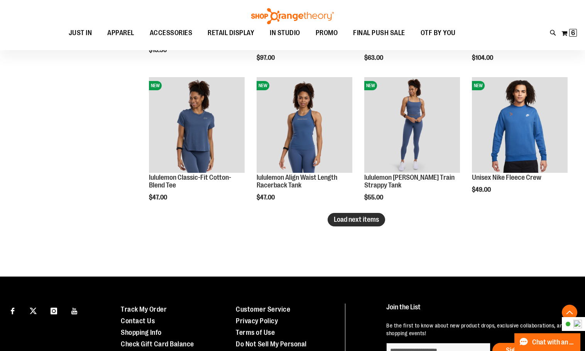
click at [359, 220] on span "Load next items" at bounding box center [356, 220] width 45 height 8
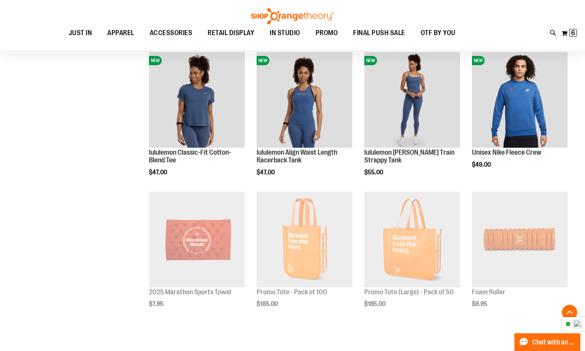
scroll to position [1235, 0]
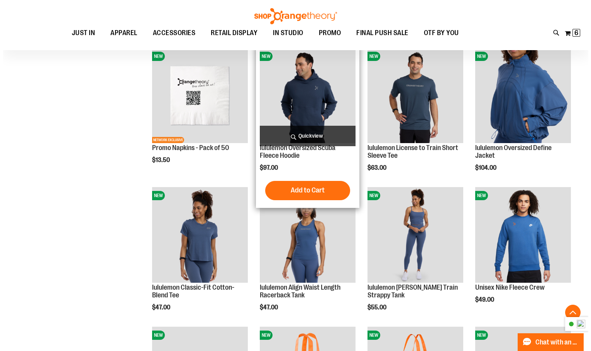
scroll to position [1081, 0]
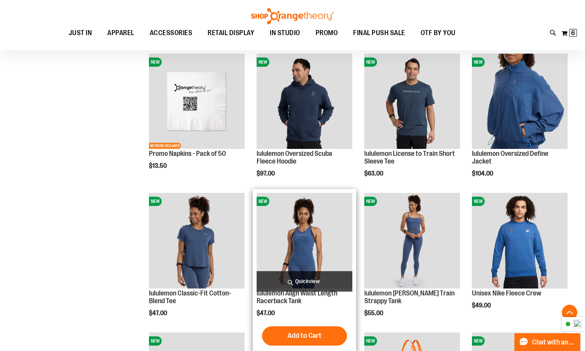
click at [303, 283] on span "Quickview" at bounding box center [305, 281] width 96 height 20
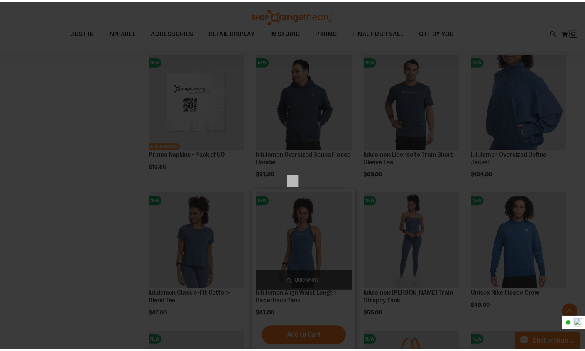
scroll to position [0, 0]
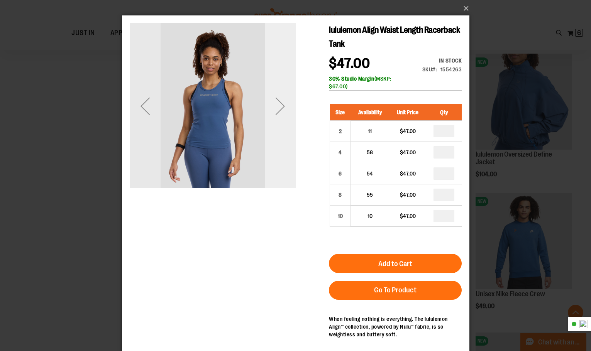
click at [279, 123] on div "Next" at bounding box center [279, 106] width 31 height 166
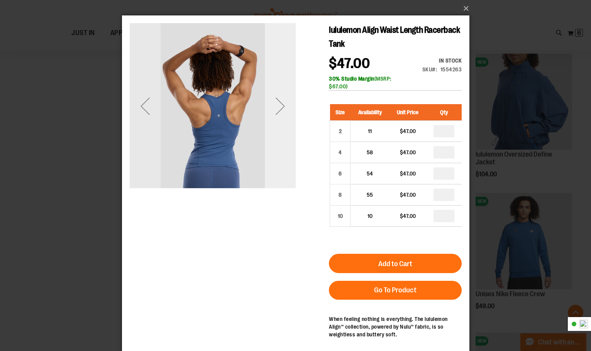
click at [280, 123] on div "Next" at bounding box center [279, 106] width 31 height 166
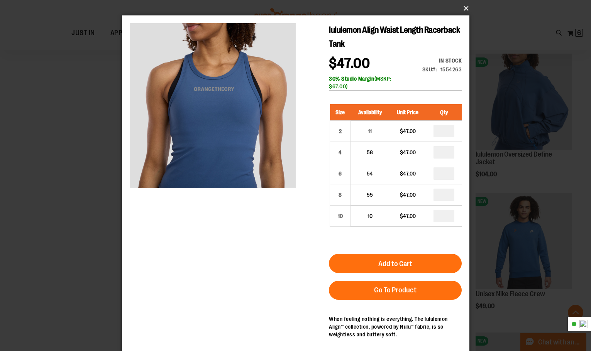
click at [466, 6] on button "×" at bounding box center [297, 8] width 347 height 17
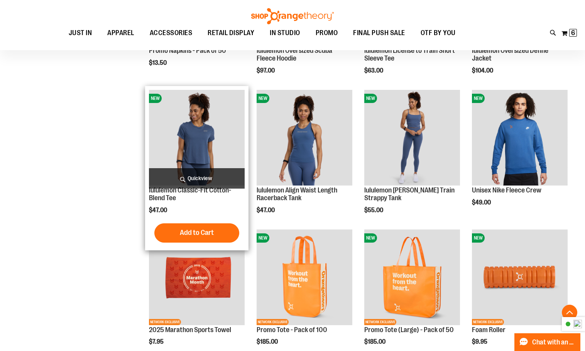
scroll to position [1197, 0]
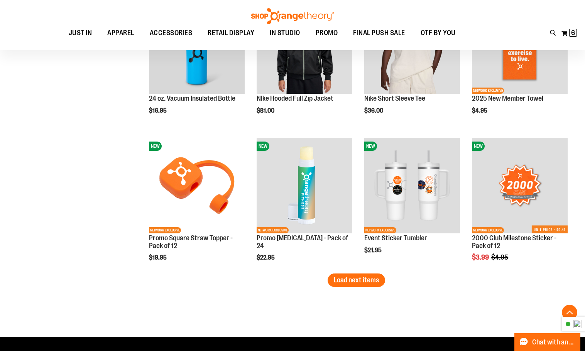
scroll to position [1583, 0]
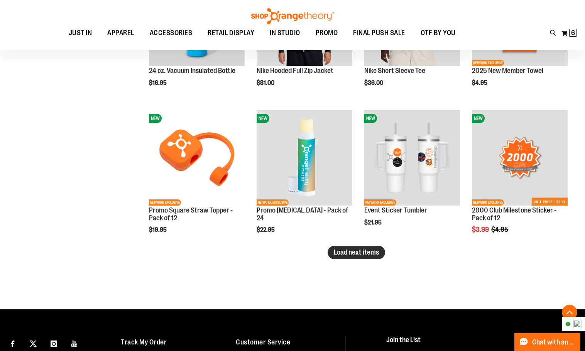
click at [373, 252] on span "Load next items" at bounding box center [356, 253] width 45 height 8
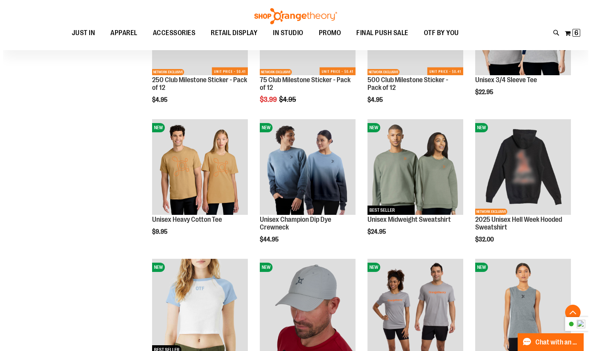
scroll to position [1853, 0]
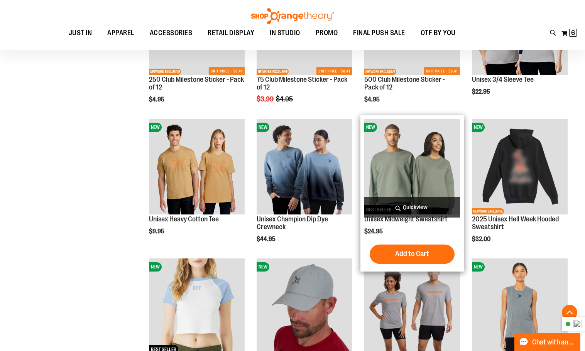
click at [408, 206] on span "Quickview" at bounding box center [412, 207] width 96 height 20
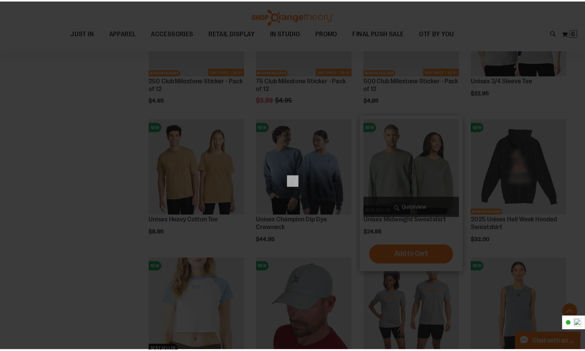
scroll to position [0, 0]
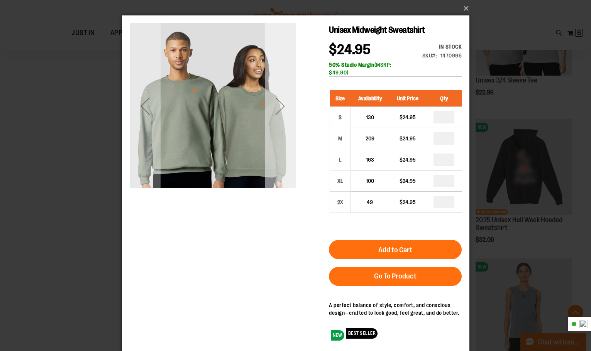
click at [281, 117] on div "Next" at bounding box center [279, 106] width 31 height 31
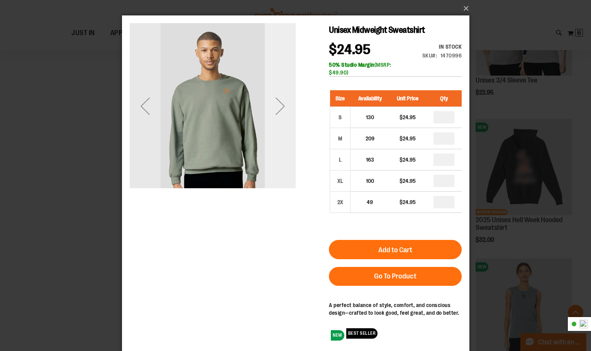
click at [281, 117] on div "Next" at bounding box center [279, 106] width 31 height 31
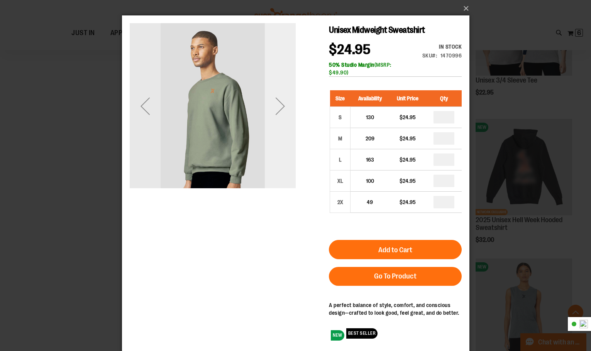
click at [281, 117] on div "Next" at bounding box center [279, 106] width 31 height 31
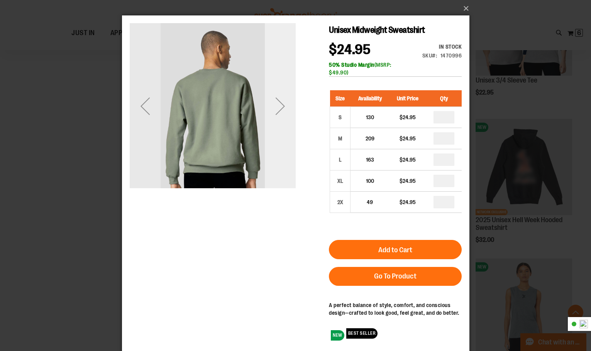
click at [281, 117] on div "Next" at bounding box center [279, 106] width 31 height 31
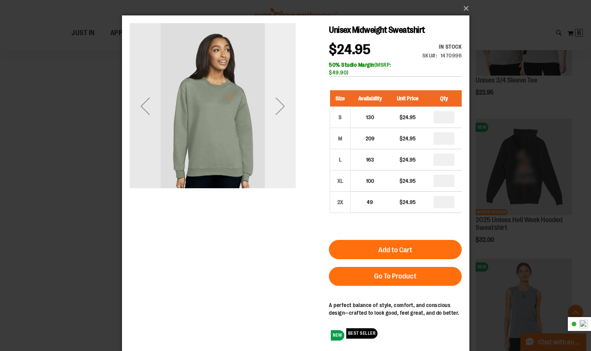
click at [281, 117] on div "Next" at bounding box center [279, 106] width 31 height 31
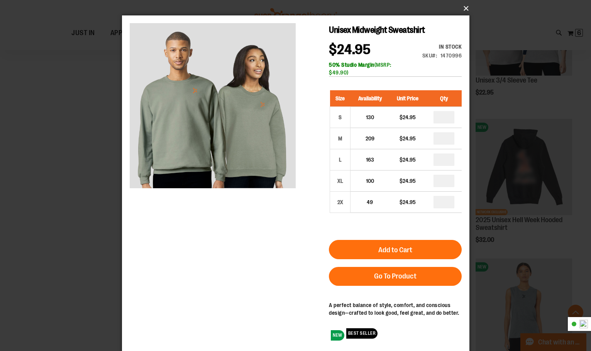
click at [463, 8] on button "×" at bounding box center [297, 8] width 347 height 17
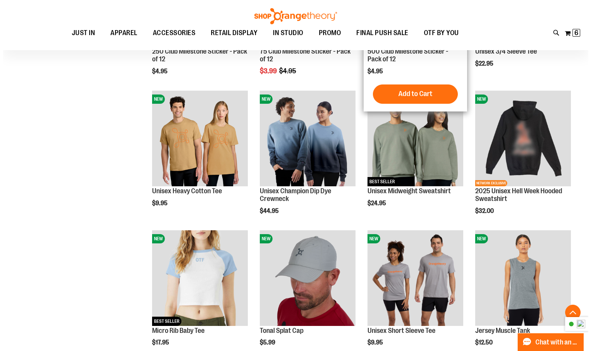
scroll to position [1930, 0]
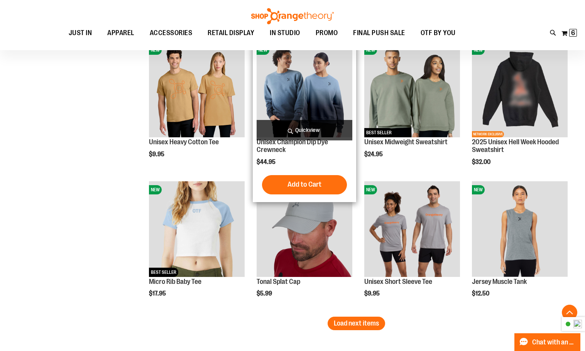
click at [298, 132] on span "Quickview" at bounding box center [305, 130] width 96 height 20
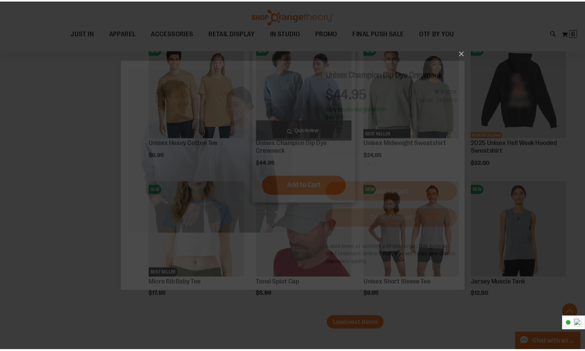
scroll to position [0, 0]
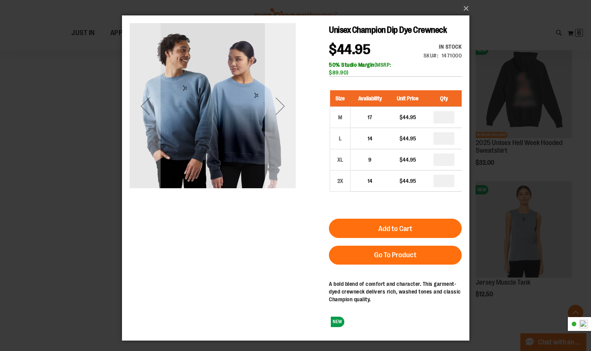
click at [290, 112] on div "Next" at bounding box center [279, 106] width 31 height 31
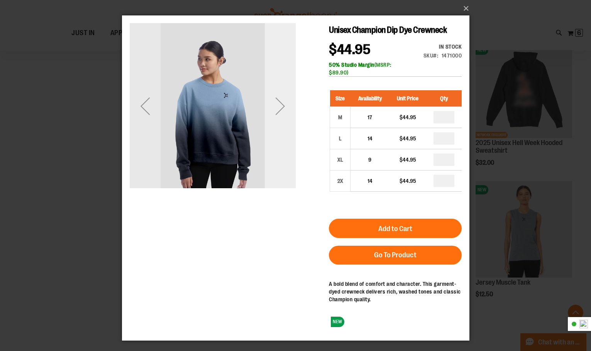
click at [285, 113] on div "Next" at bounding box center [279, 106] width 31 height 31
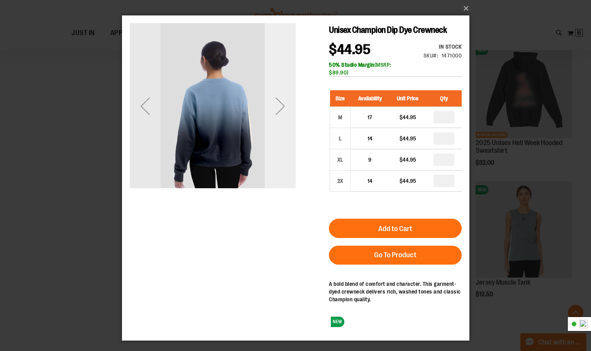
click at [283, 110] on div "Next" at bounding box center [279, 106] width 31 height 31
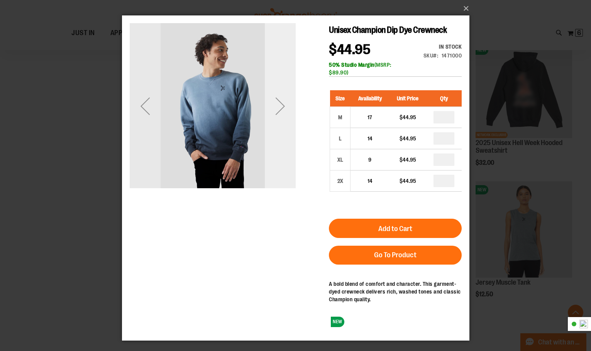
click at [283, 110] on div "Next" at bounding box center [279, 106] width 31 height 31
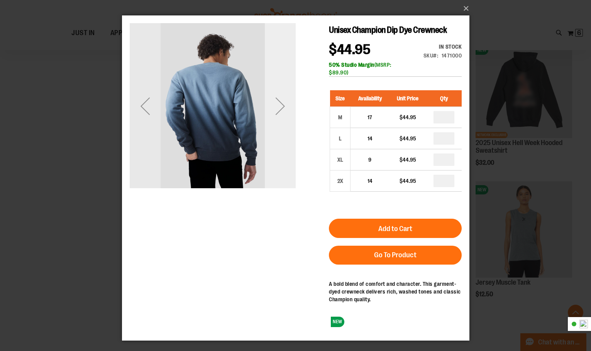
click at [283, 110] on div "Next" at bounding box center [279, 106] width 31 height 31
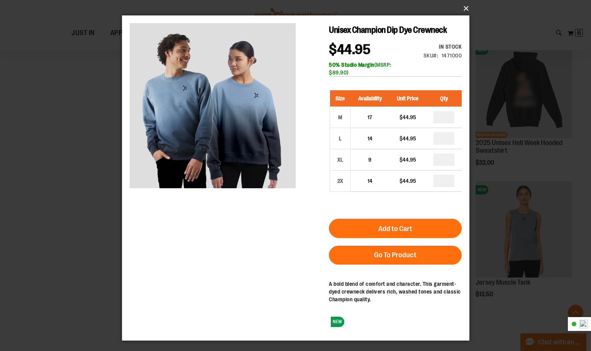
click at [468, 8] on button "×" at bounding box center [297, 8] width 347 height 17
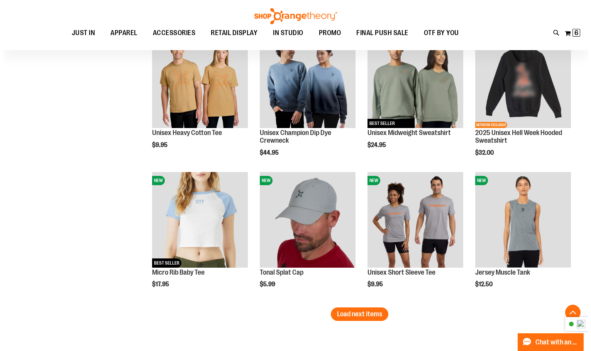
scroll to position [1969, 0]
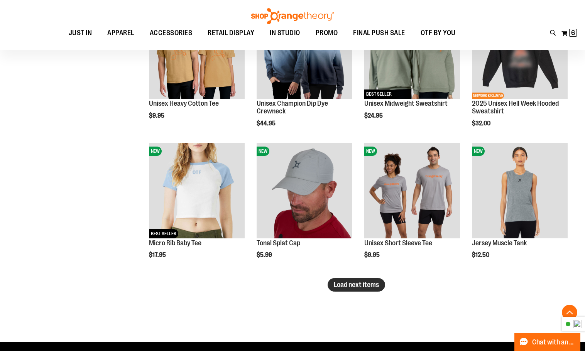
click at [349, 284] on span "Load next items" at bounding box center [356, 285] width 45 height 8
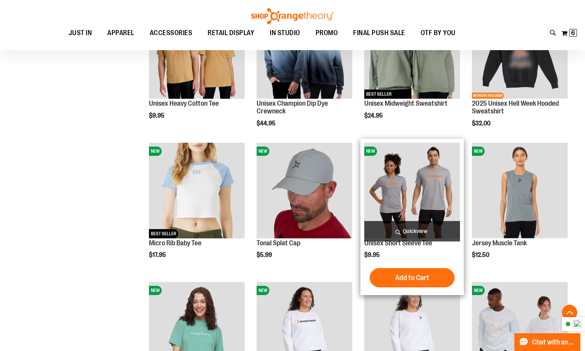
click at [406, 230] on span "Quickview" at bounding box center [412, 231] width 96 height 20
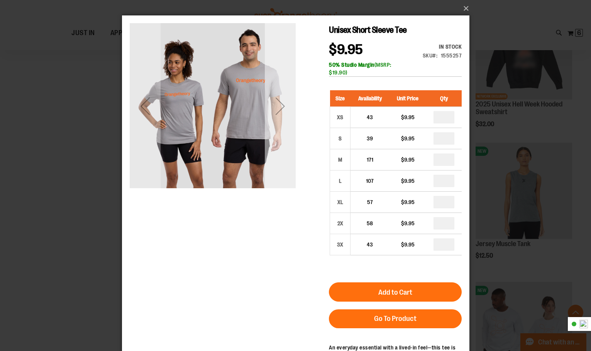
click at [281, 132] on div "Next" at bounding box center [279, 106] width 31 height 166
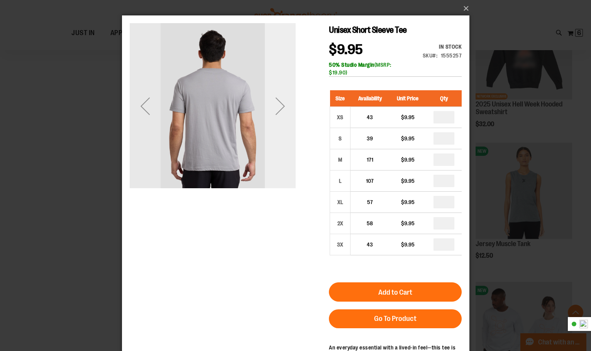
click at [282, 125] on div "Next" at bounding box center [279, 106] width 31 height 166
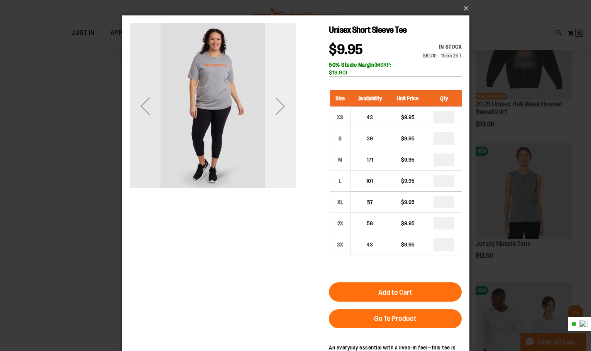
click at [282, 125] on div "Next" at bounding box center [279, 106] width 31 height 166
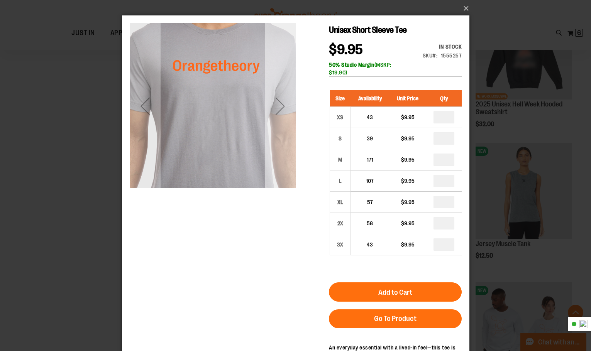
click at [280, 108] on div "Next" at bounding box center [279, 106] width 31 height 31
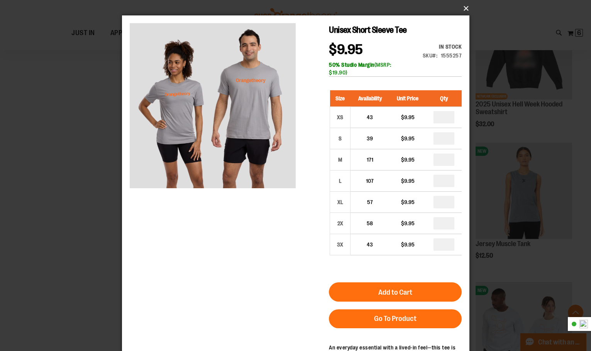
click at [466, 8] on button "×" at bounding box center [297, 8] width 347 height 17
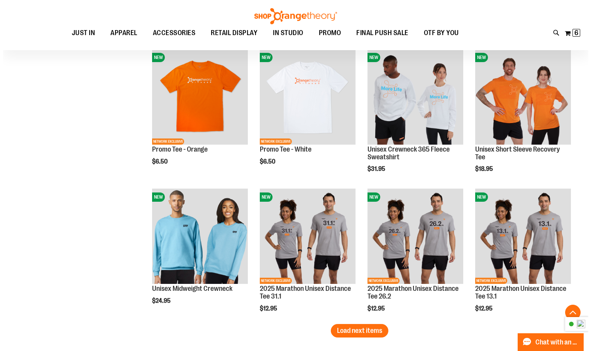
scroll to position [2355, 0]
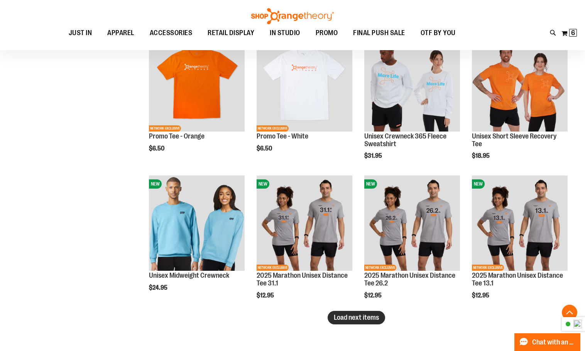
click at [354, 320] on span "Load next items" at bounding box center [356, 318] width 45 height 8
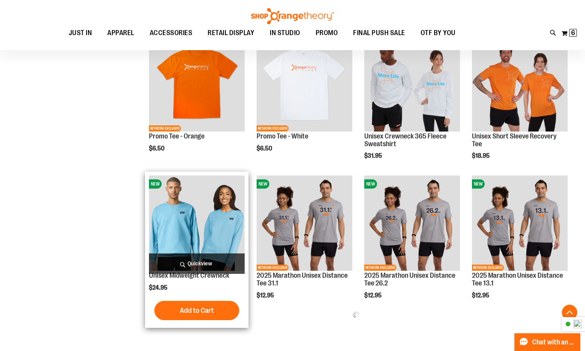
click at [184, 265] on span "Quickview" at bounding box center [197, 264] width 96 height 20
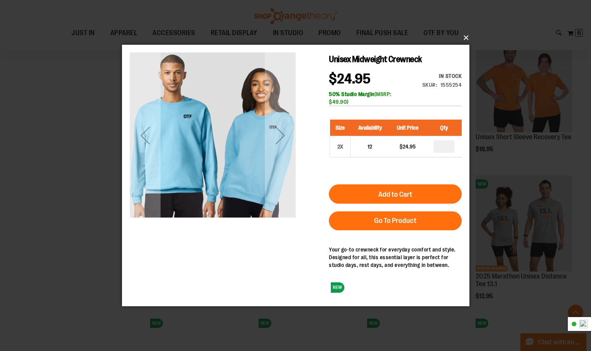
click at [466, 40] on button "×" at bounding box center [297, 37] width 347 height 17
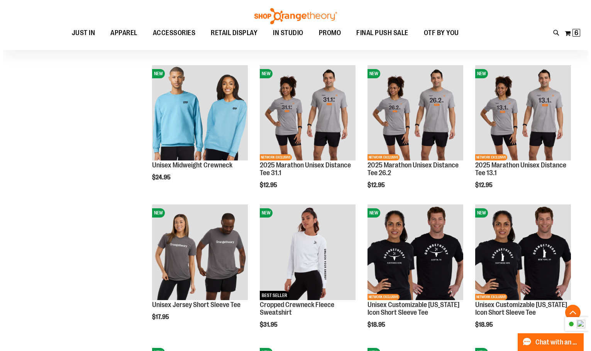
scroll to position [2509, 0]
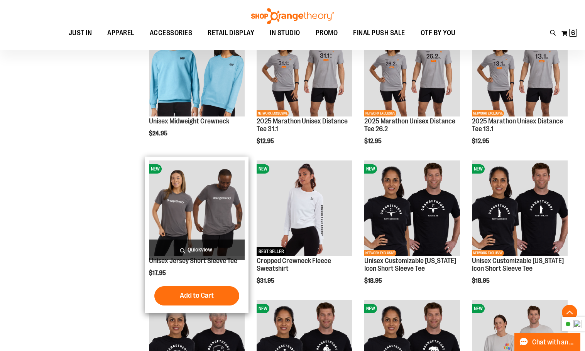
click at [202, 247] on span "Quickview" at bounding box center [197, 250] width 96 height 20
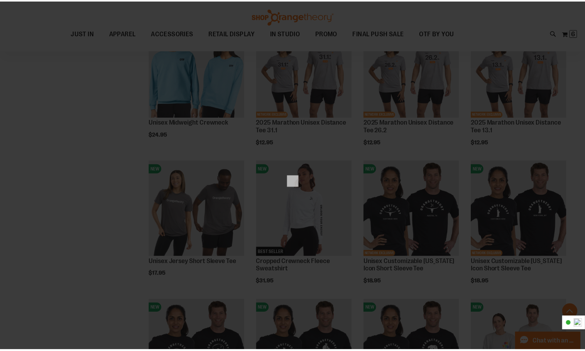
scroll to position [0, 0]
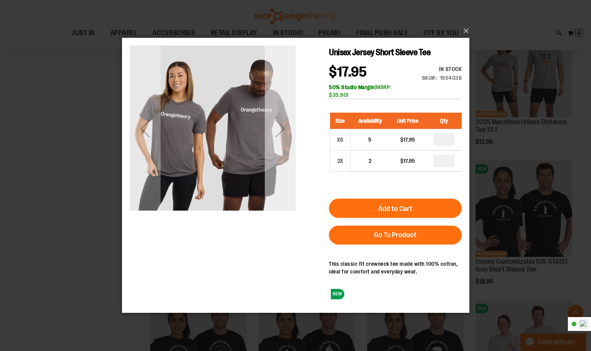
click at [277, 141] on div "Next" at bounding box center [279, 128] width 31 height 31
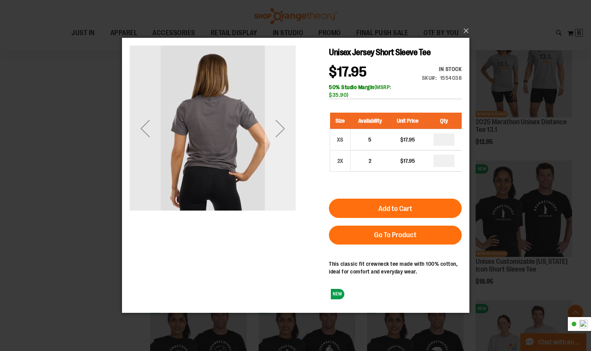
click at [277, 141] on div "Next" at bounding box center [279, 128] width 31 height 31
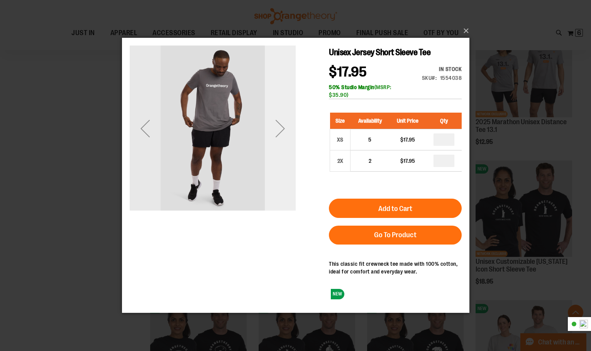
click at [277, 141] on div "Next" at bounding box center [279, 128] width 31 height 31
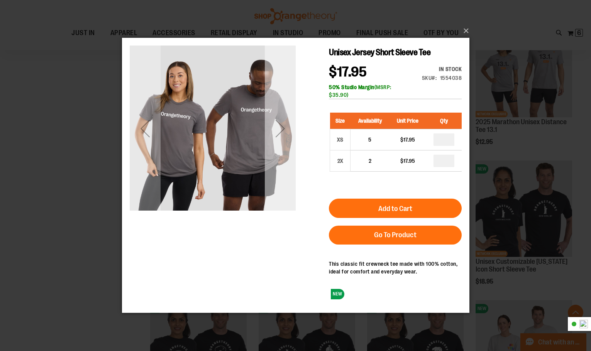
click at [277, 141] on div "Next" at bounding box center [279, 128] width 31 height 31
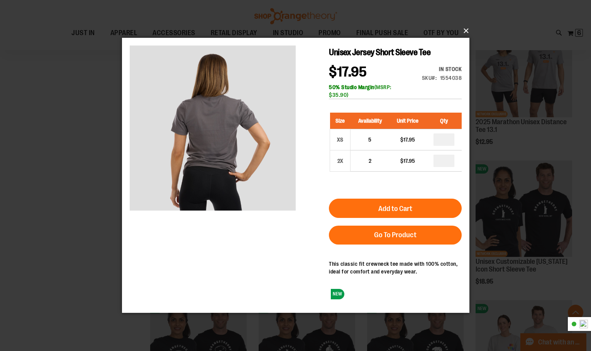
click at [468, 33] on button "×" at bounding box center [297, 30] width 347 height 17
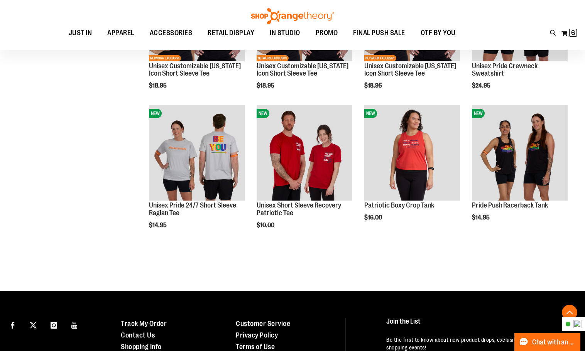
scroll to position [2857, 0]
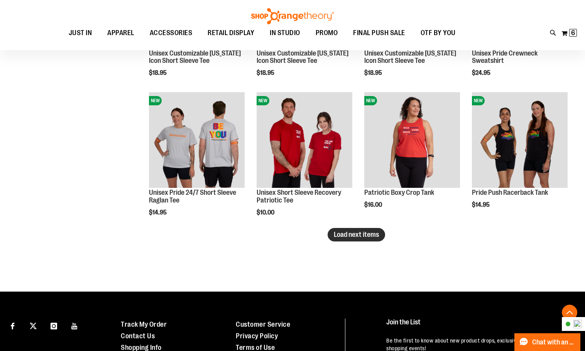
click at [370, 234] on span "Load next items" at bounding box center [356, 235] width 45 height 8
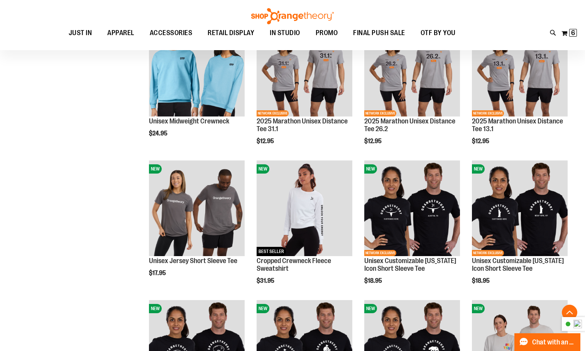
scroll to position [2278, 0]
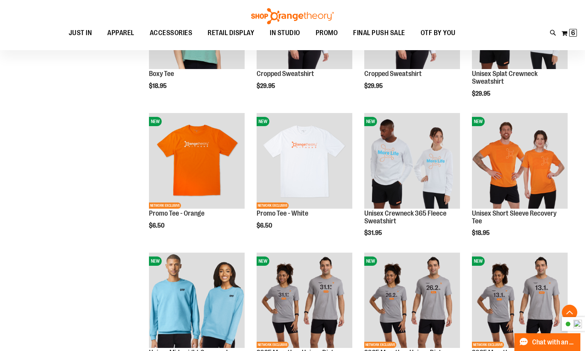
drag, startPoint x: 81, startPoint y: 220, endPoint x: 70, endPoint y: 263, distance: 44.2
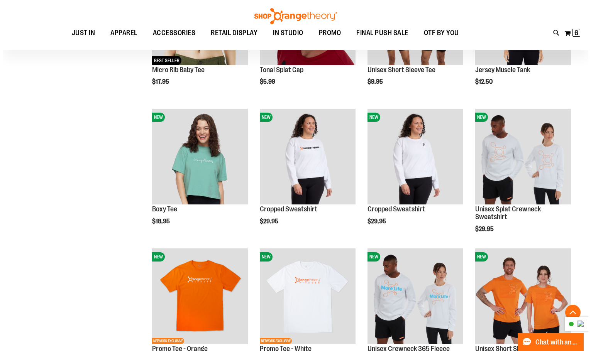
scroll to position [2239, 0]
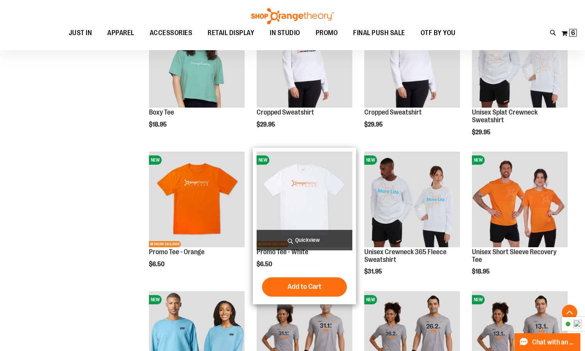
click at [298, 236] on span "Quickview" at bounding box center [305, 240] width 96 height 20
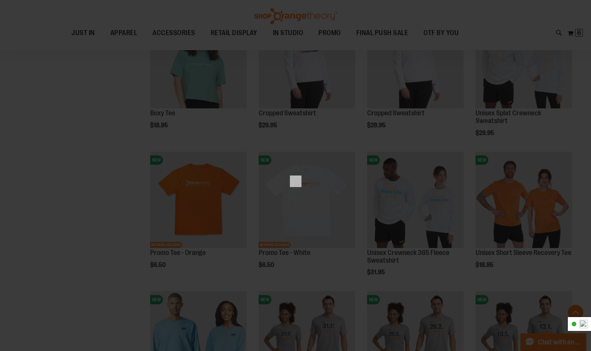
scroll to position [0, 0]
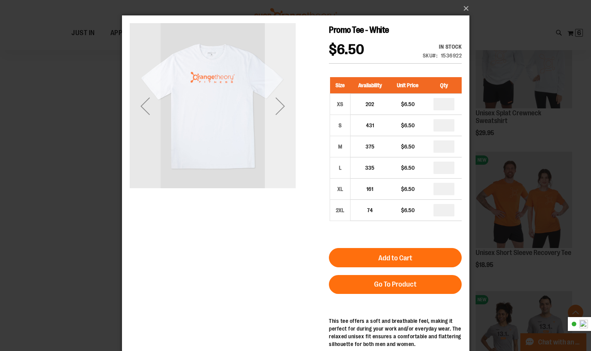
click at [280, 109] on div "Next" at bounding box center [279, 106] width 31 height 31
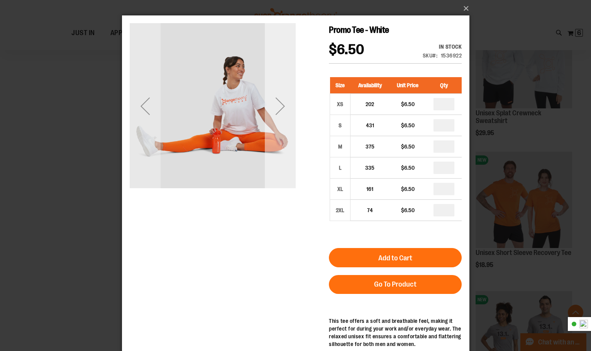
click at [280, 109] on div "Next" at bounding box center [279, 106] width 31 height 31
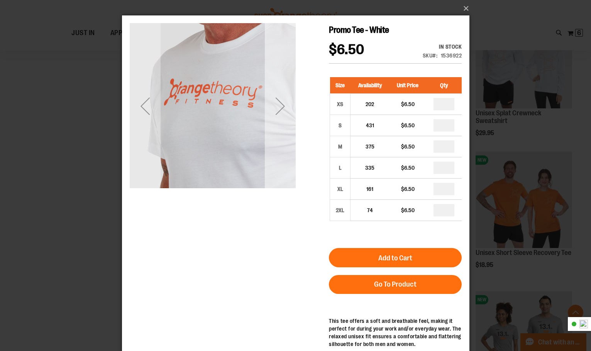
click at [280, 109] on div "Next" at bounding box center [279, 106] width 31 height 31
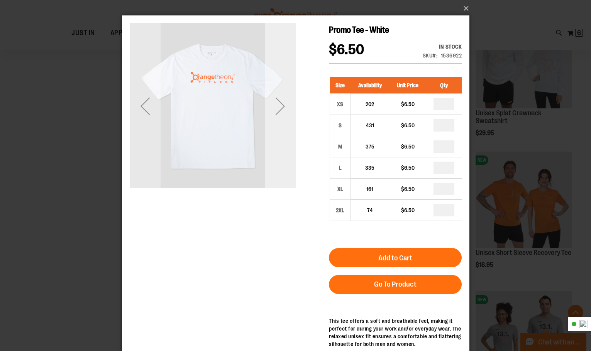
click at [280, 109] on div "Next" at bounding box center [279, 106] width 31 height 31
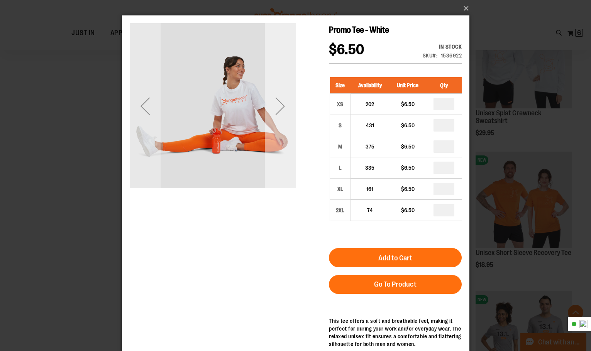
click at [280, 109] on div "Next" at bounding box center [279, 106] width 31 height 31
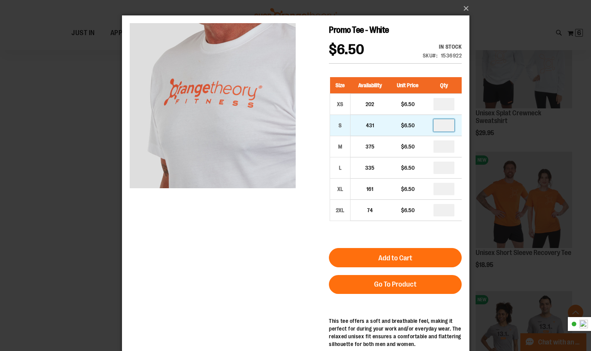
click at [441, 123] on input "number" at bounding box center [443, 125] width 21 height 12
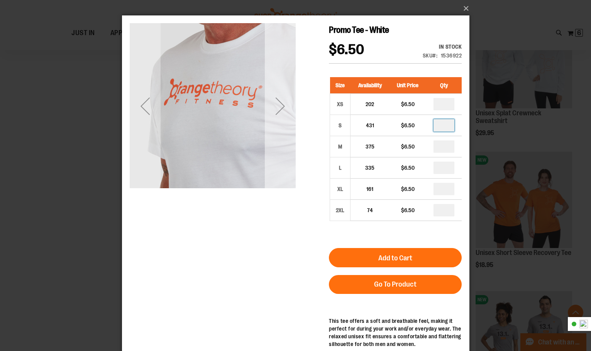
click at [284, 115] on div "Next" at bounding box center [279, 106] width 31 height 31
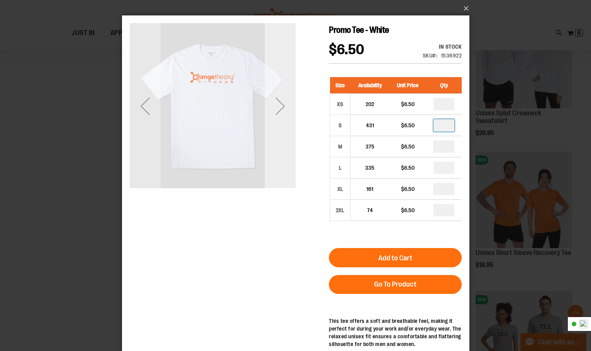
click at [284, 115] on div "Next" at bounding box center [279, 106] width 31 height 31
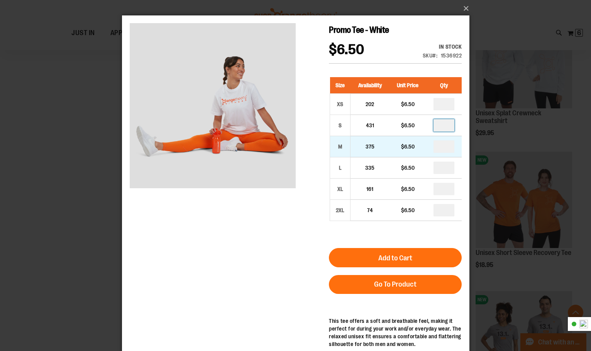
type input "*"
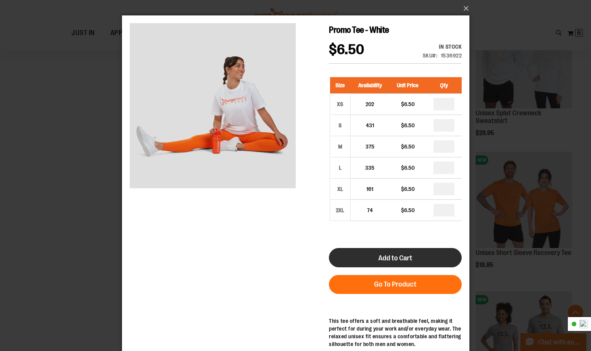
click at [374, 259] on button "Add to Cart" at bounding box center [395, 257] width 133 height 19
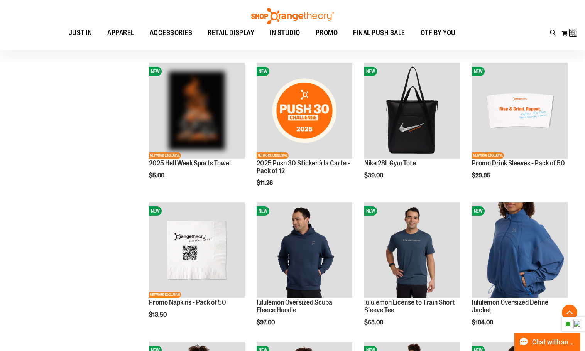
scroll to position [123, 0]
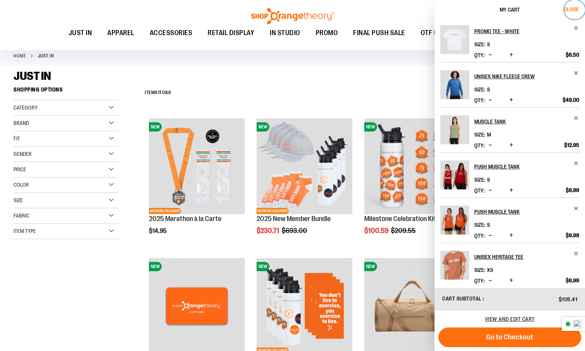
click at [575, 12] on span "Close" at bounding box center [571, 9] width 15 height 6
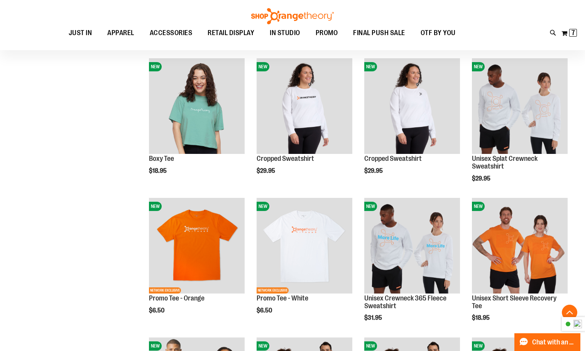
scroll to position [2000, 0]
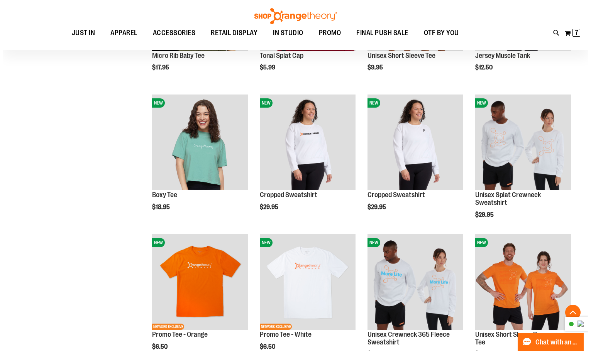
scroll to position [2231, 0]
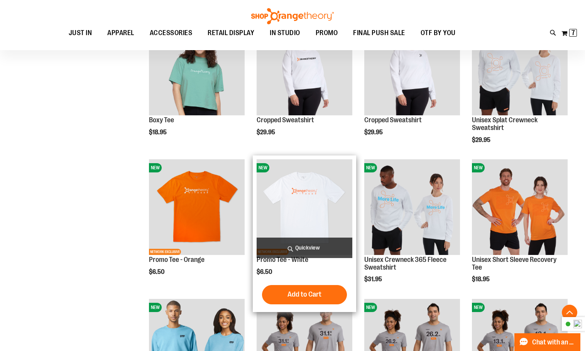
click at [299, 246] on span "Quickview" at bounding box center [305, 248] width 96 height 20
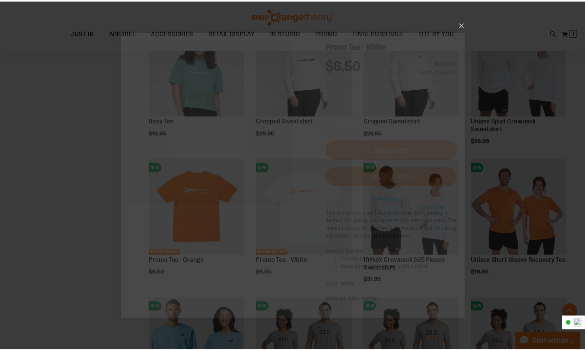
scroll to position [0, 0]
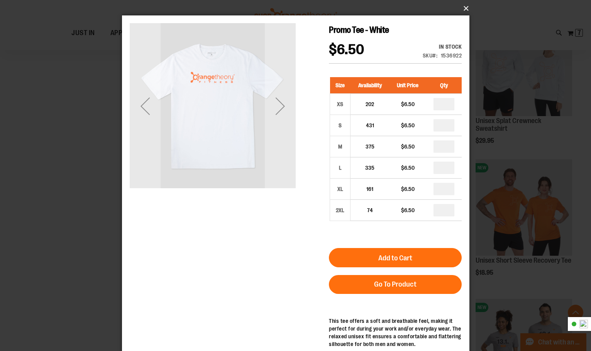
click at [464, 8] on button "×" at bounding box center [297, 8] width 347 height 17
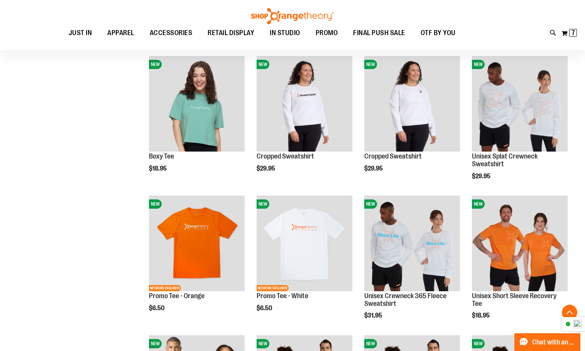
scroll to position [2154, 0]
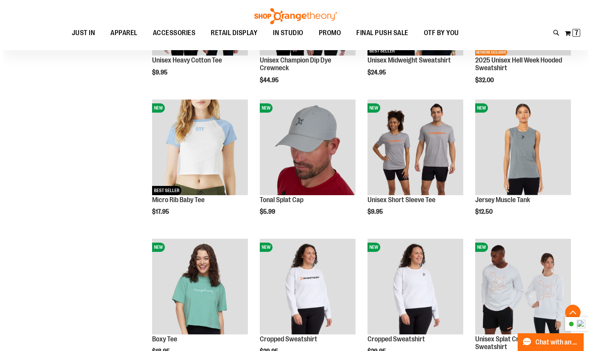
scroll to position [1961, 0]
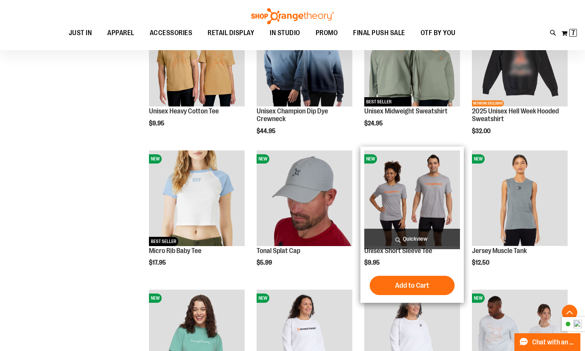
click at [400, 238] on span "Quickview" at bounding box center [412, 239] width 96 height 20
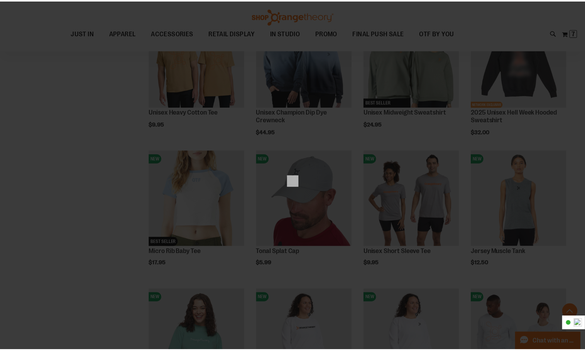
scroll to position [0, 0]
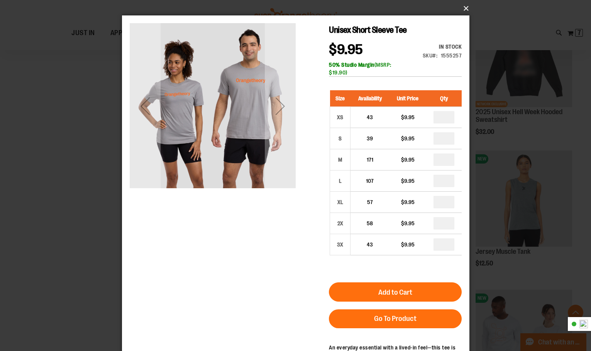
click at [466, 6] on button "×" at bounding box center [297, 8] width 347 height 17
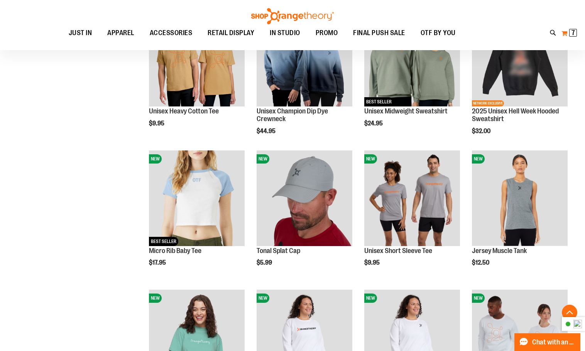
click at [574, 32] on span "7" at bounding box center [573, 33] width 3 height 8
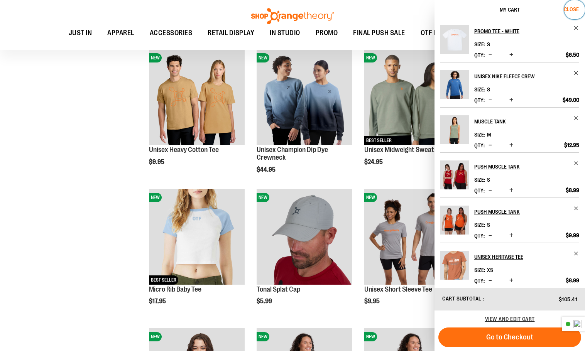
click at [571, 12] on span "Close" at bounding box center [571, 9] width 15 height 6
